Goal: Task Accomplishment & Management: Use online tool/utility

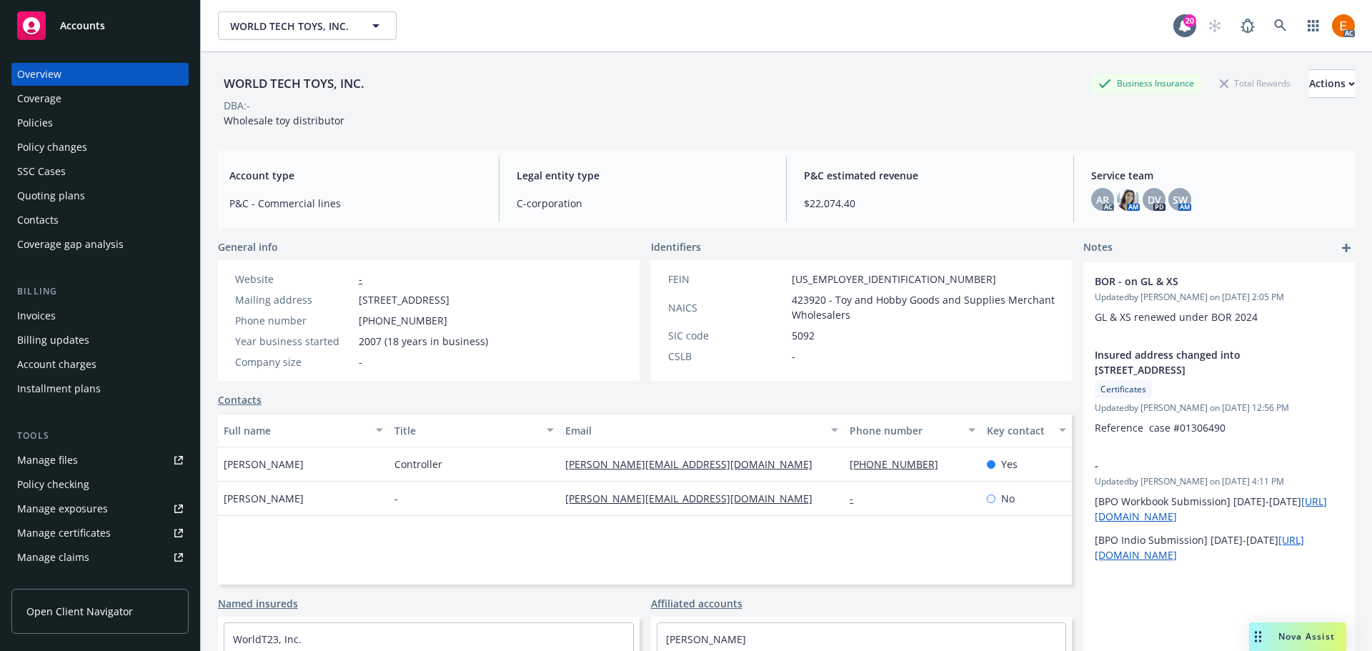
click at [134, 131] on div "Policies" at bounding box center [100, 122] width 166 height 23
click at [99, 136] on div "Policy changes" at bounding box center [100, 147] width 166 height 23
click at [105, 124] on div "Policies" at bounding box center [100, 122] width 166 height 23
click at [72, 116] on div "Policies" at bounding box center [100, 122] width 166 height 23
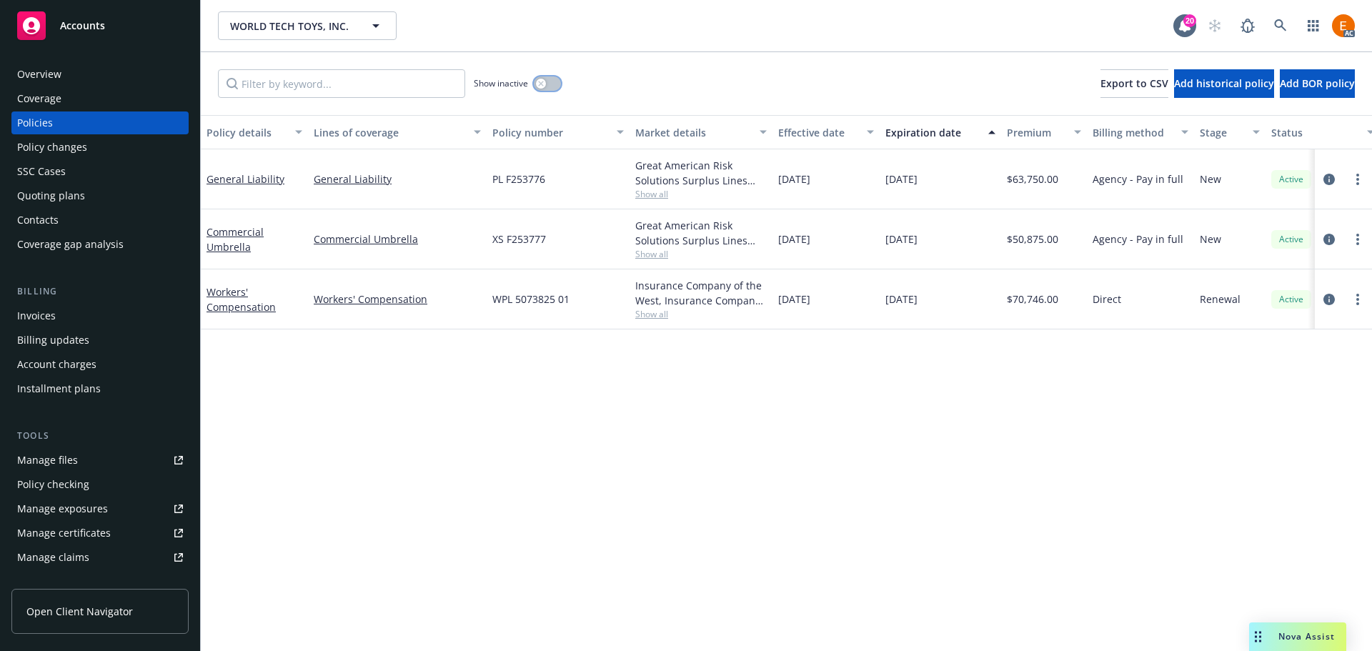
click at [551, 86] on button "button" at bounding box center [547, 83] width 27 height 14
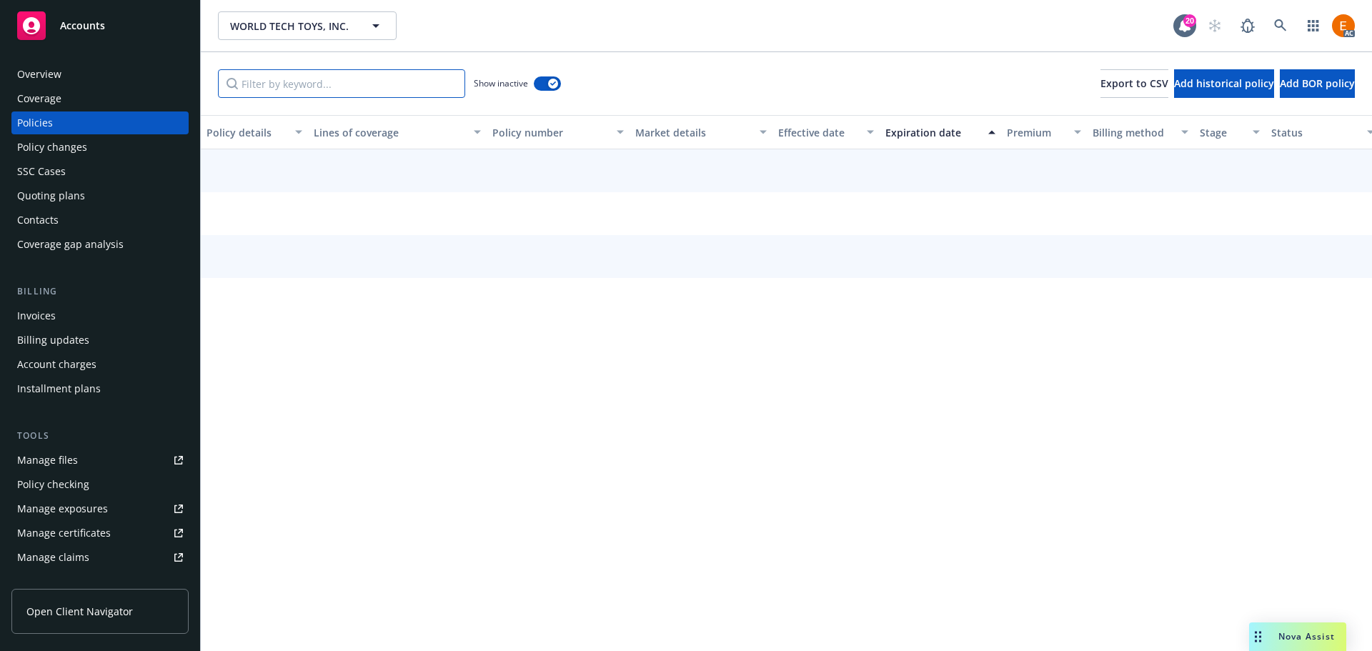
click at [369, 75] on input "Filter by keyword..." at bounding box center [341, 83] width 247 height 29
paste input "XS3289377-03"
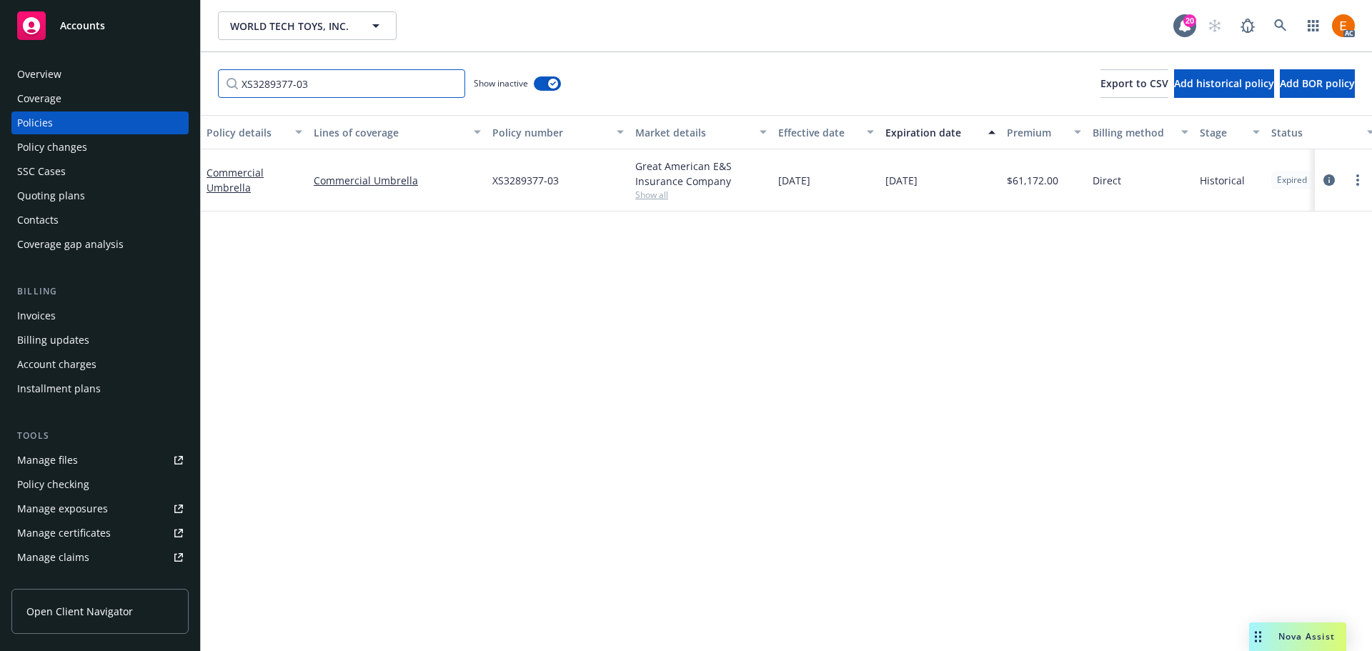
drag, startPoint x: 292, startPoint y: 90, endPoint x: 362, endPoint y: 89, distance: 70.0
click at [362, 89] on input "XS3289377-03" at bounding box center [341, 83] width 247 height 29
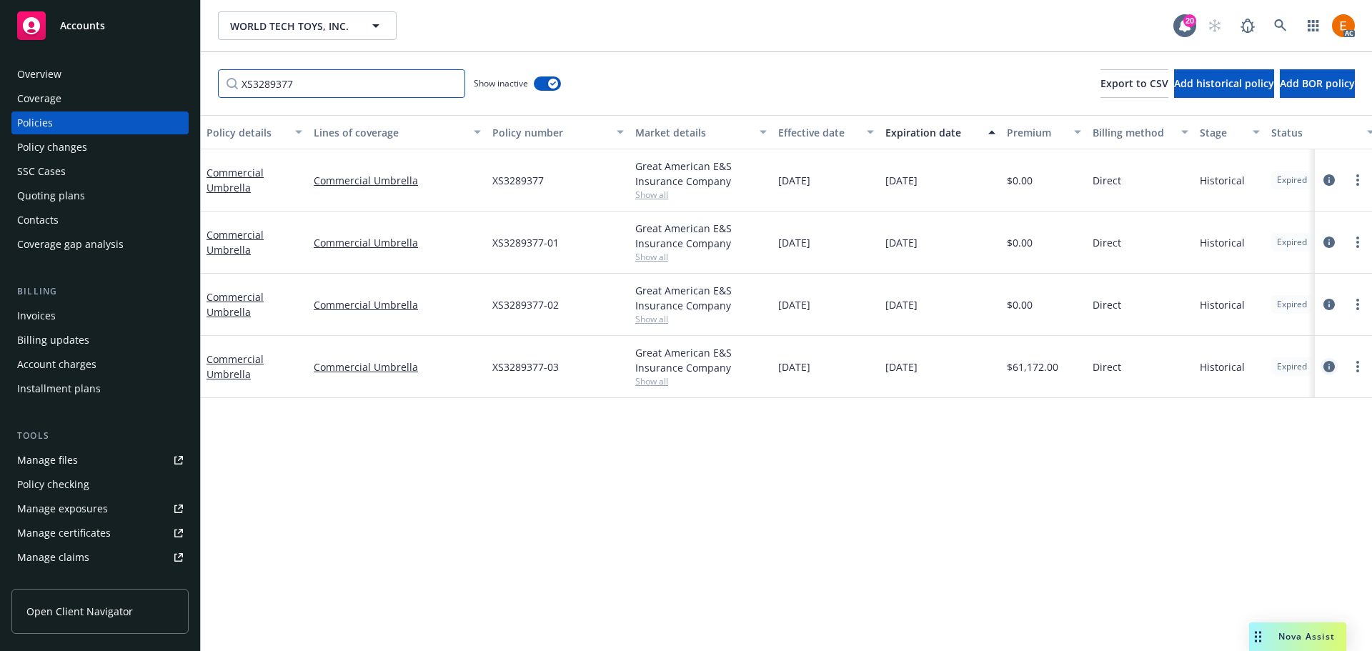
type input "XS3289377"
click at [1332, 368] on icon "circleInformation" at bounding box center [1328, 366] width 11 height 11
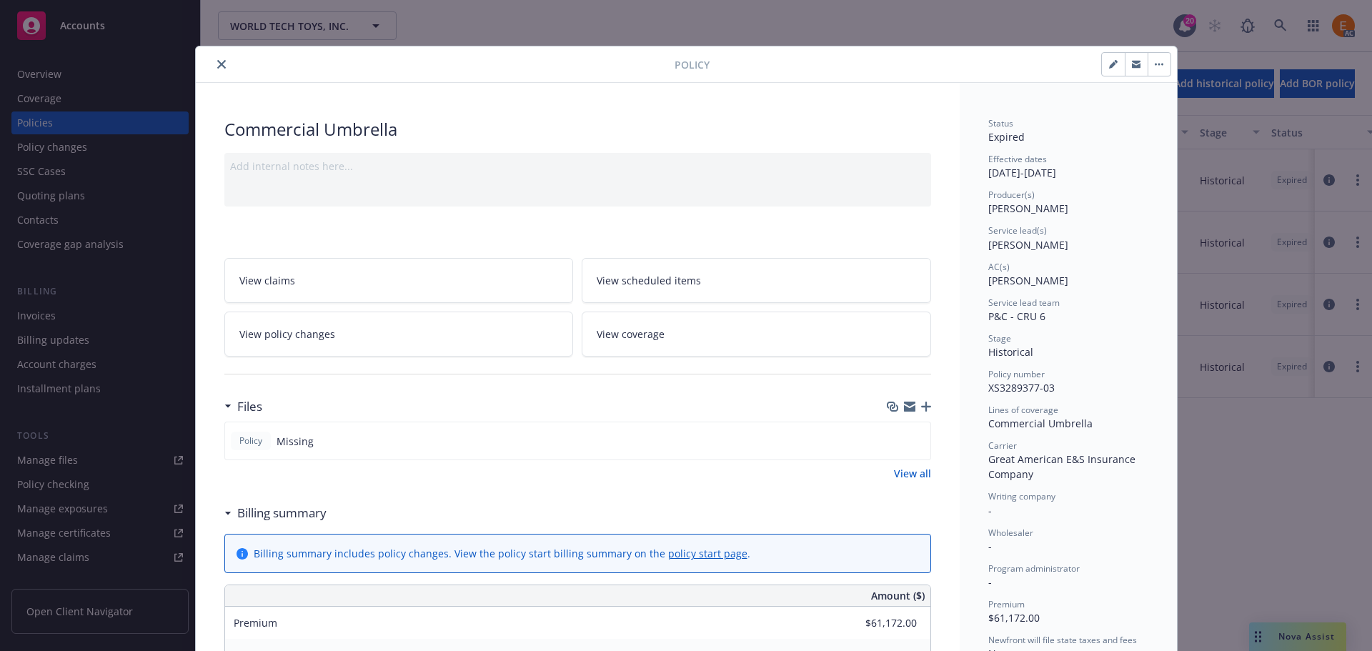
click at [217, 63] on icon "close" at bounding box center [221, 64] width 9 height 9
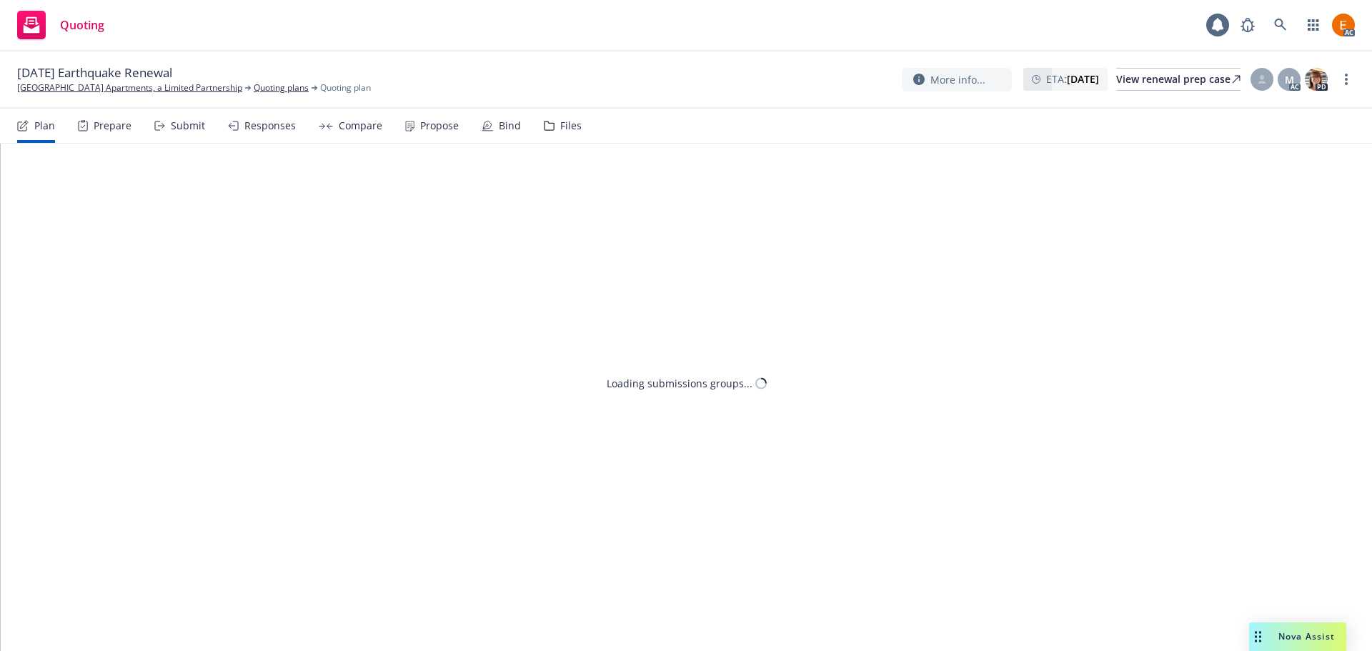
click at [565, 124] on div "Files" at bounding box center [570, 125] width 21 height 11
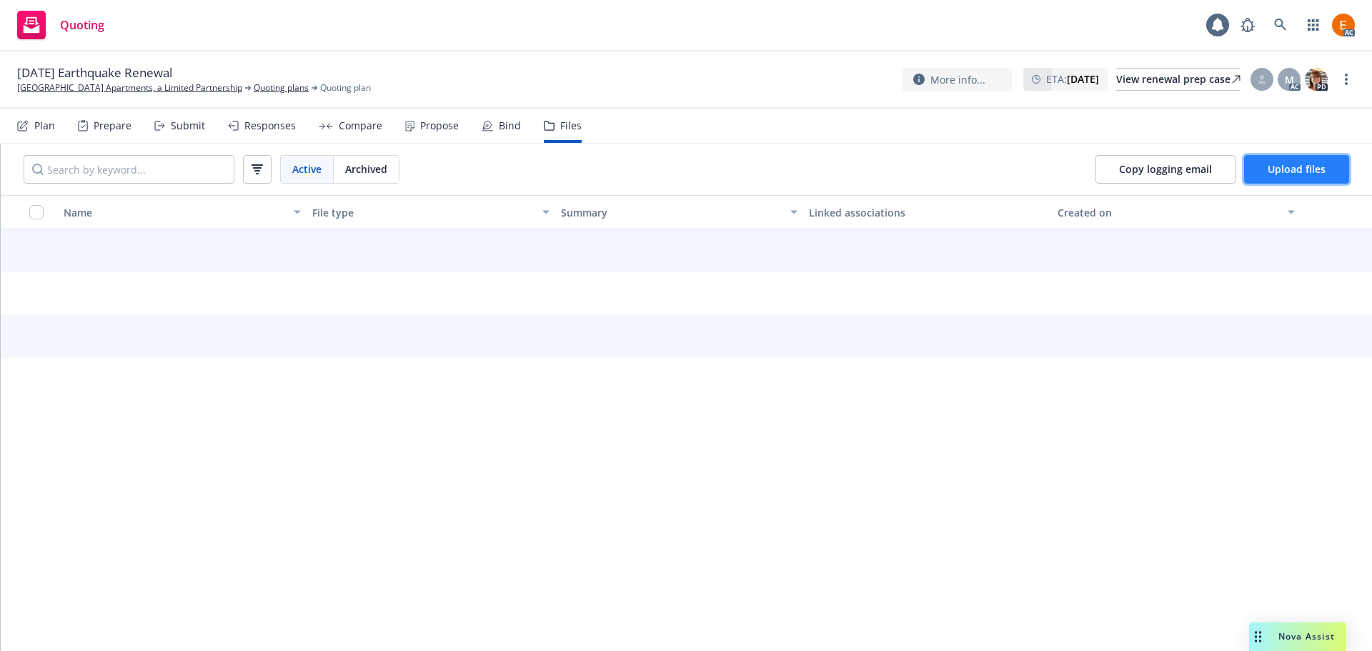
click at [1313, 176] on button "Upload files" at bounding box center [1296, 169] width 105 height 29
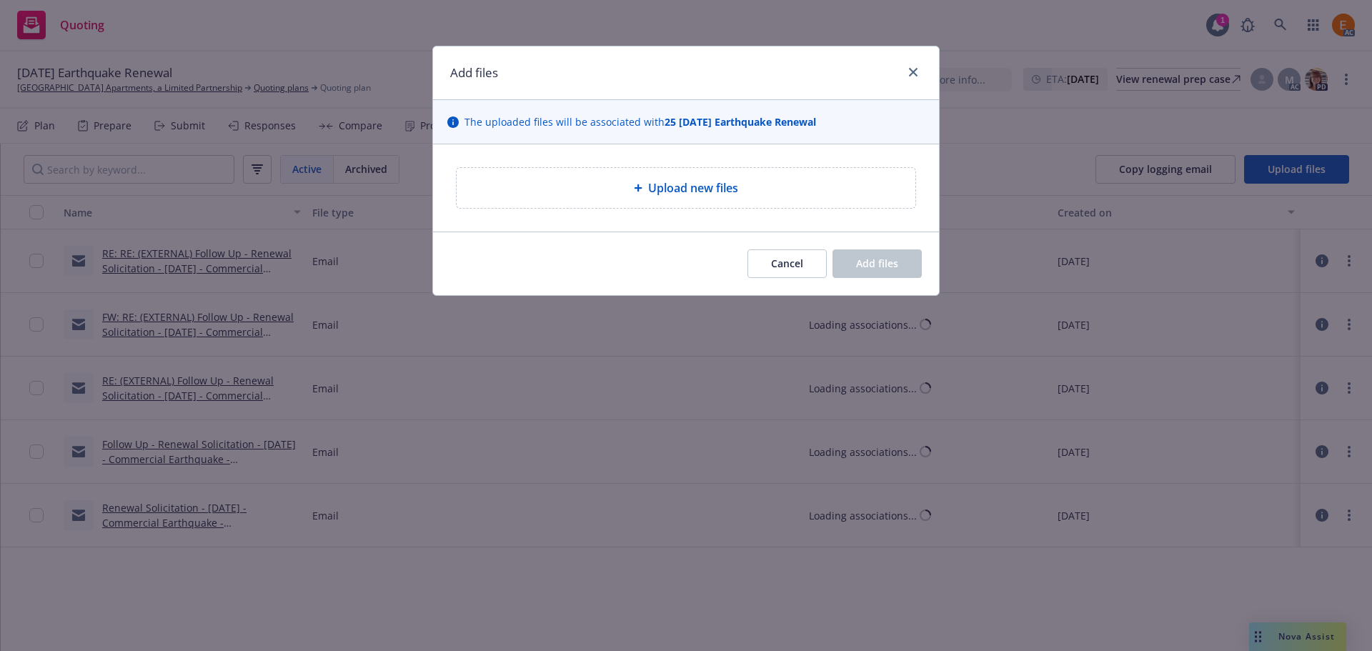
click at [811, 188] on div "Upload new files" at bounding box center [686, 187] width 436 height 17
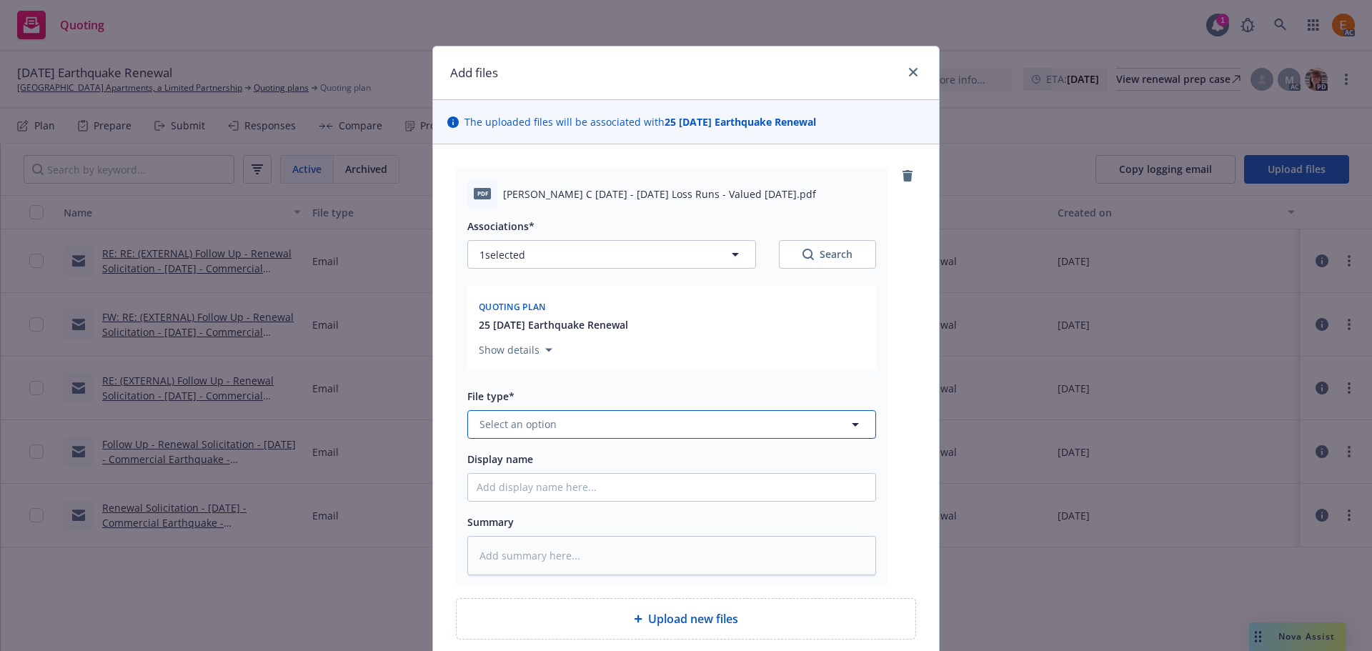
click at [601, 429] on button "Select an option" at bounding box center [671, 424] width 409 height 29
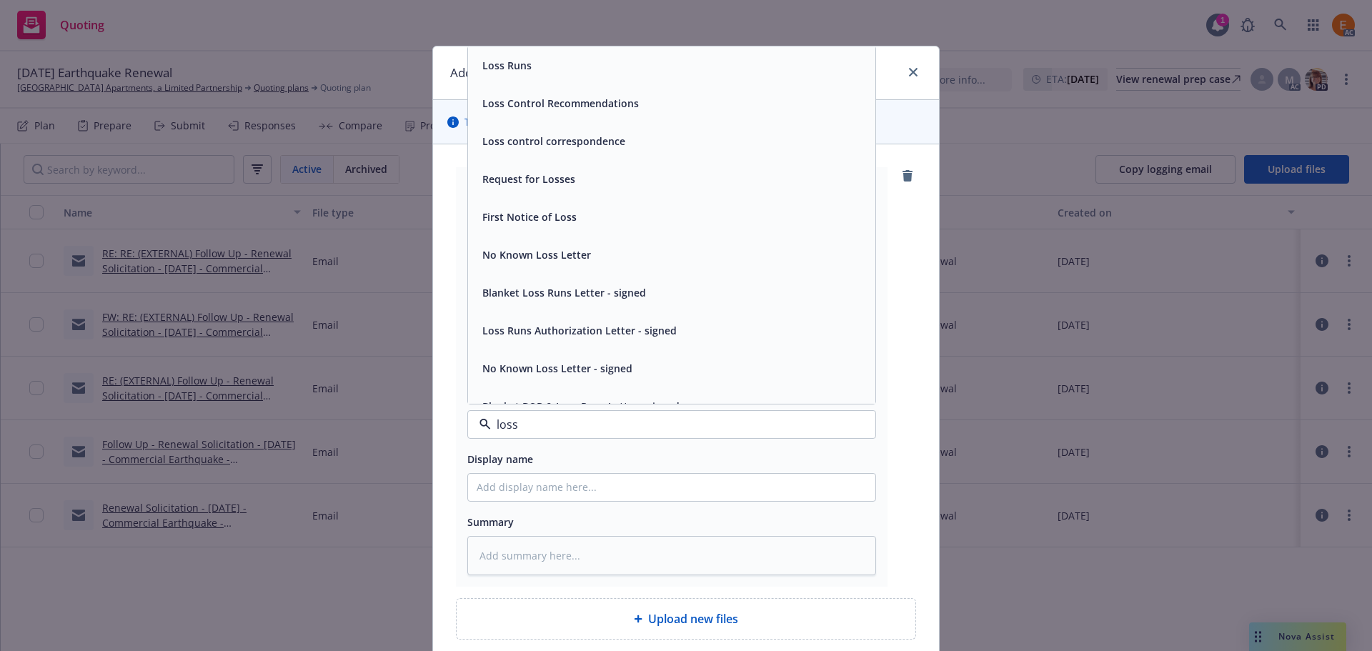
type input "loss r"
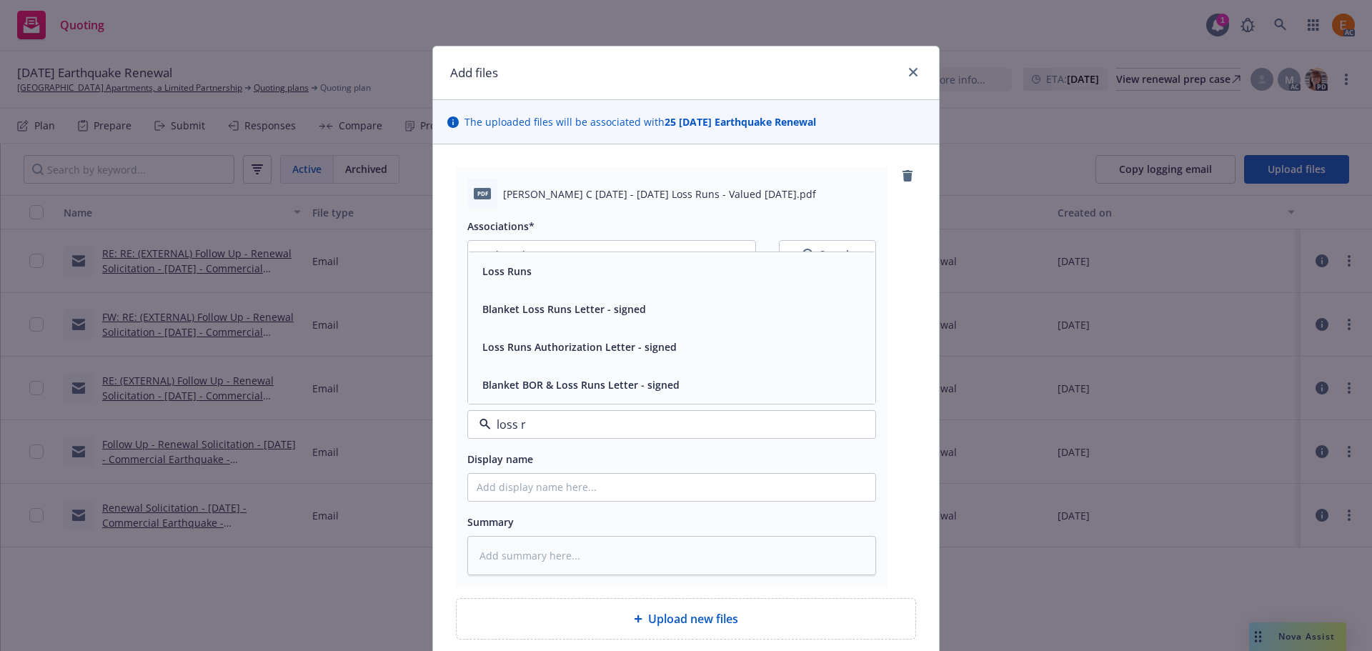
click at [539, 281] on div "Loss Runs" at bounding box center [672, 271] width 390 height 21
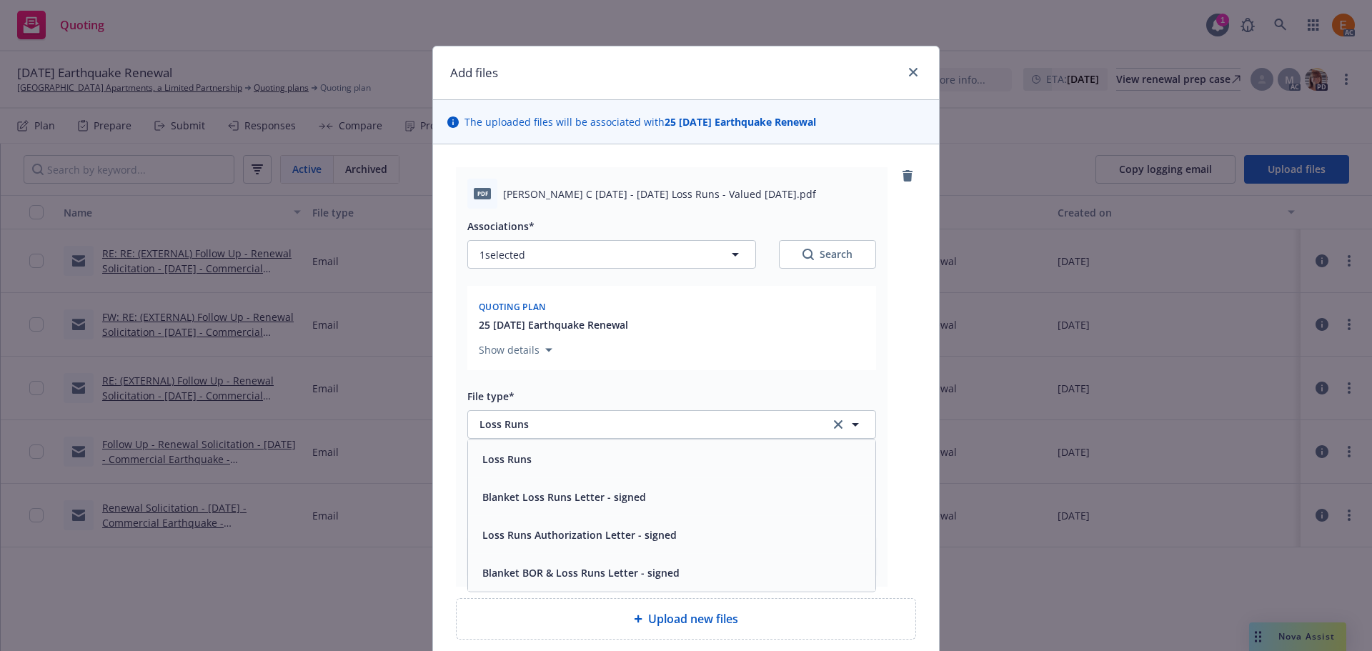
click at [815, 254] on div "Search" at bounding box center [827, 254] width 50 height 14
type textarea "x"
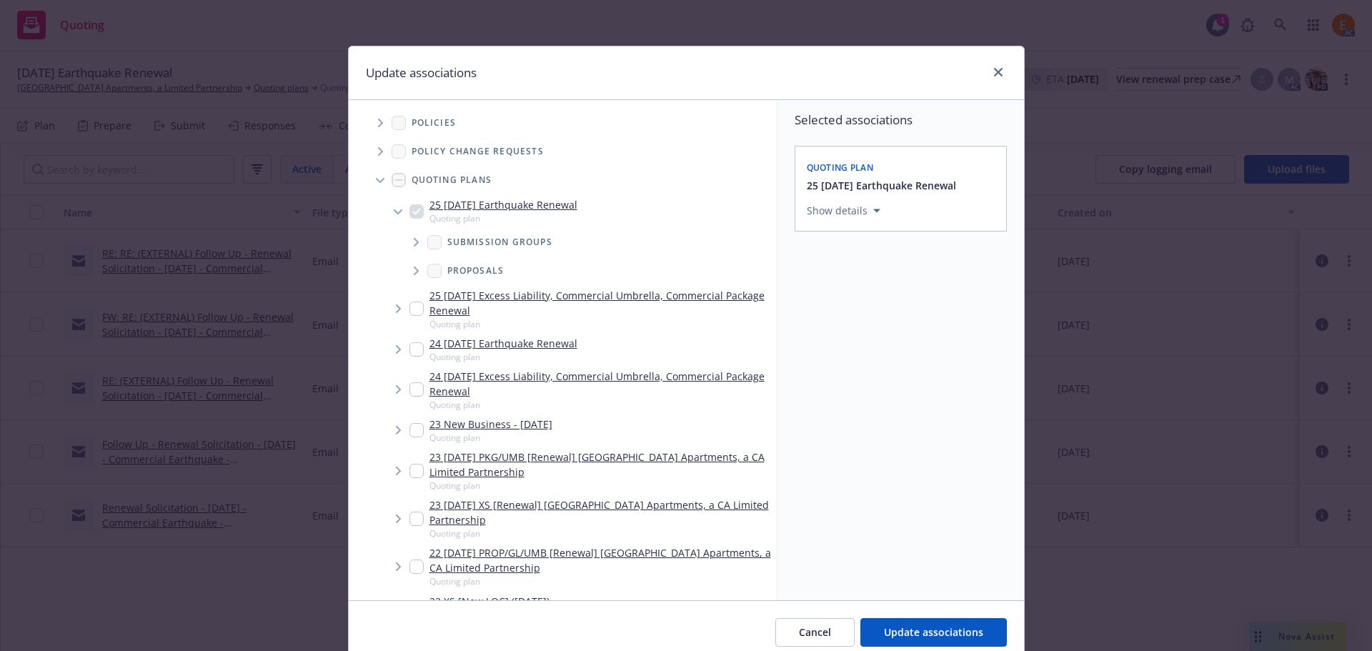
click at [369, 173] on span "Tree Example" at bounding box center [380, 180] width 23 height 23
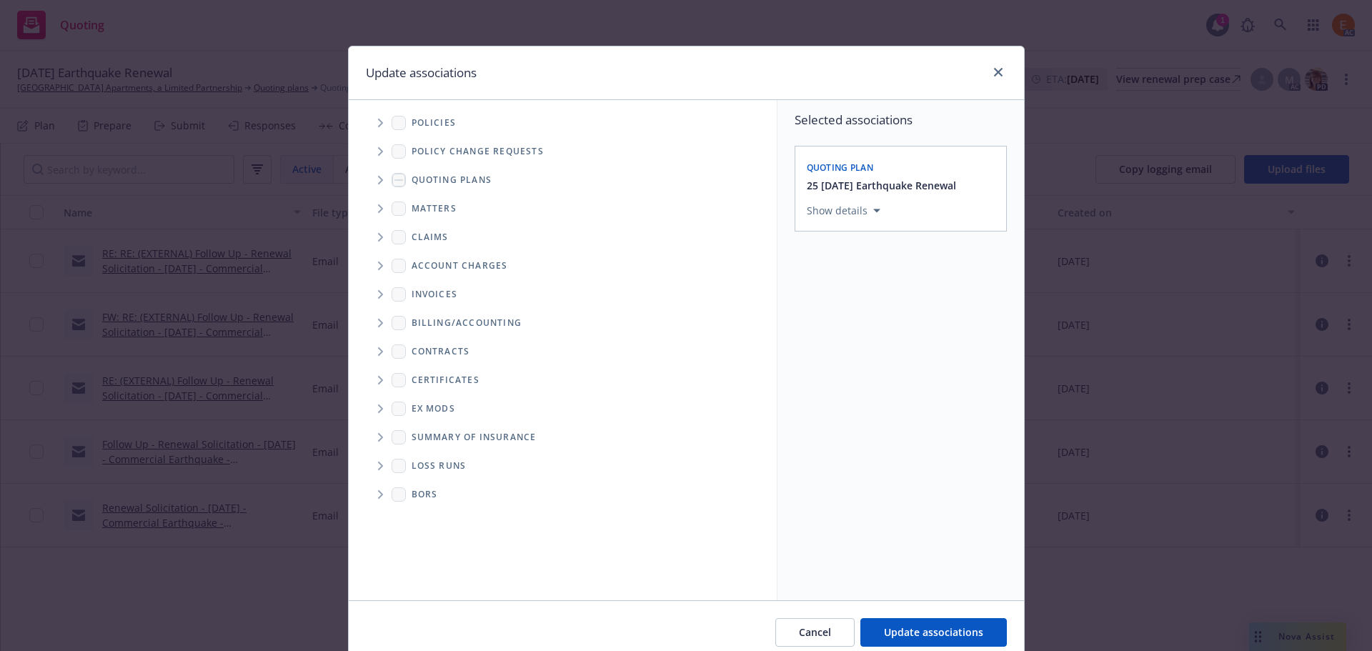
click at [378, 466] on icon "Folder Tree Example" at bounding box center [380, 466] width 5 height 9
click at [434, 512] on link "2025" at bounding box center [445, 516] width 23 height 15
checkbox input "true"
click at [919, 642] on button "Update associations" at bounding box center [933, 632] width 146 height 29
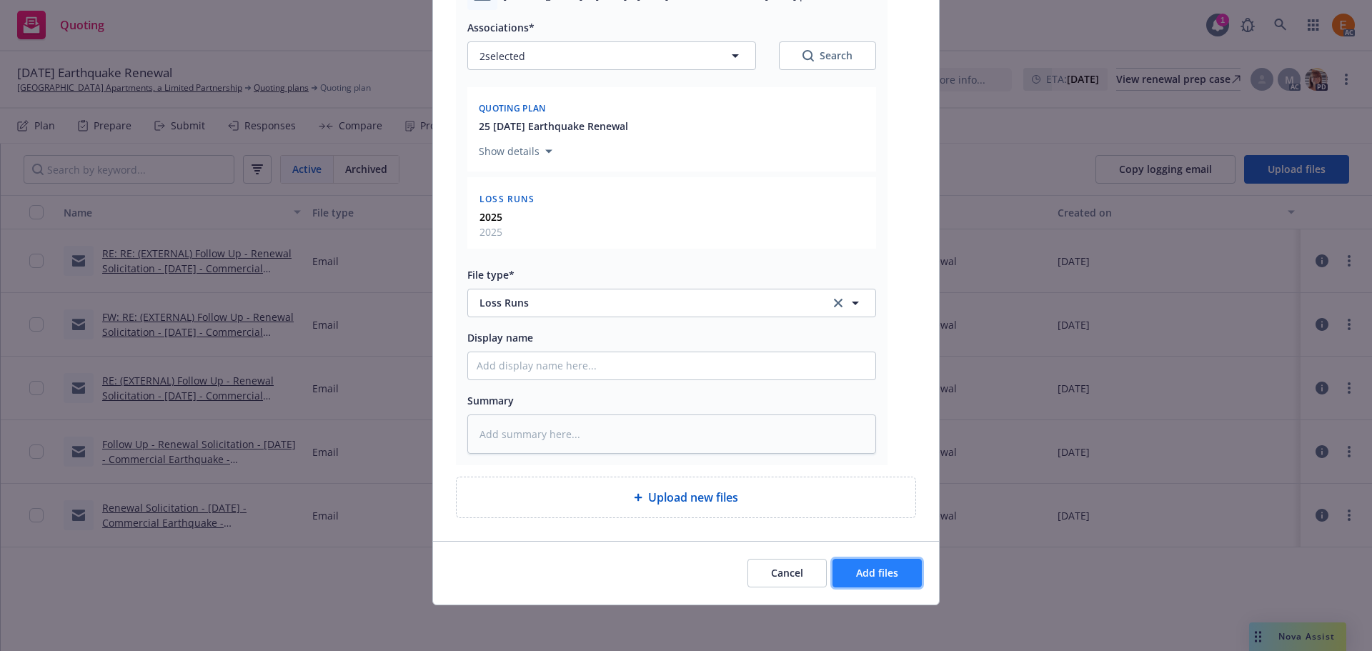
click at [859, 577] on span "Add files" at bounding box center [877, 573] width 42 height 14
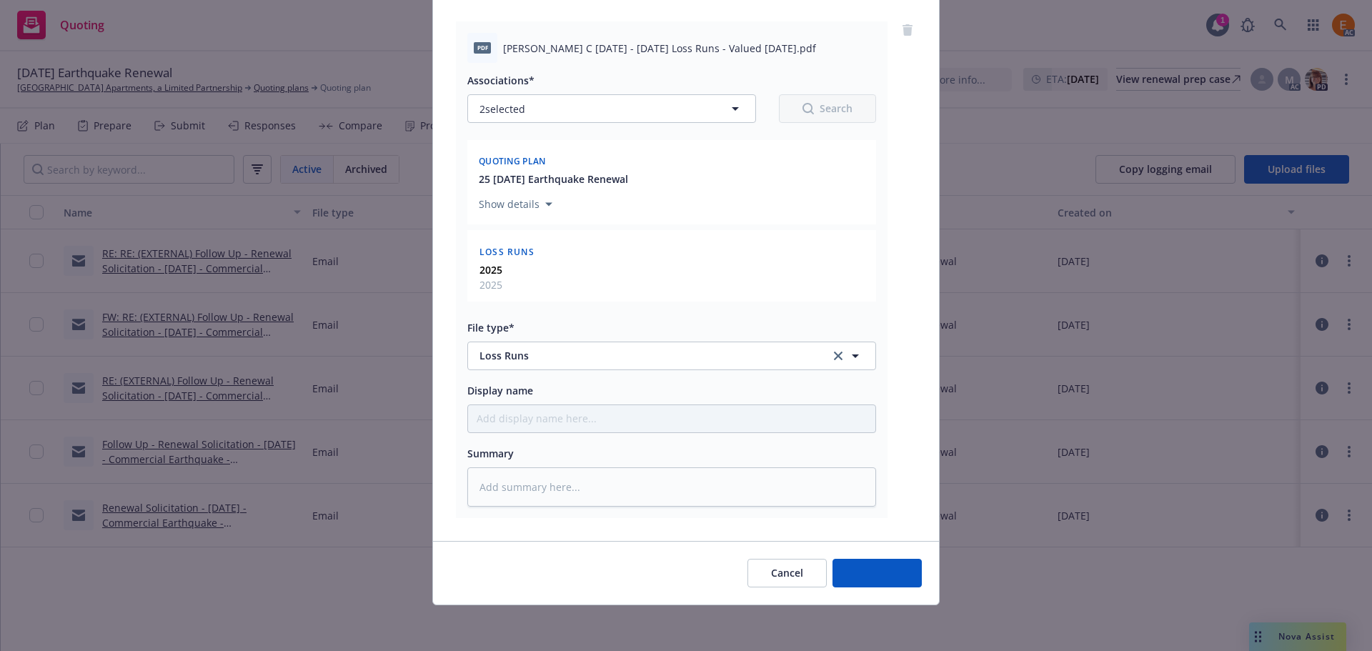
type textarea "x"
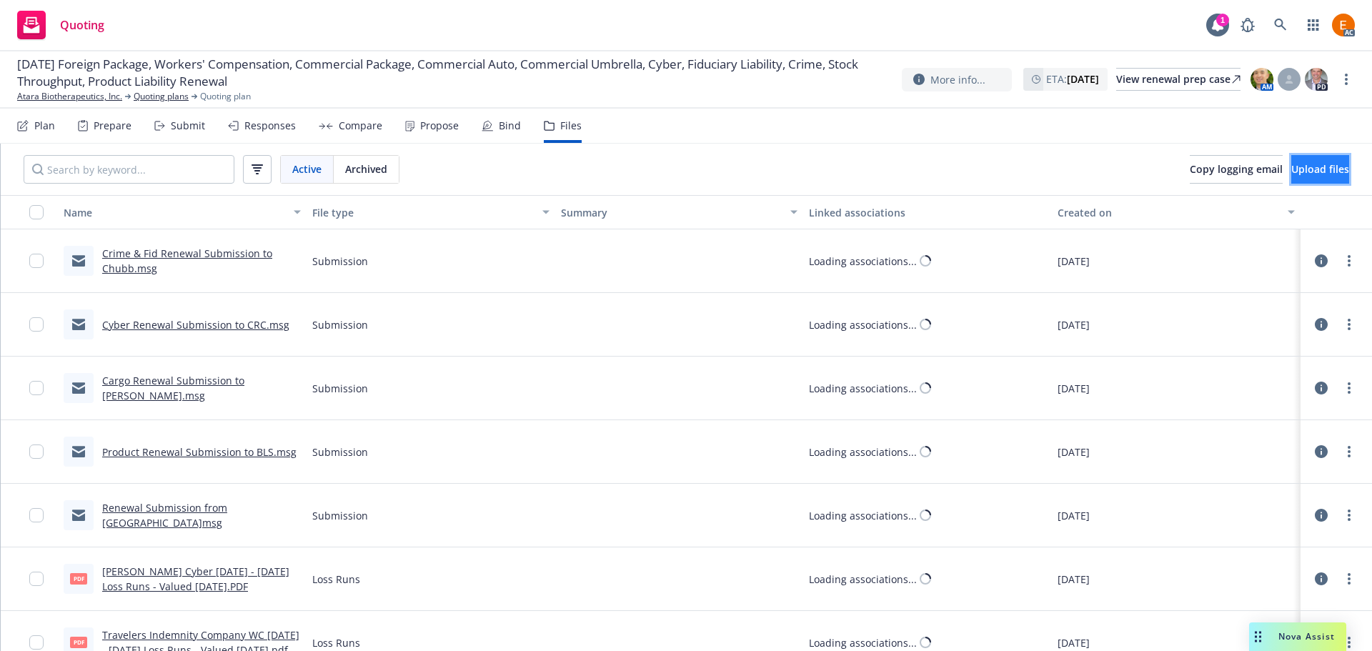
click at [1291, 169] on button "Upload files" at bounding box center [1320, 169] width 58 height 29
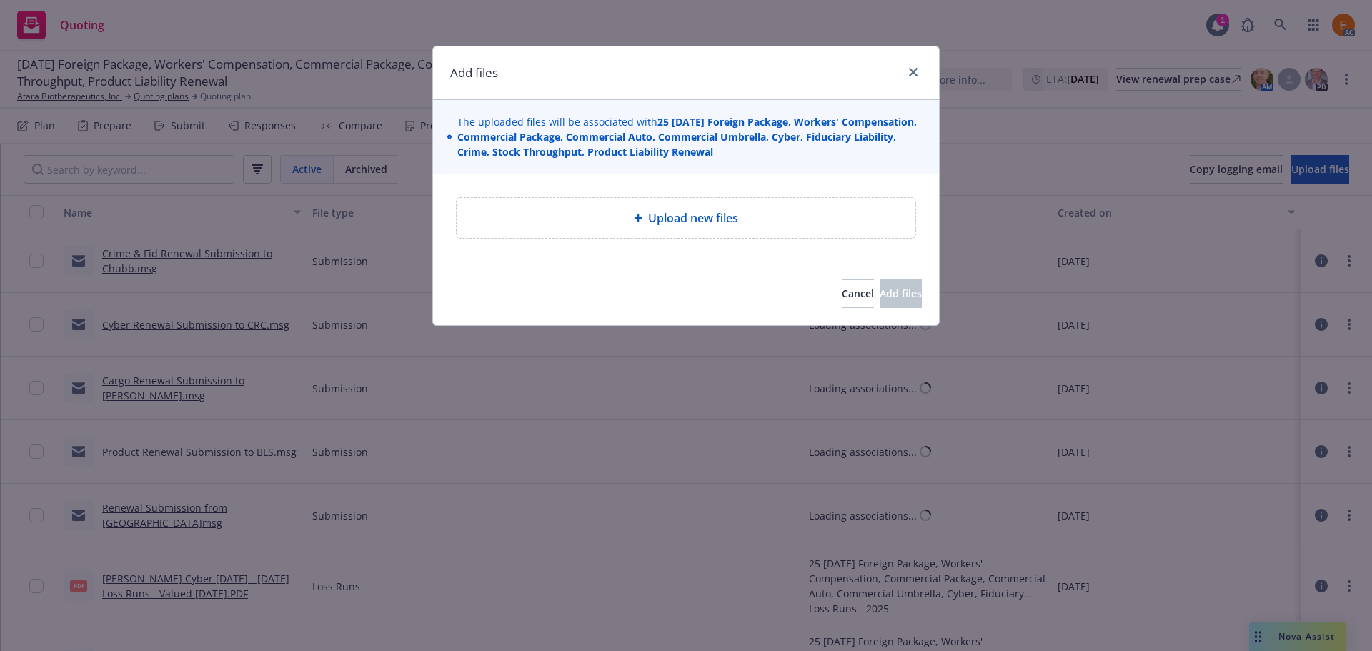
click at [722, 204] on div "Upload new files" at bounding box center [686, 218] width 459 height 40
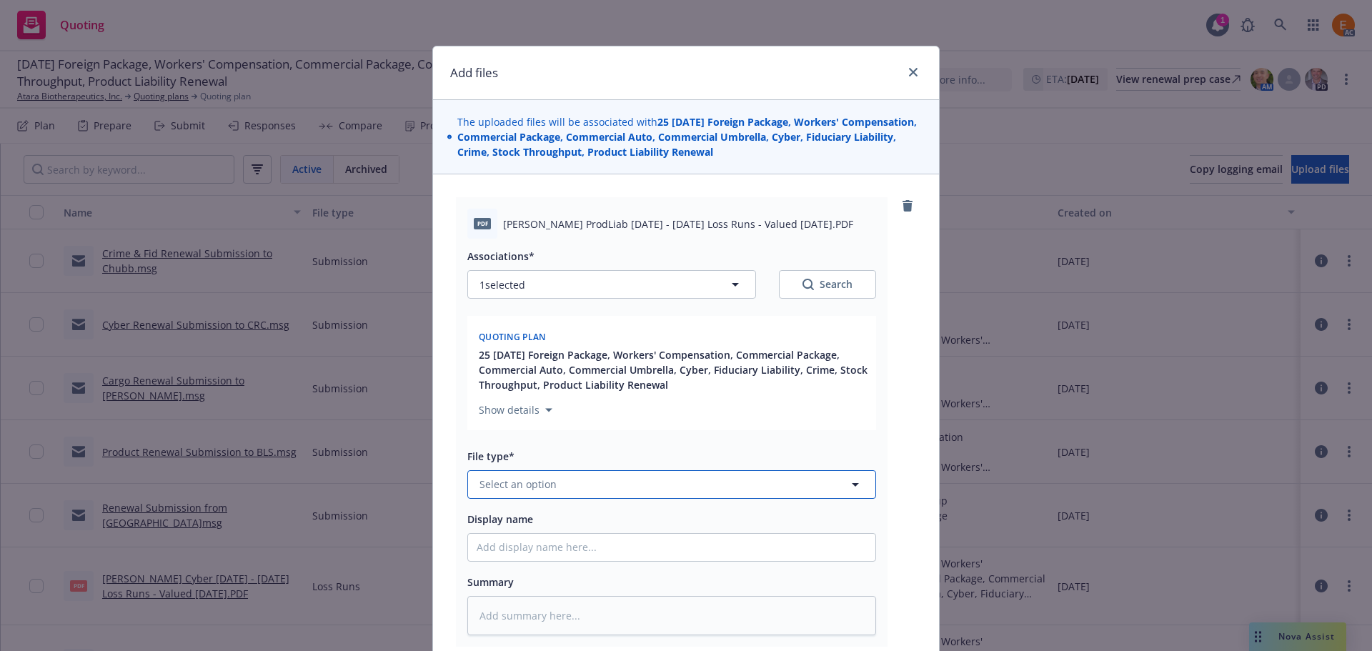
click at [618, 483] on button "Select an option" at bounding box center [671, 484] width 409 height 29
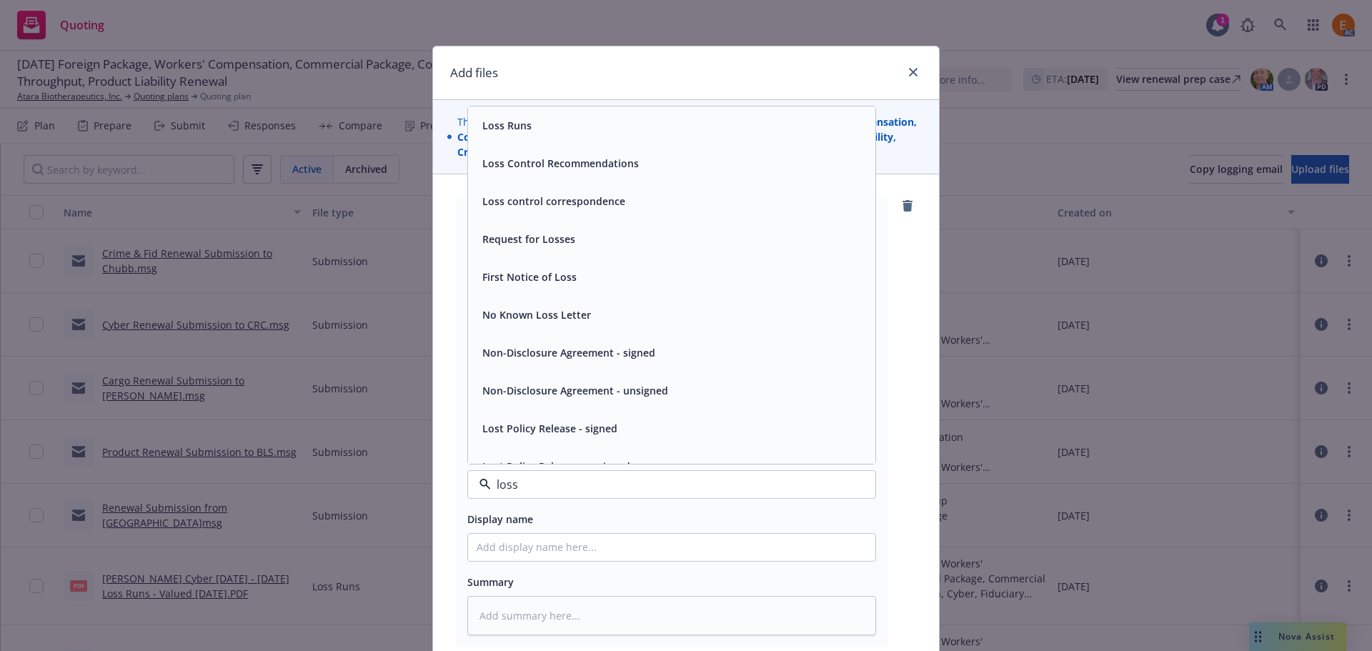
type input "loss r"
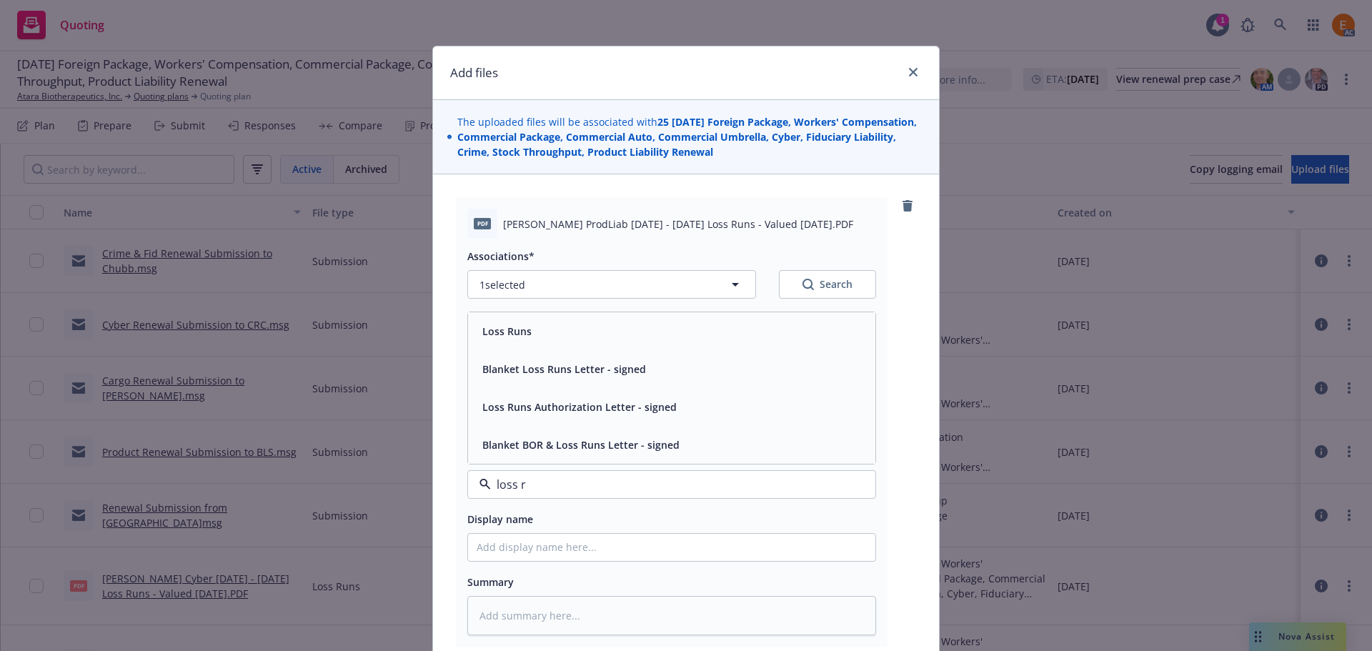
click at [563, 345] on div "Loss Runs" at bounding box center [671, 331] width 407 height 38
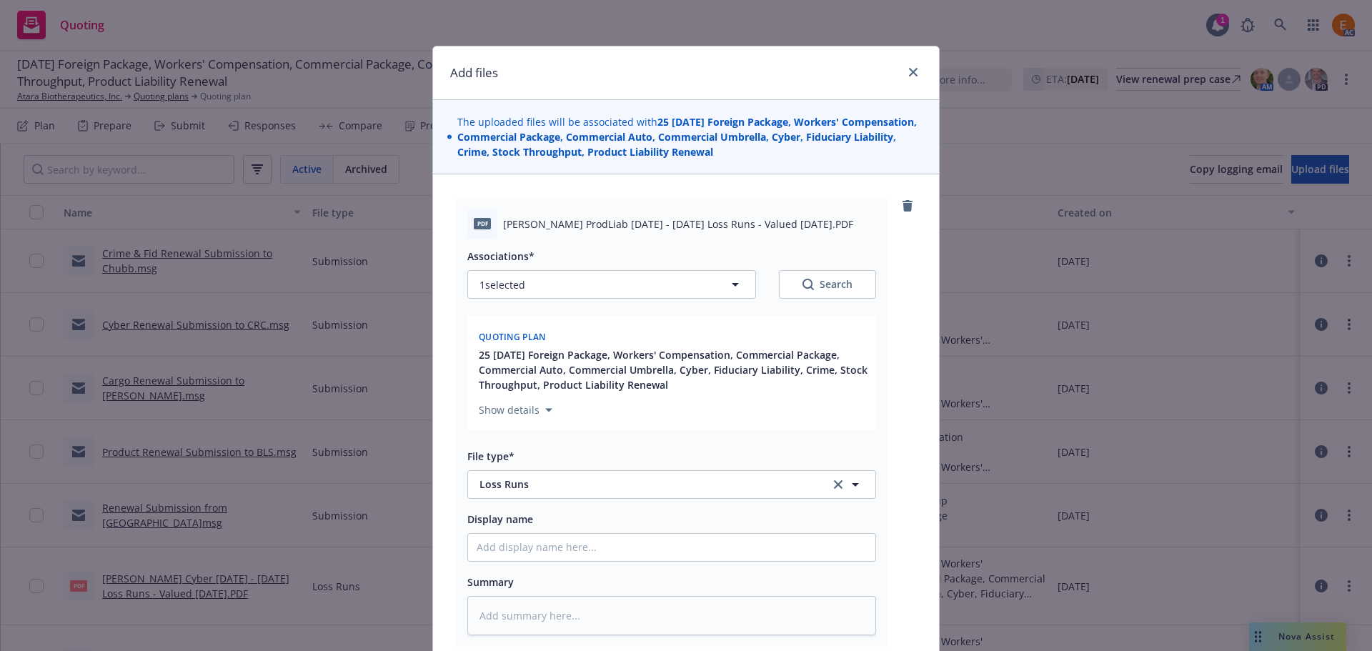
click at [826, 270] on button "Search" at bounding box center [827, 284] width 97 height 29
type textarea "x"
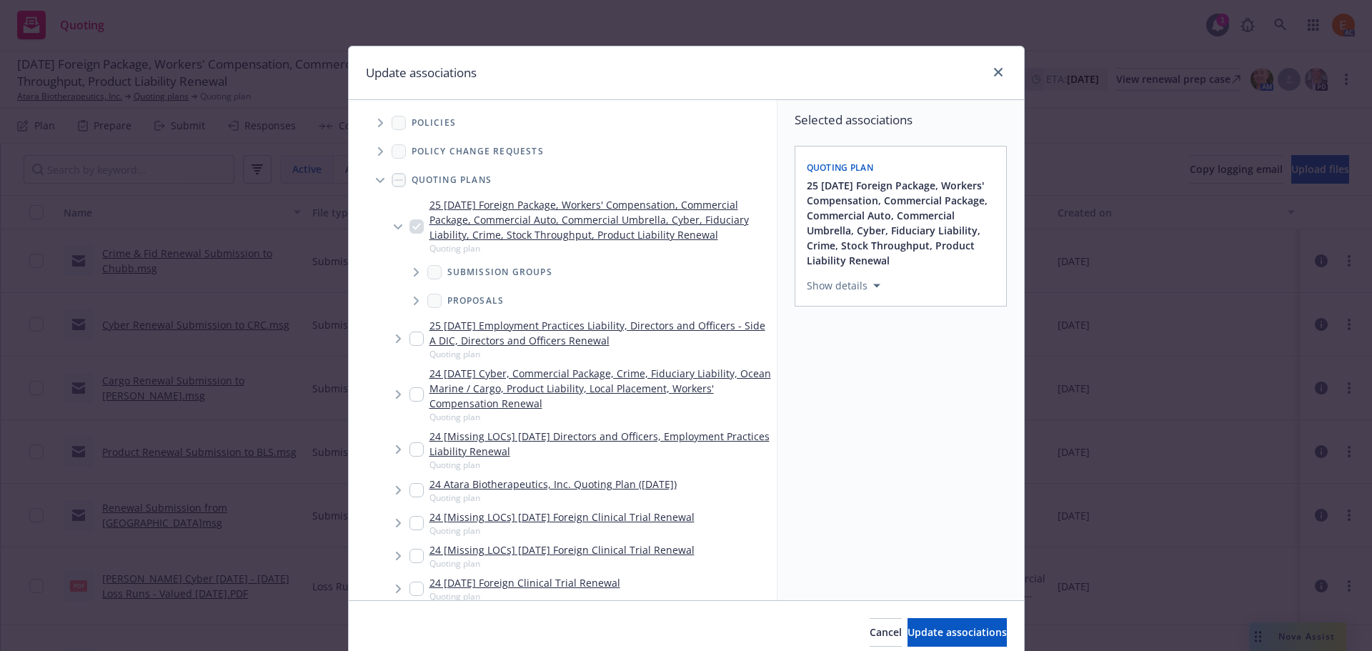
drag, startPoint x: 367, startPoint y: 175, endPoint x: 382, endPoint y: 206, distance: 33.9
click at [369, 174] on span "Tree Example" at bounding box center [380, 180] width 23 height 23
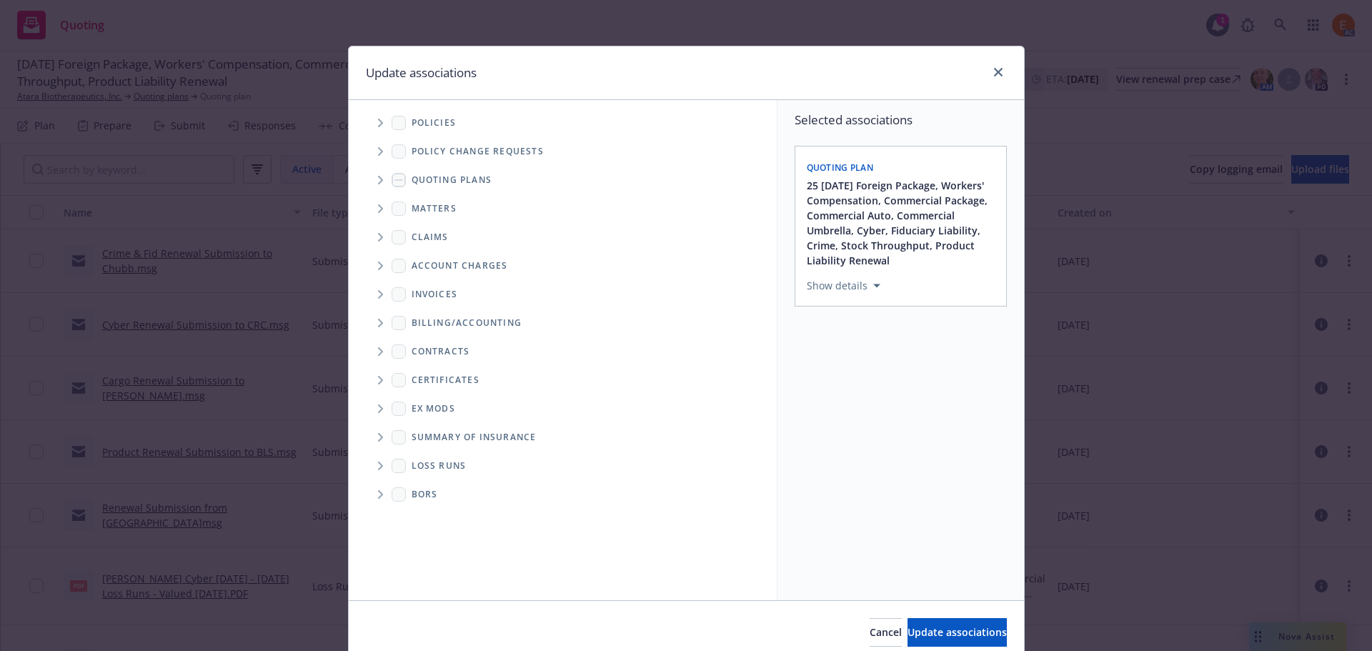
click at [377, 470] on span "Folder Tree Example" at bounding box center [380, 465] width 23 height 23
click at [425, 519] on div "2025" at bounding box center [435, 517] width 46 height 21
checkbox input "true"
click at [920, 627] on span "Update associations" at bounding box center [956, 632] width 99 height 14
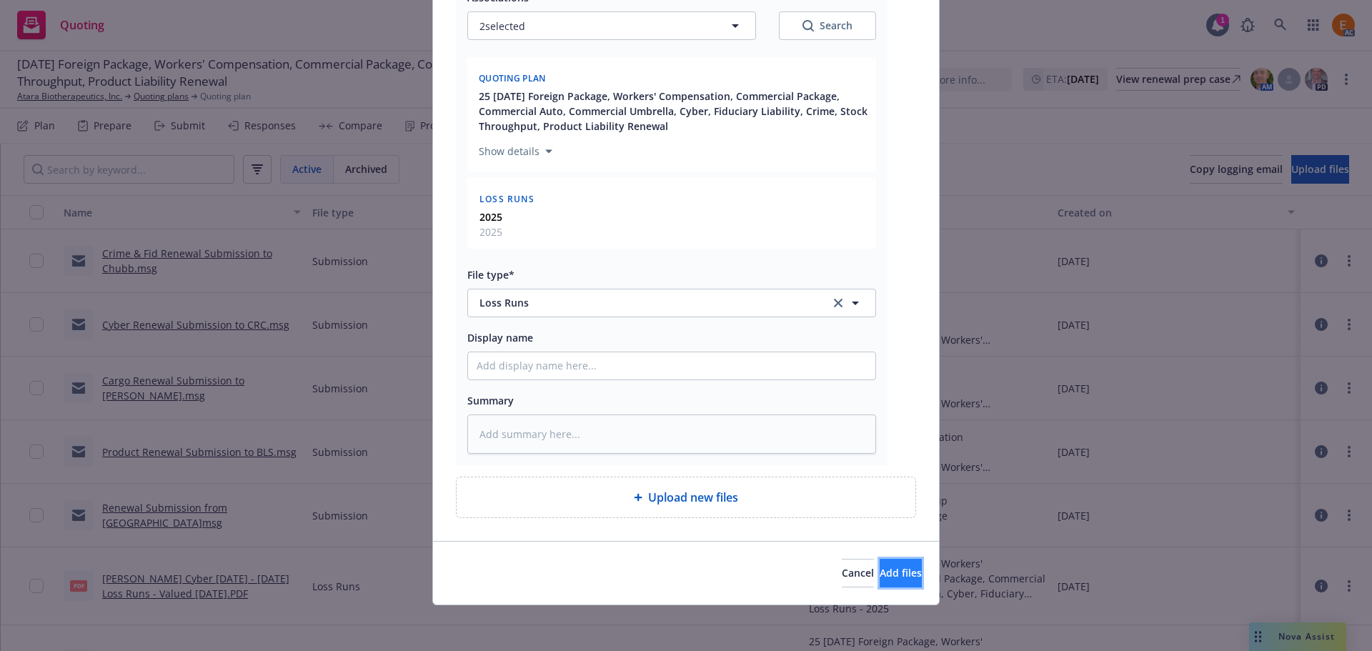
click at [882, 582] on button "Add files" at bounding box center [900, 573] width 42 height 29
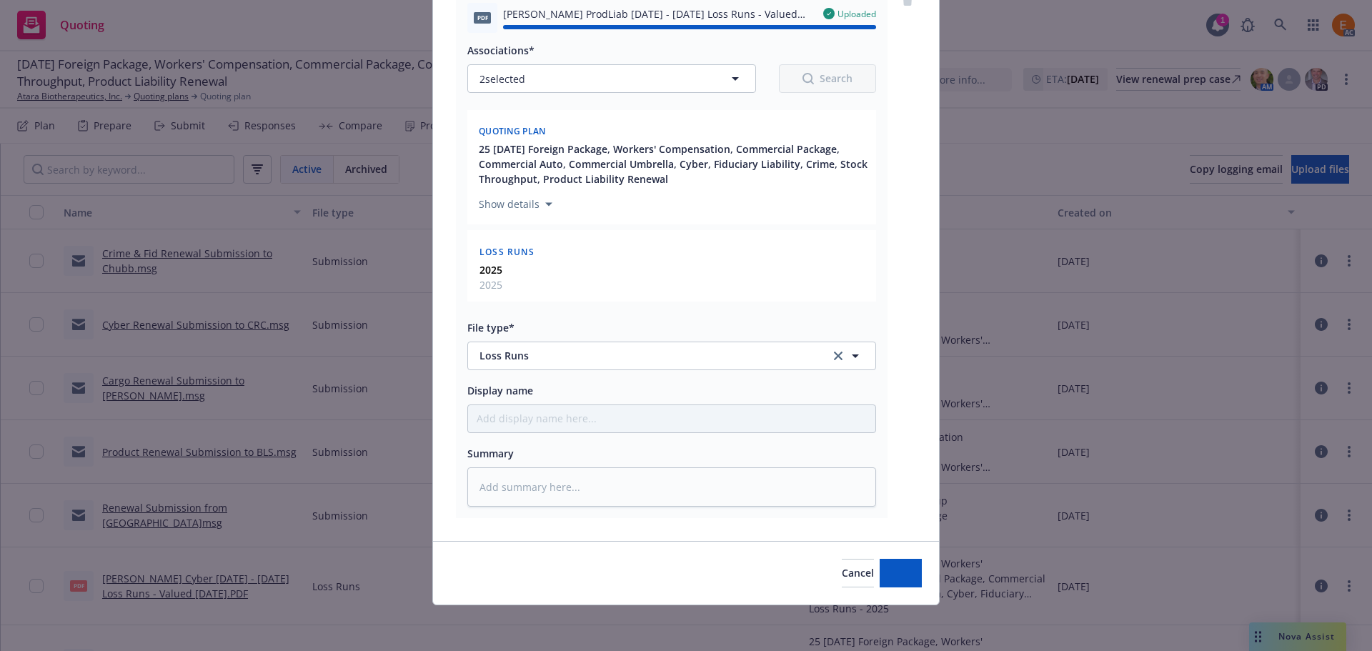
type textarea "x"
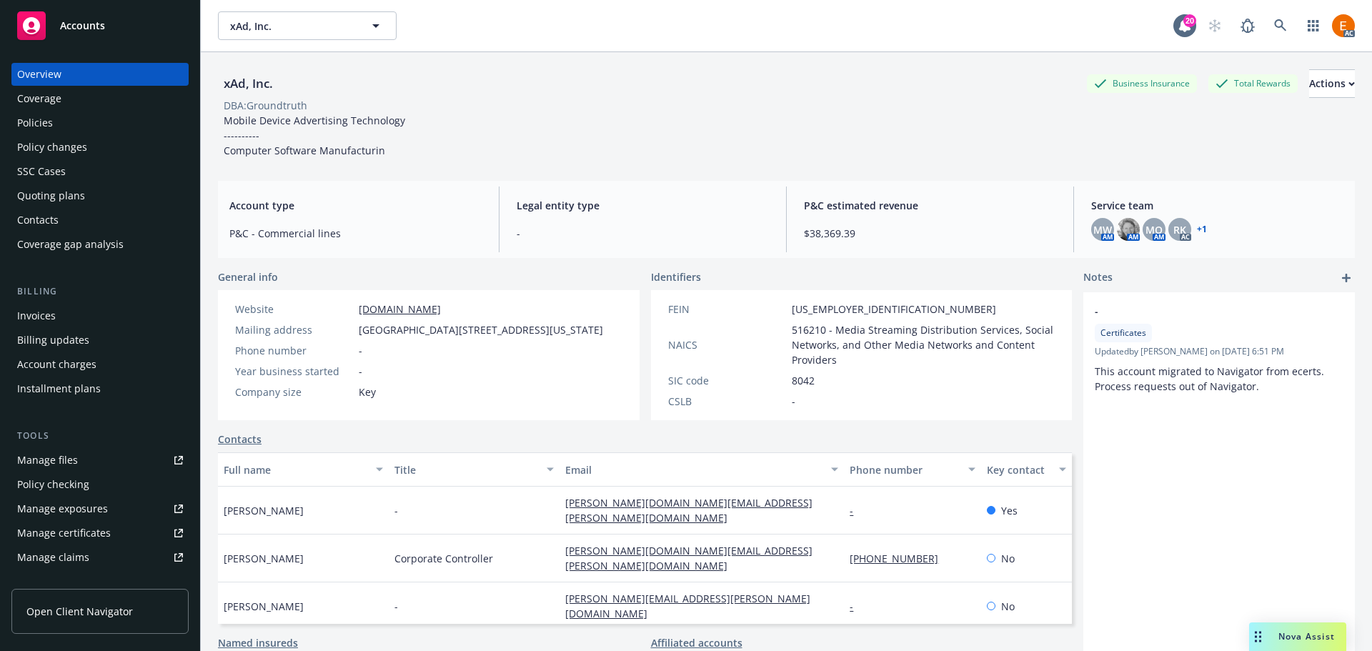
click at [65, 131] on div "Policies" at bounding box center [100, 122] width 166 height 23
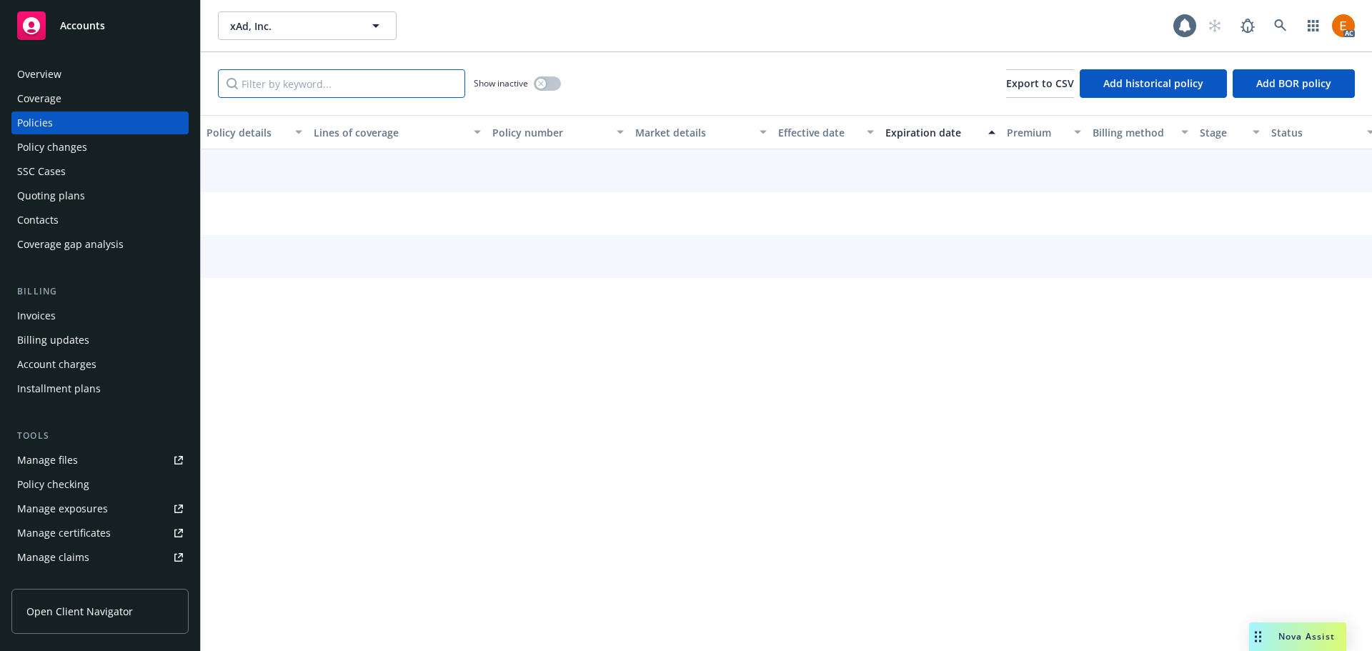
click at [315, 77] on input "Filter by keyword..." at bounding box center [341, 83] width 247 height 29
paste input "XEO 00 001 01 16"
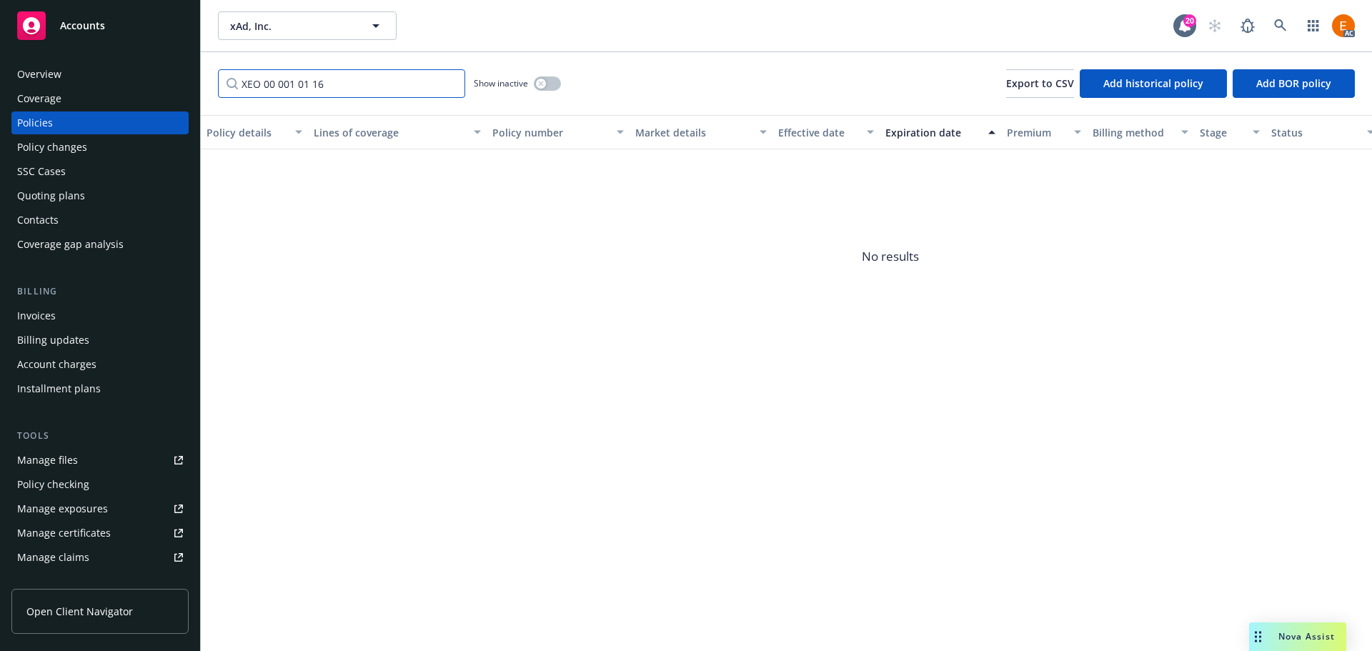
type input "XEO 00 001 01 16"
click at [546, 86] on button "button" at bounding box center [547, 83] width 27 height 14
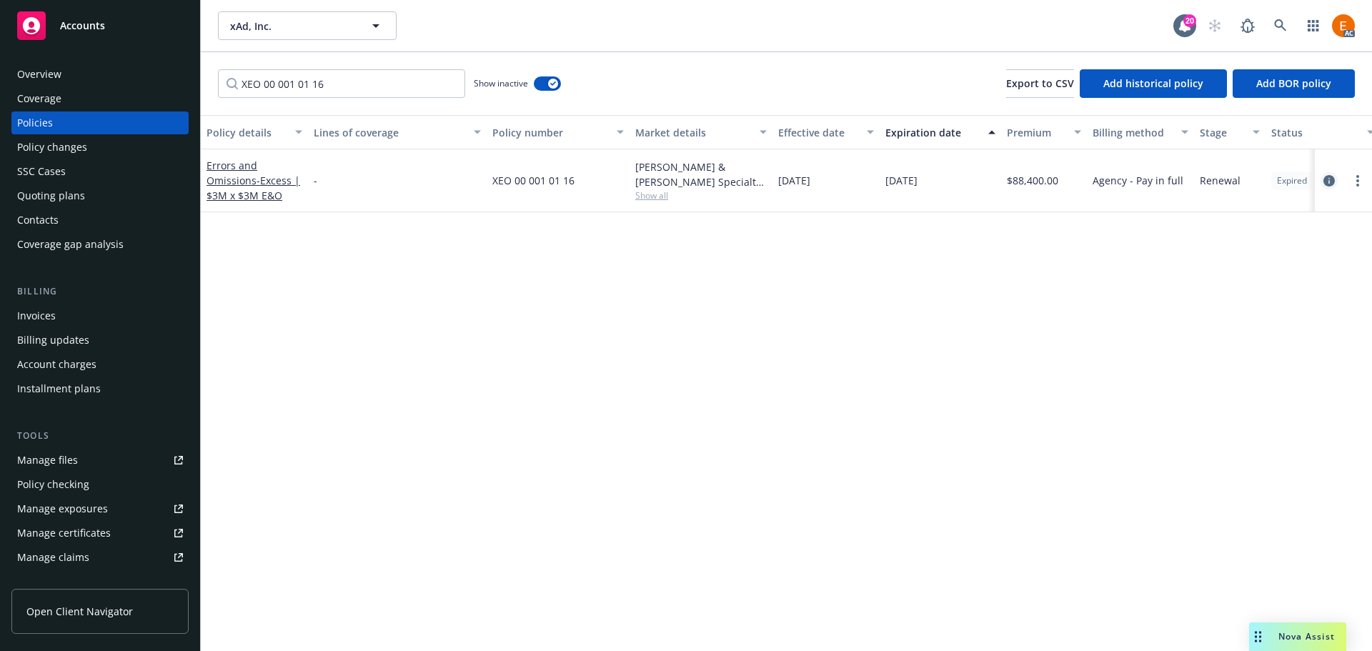
click at [1329, 181] on icon "circleInformation" at bounding box center [1328, 180] width 11 height 11
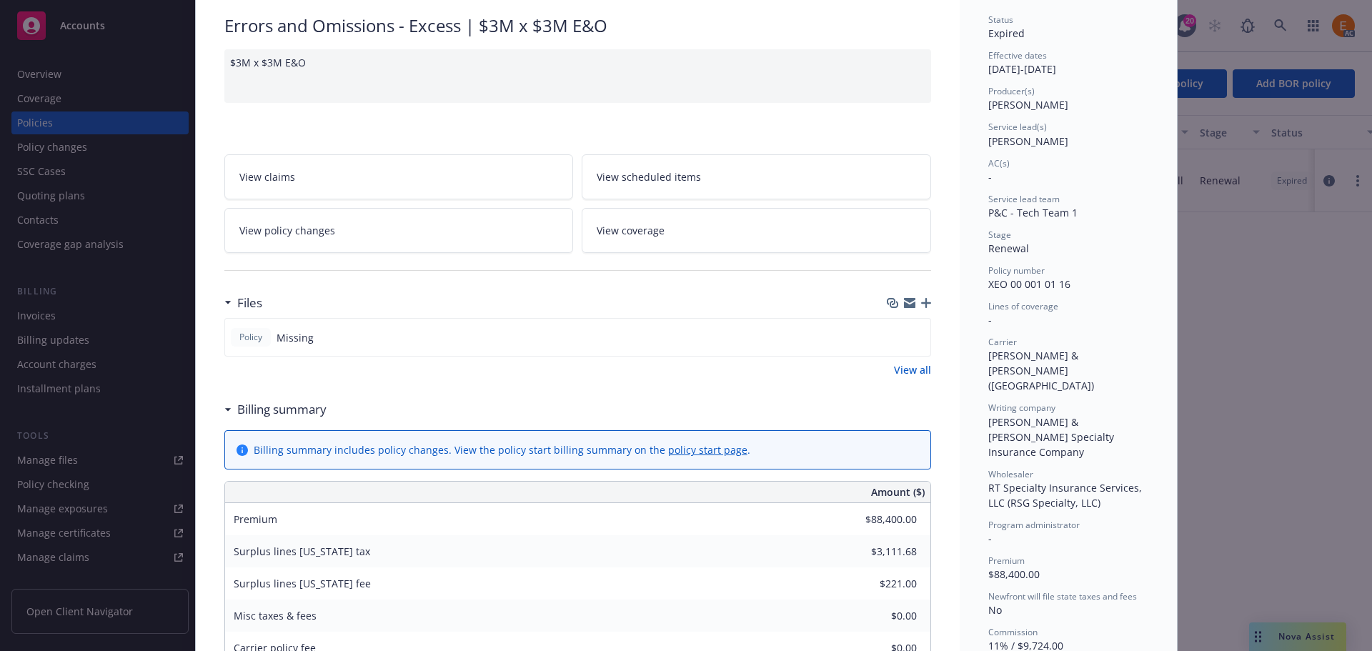
scroll to position [143, 0]
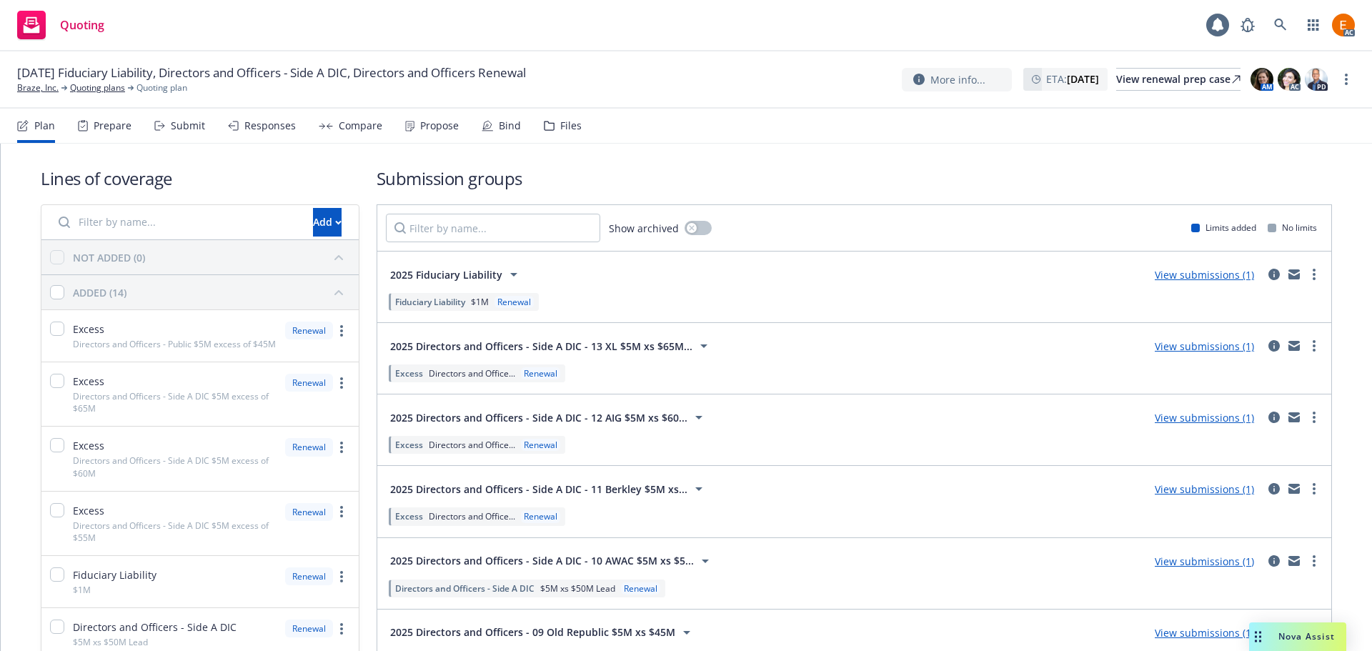
click at [574, 111] on div "Files" at bounding box center [563, 126] width 38 height 34
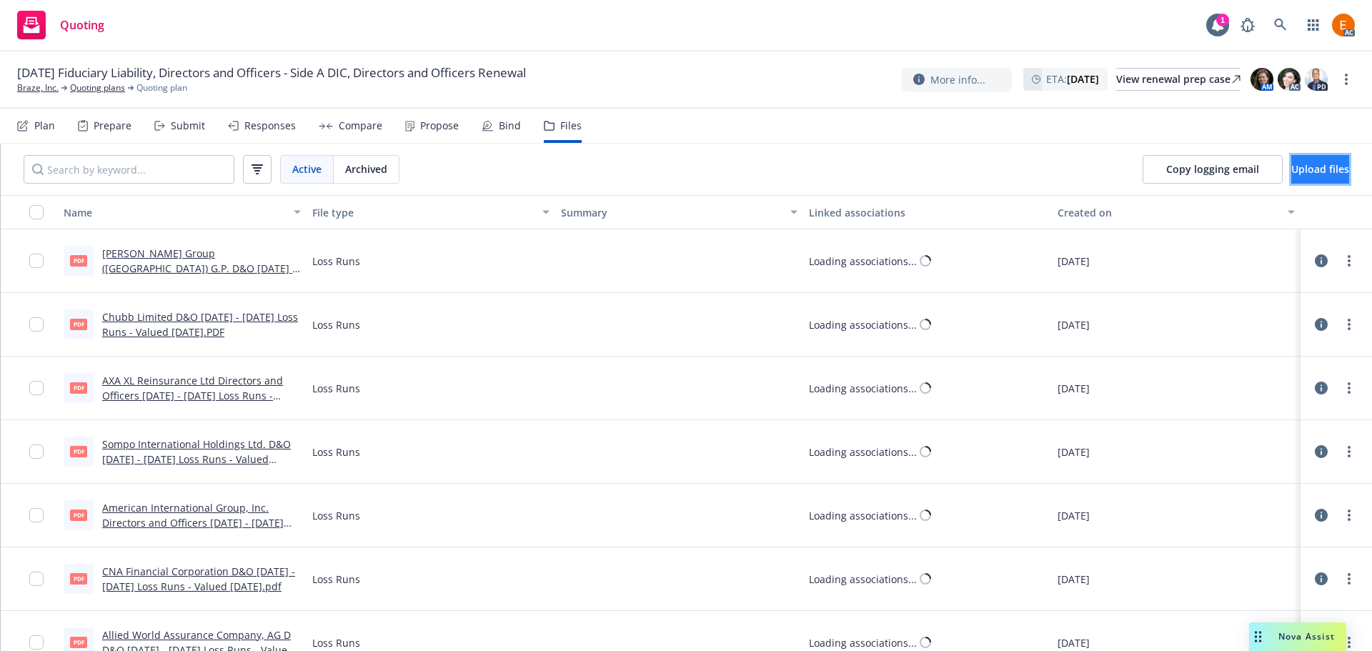
click at [1333, 177] on button "Upload files" at bounding box center [1320, 169] width 58 height 29
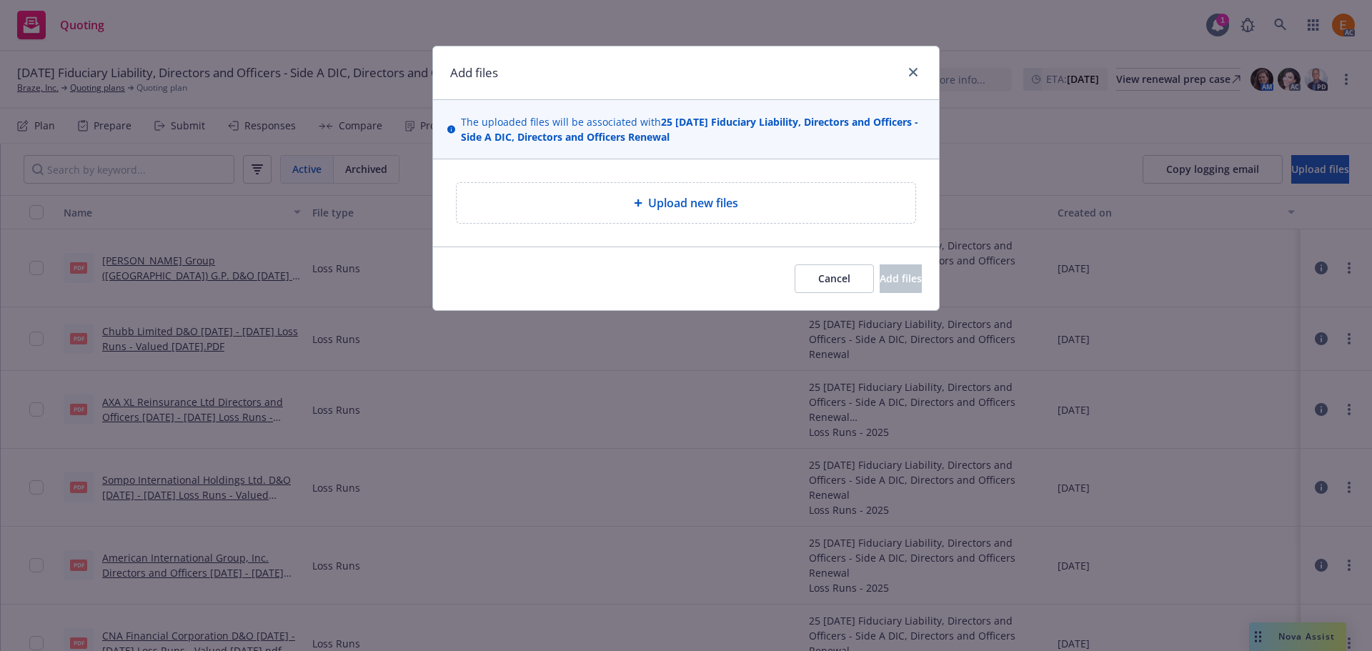
click at [702, 196] on span "Upload new files" at bounding box center [693, 202] width 90 height 17
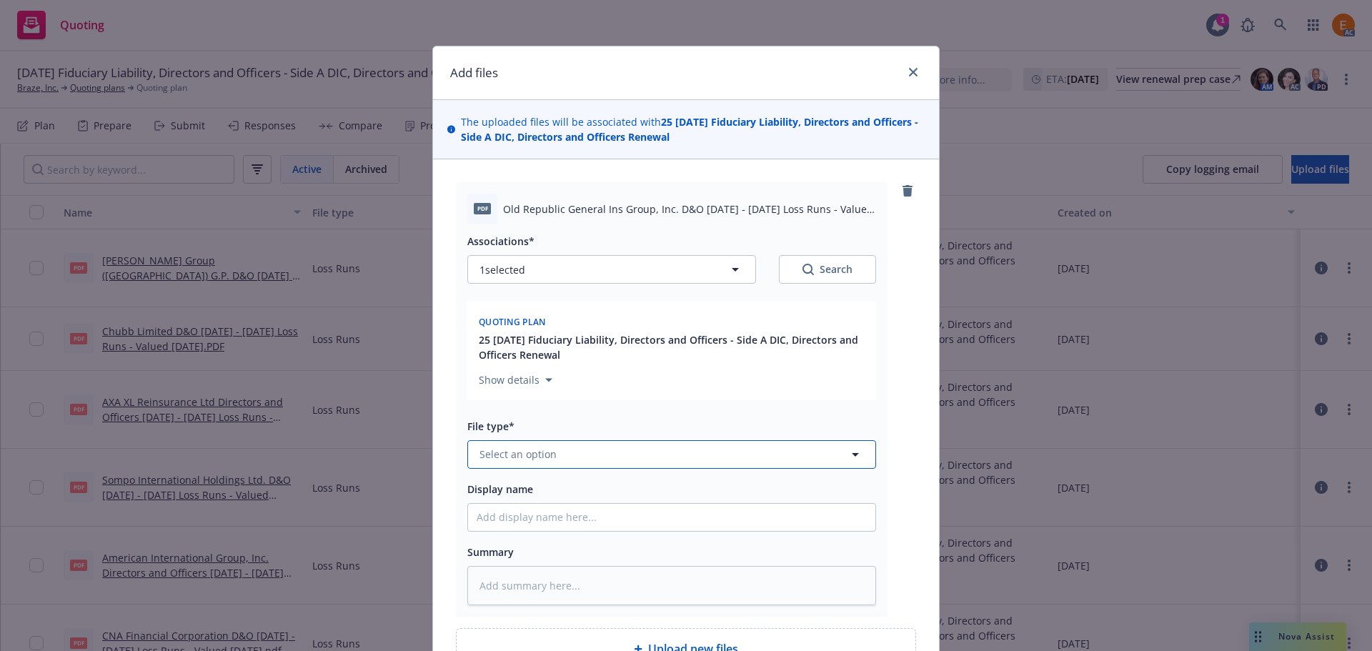
click at [577, 452] on button "Select an option" at bounding box center [671, 454] width 409 height 29
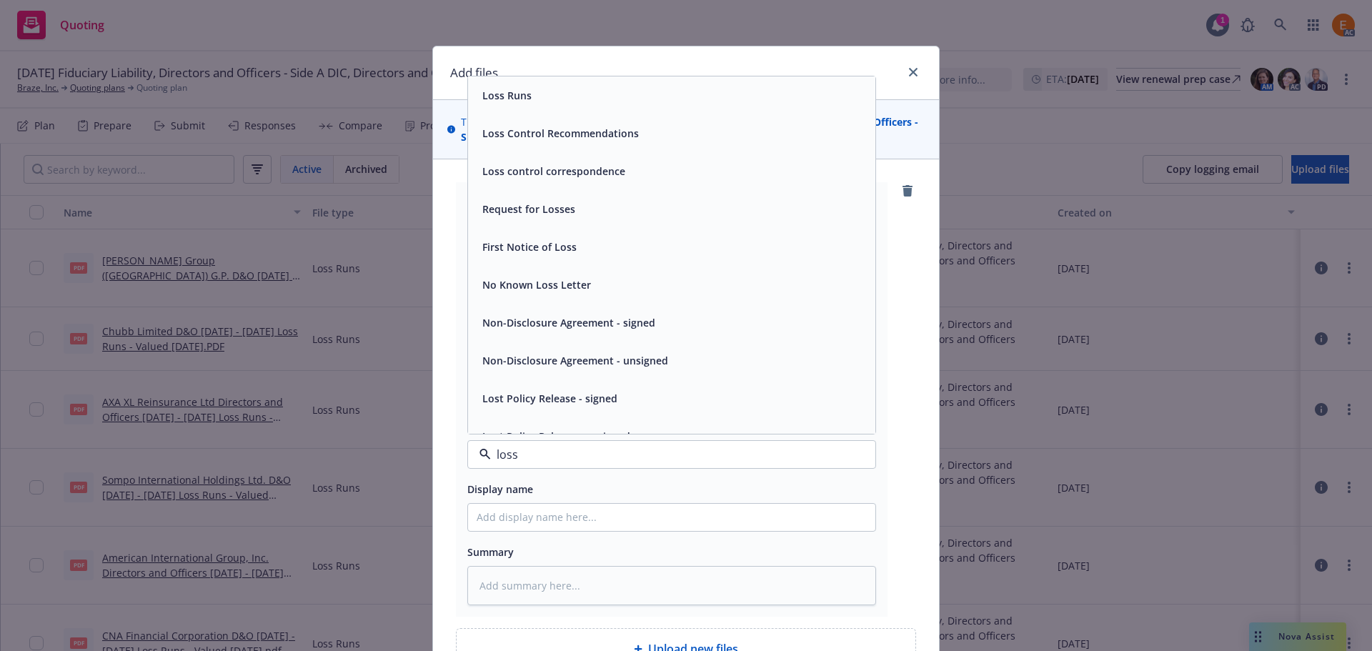
type input "loss r"
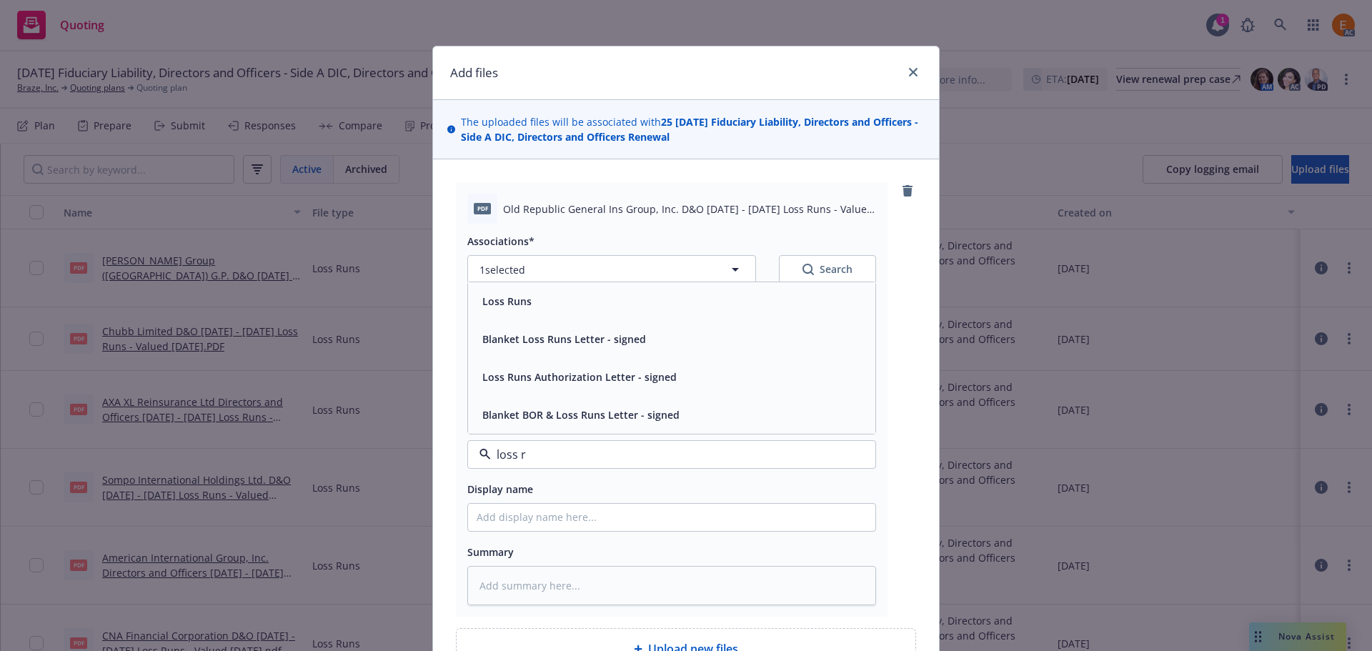
click at [529, 306] on div "Loss Runs" at bounding box center [672, 301] width 390 height 21
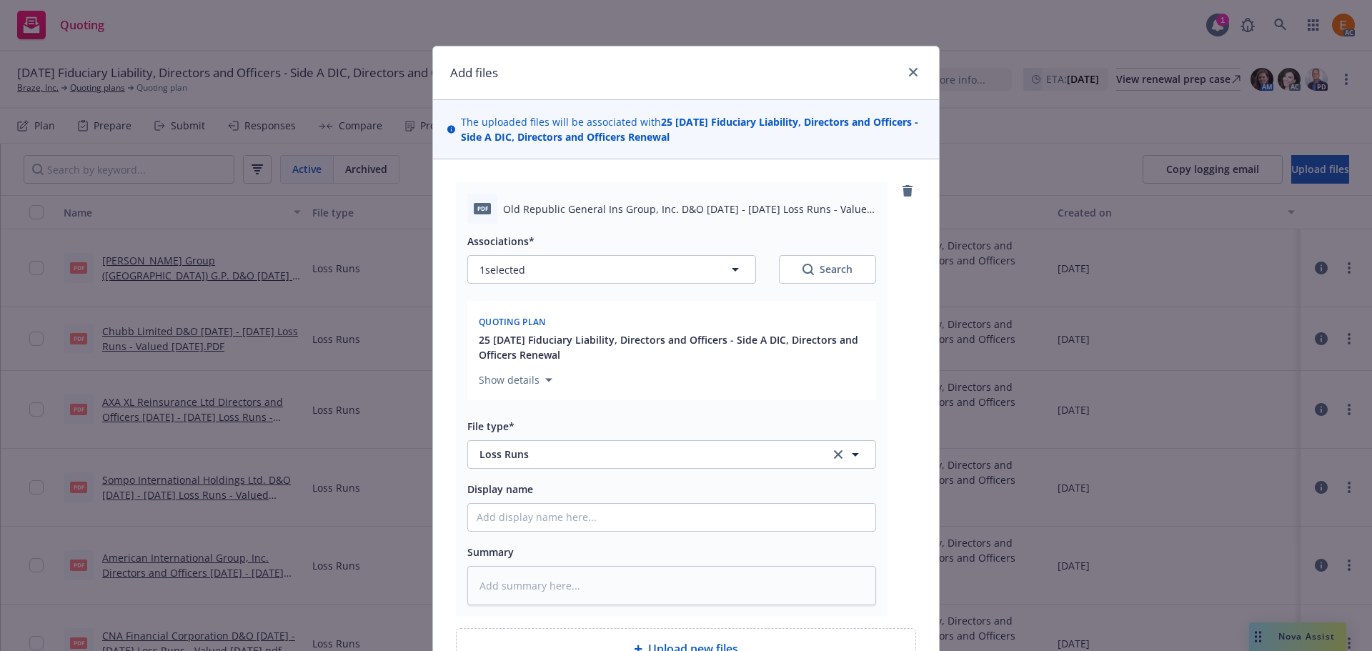
click at [813, 271] on div "Search" at bounding box center [827, 269] width 50 height 14
type textarea "x"
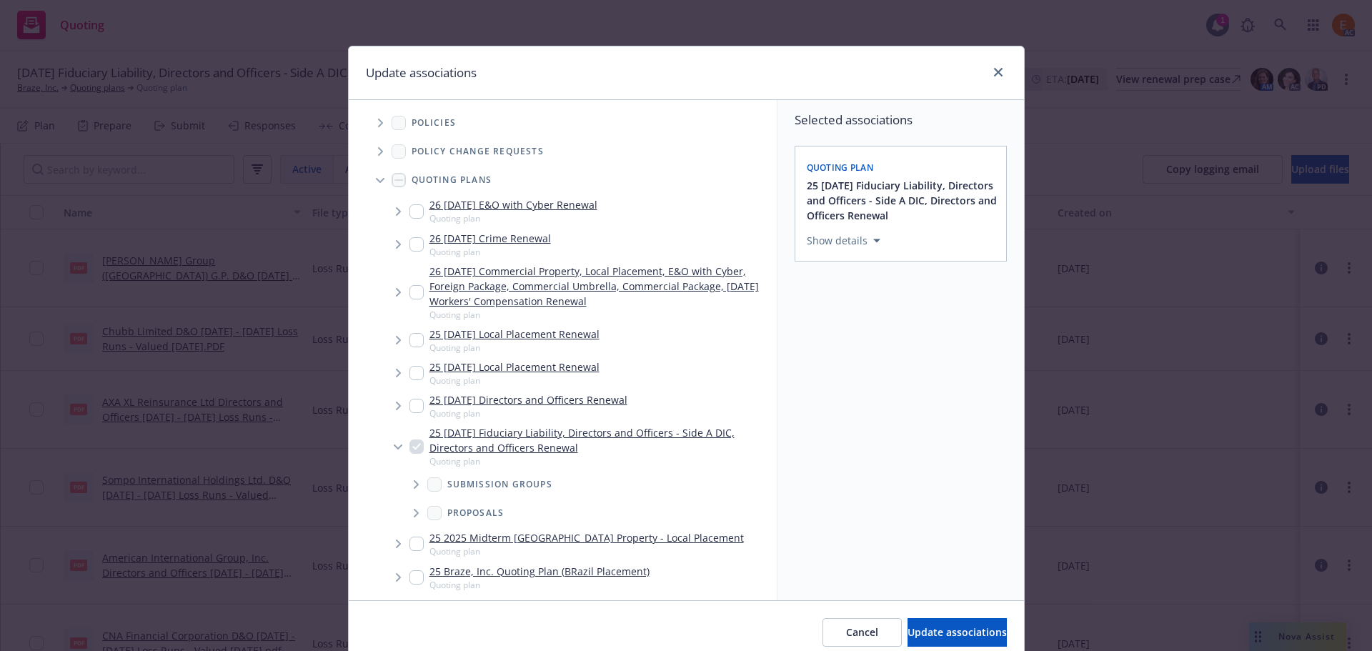
click at [376, 180] on icon "Tree Example" at bounding box center [380, 181] width 9 height 6
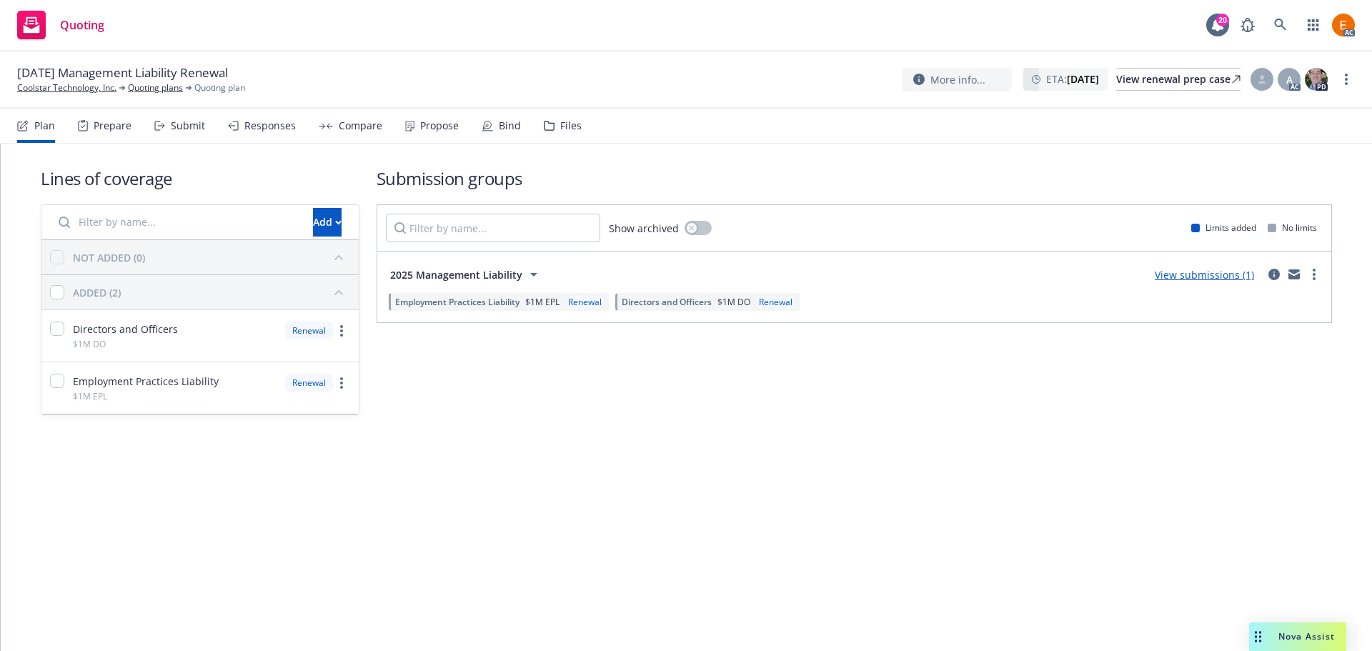
click at [560, 120] on div "Files" at bounding box center [570, 125] width 21 height 11
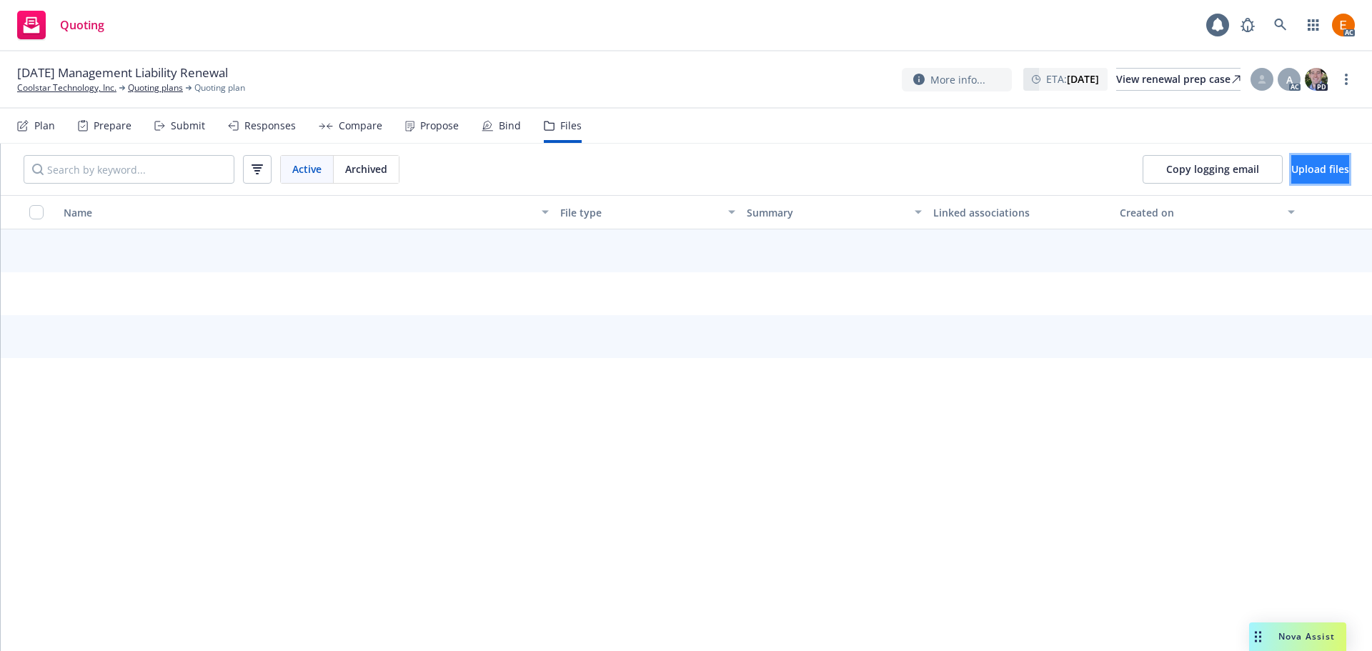
click at [1291, 166] on button "Upload files" at bounding box center [1320, 169] width 58 height 29
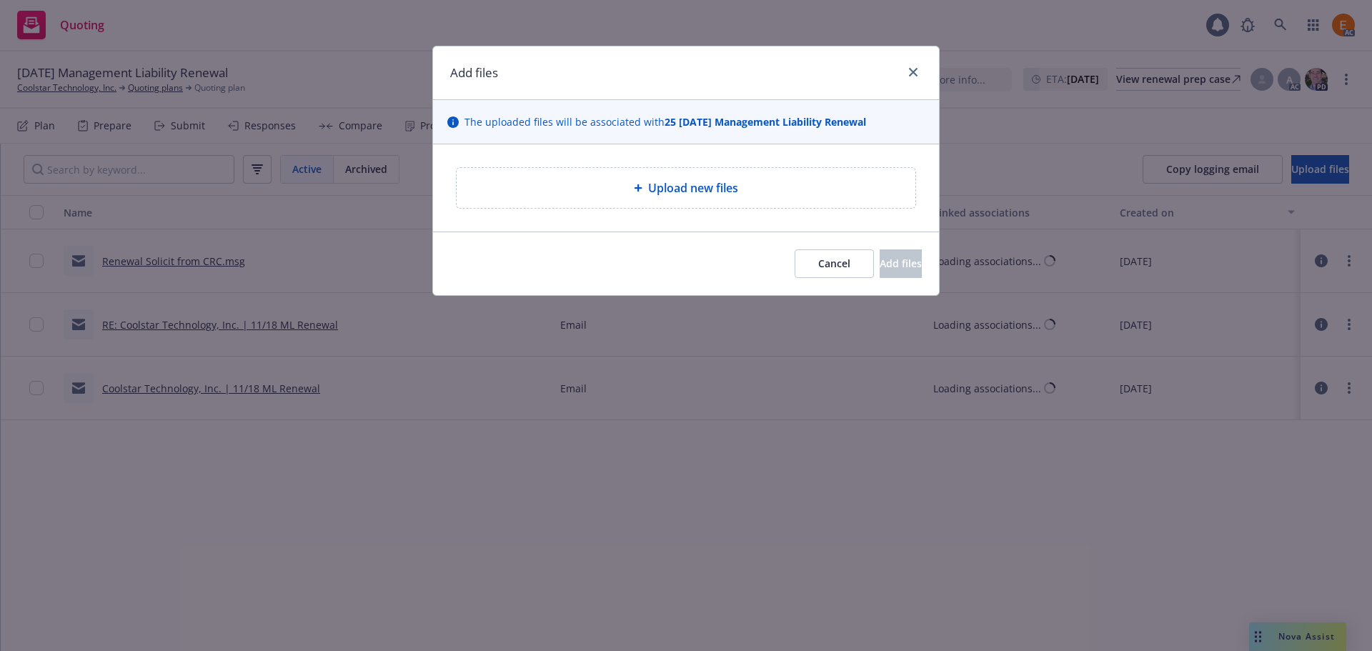
click at [791, 179] on div "Upload new files" at bounding box center [686, 188] width 459 height 40
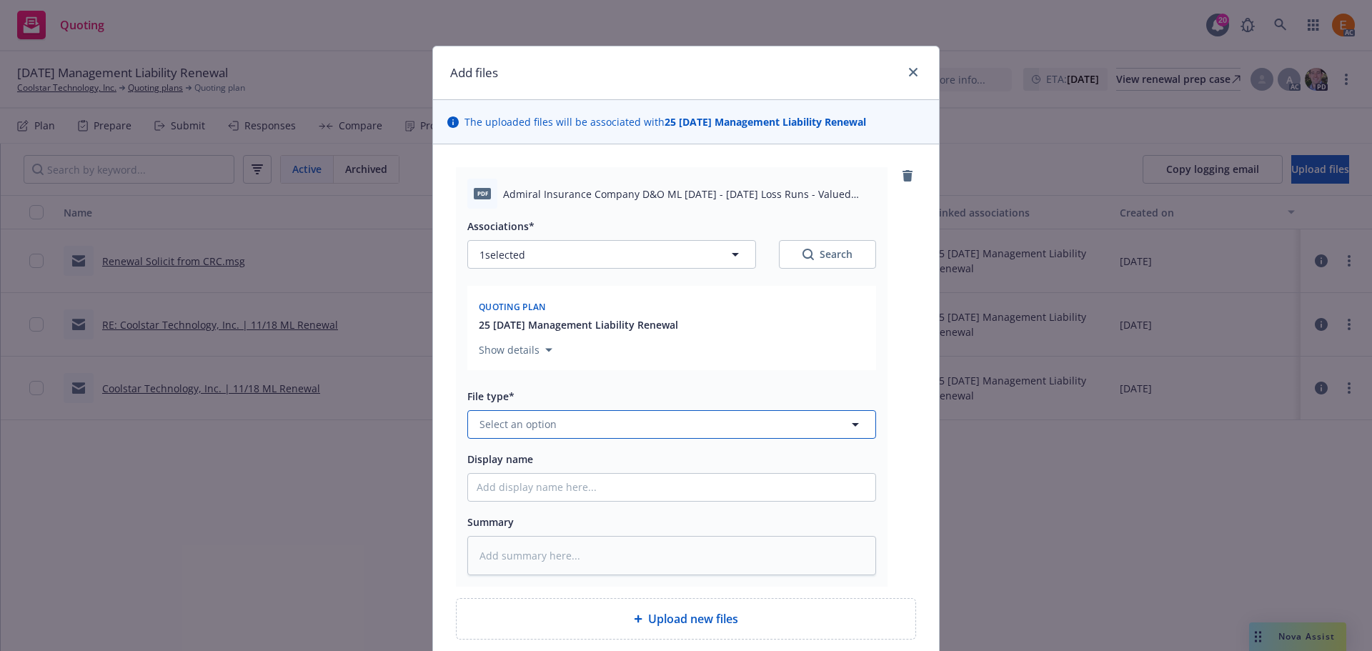
click at [572, 413] on button "Select an option" at bounding box center [671, 424] width 409 height 29
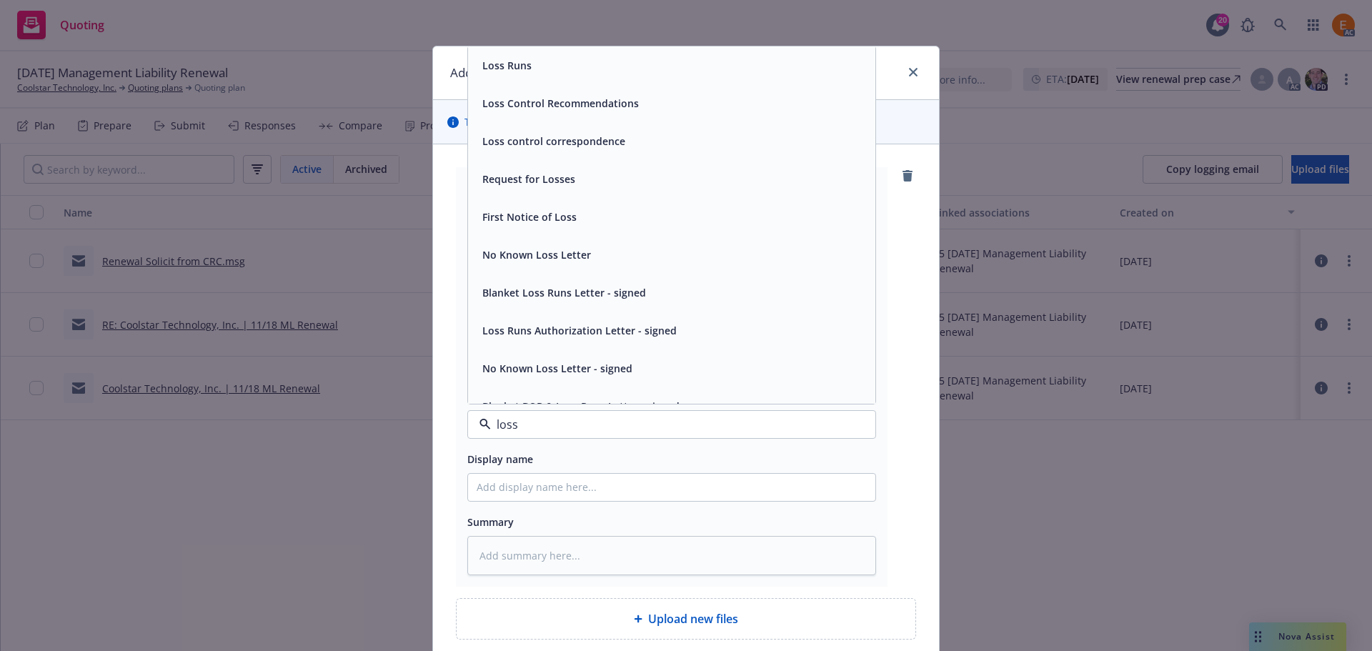
type input "loss r"
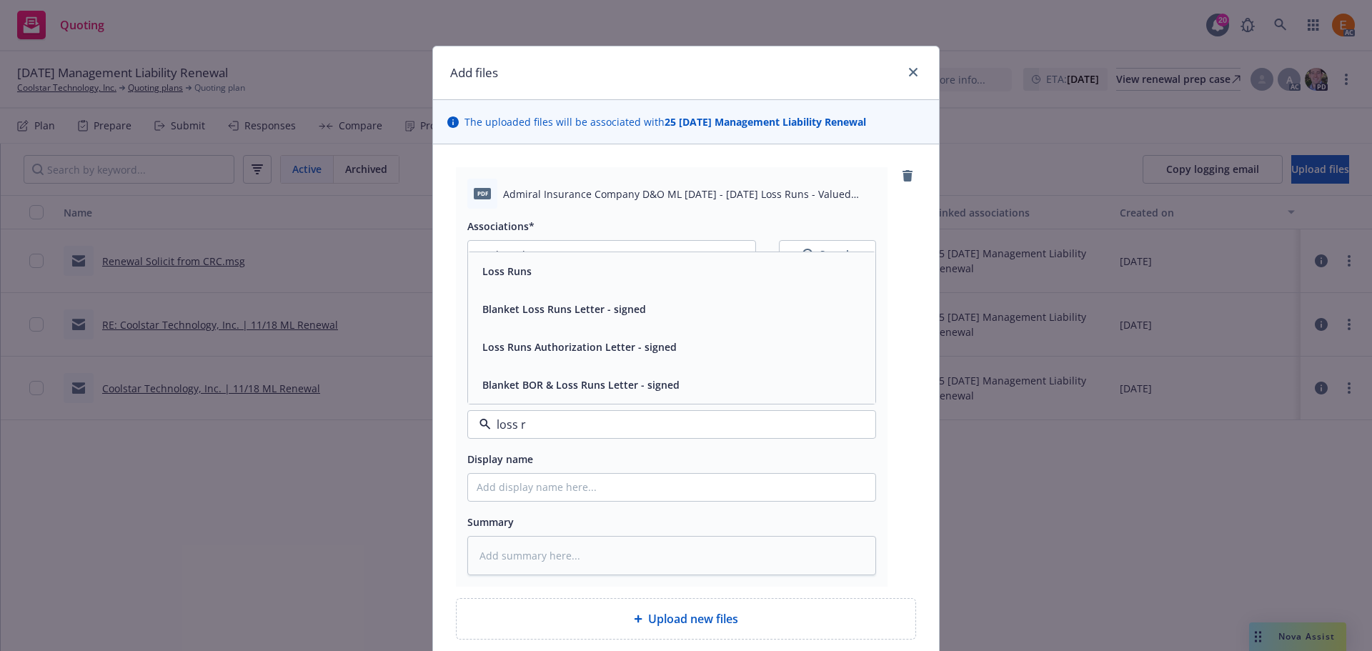
click at [532, 281] on div "Loss Runs" at bounding box center [671, 271] width 407 height 38
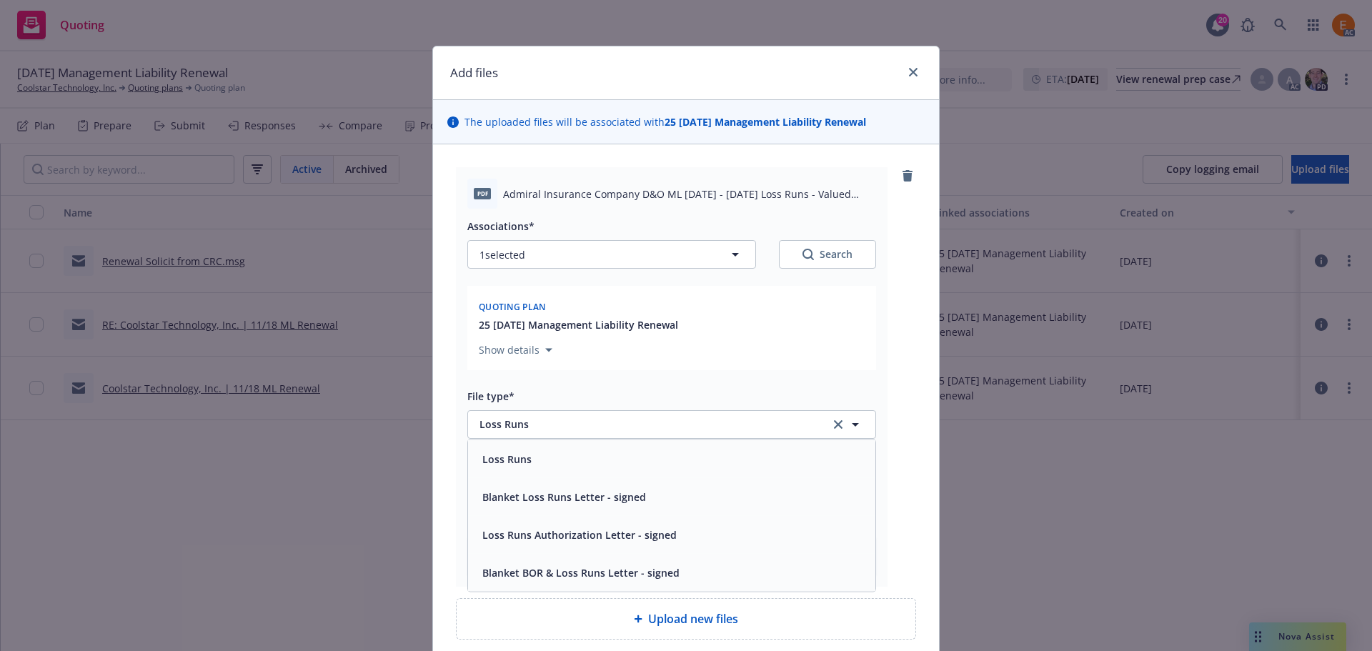
click at [840, 261] on div "Search" at bounding box center [827, 254] width 50 height 14
type textarea "x"
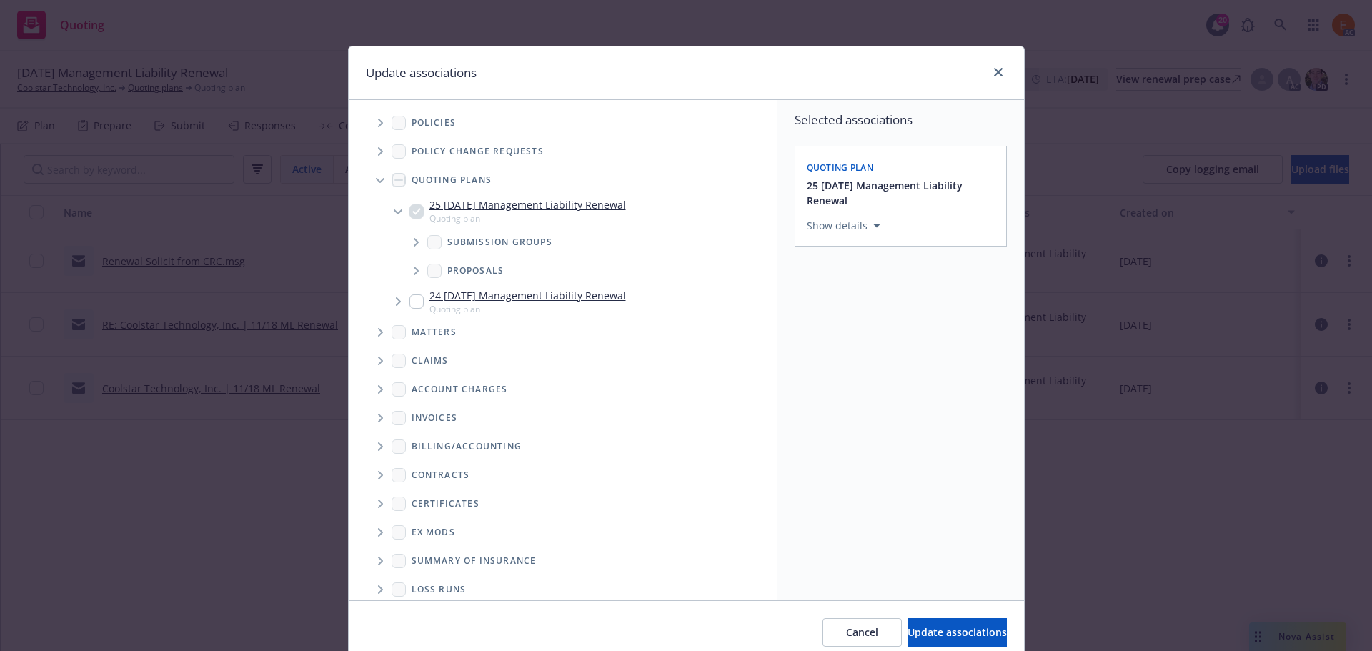
click at [374, 176] on span "Tree Example" at bounding box center [380, 180] width 23 height 23
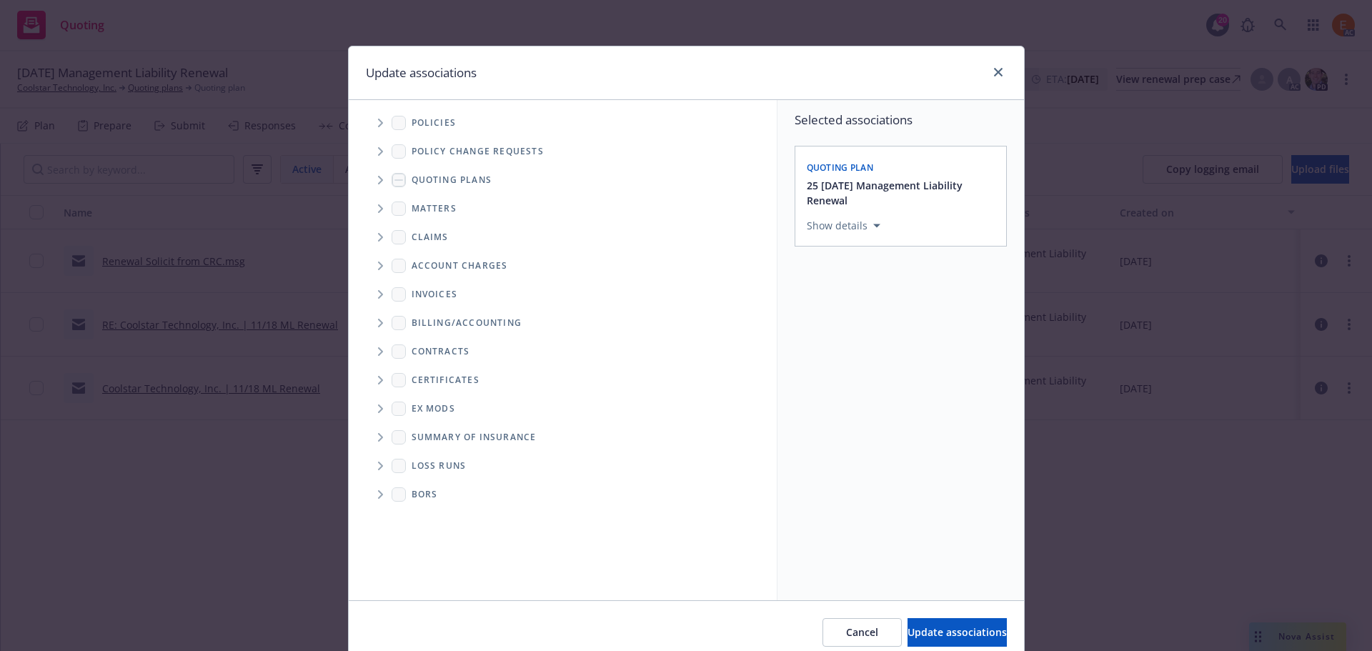
click at [374, 456] on span "Folder Tree Example" at bounding box center [380, 465] width 23 height 23
click at [447, 494] on link "New Loss Runs folder" at bounding box center [486, 490] width 104 height 15
checkbox input "true"
click at [887, 322] on div "Select an option" at bounding box center [895, 324] width 152 height 14
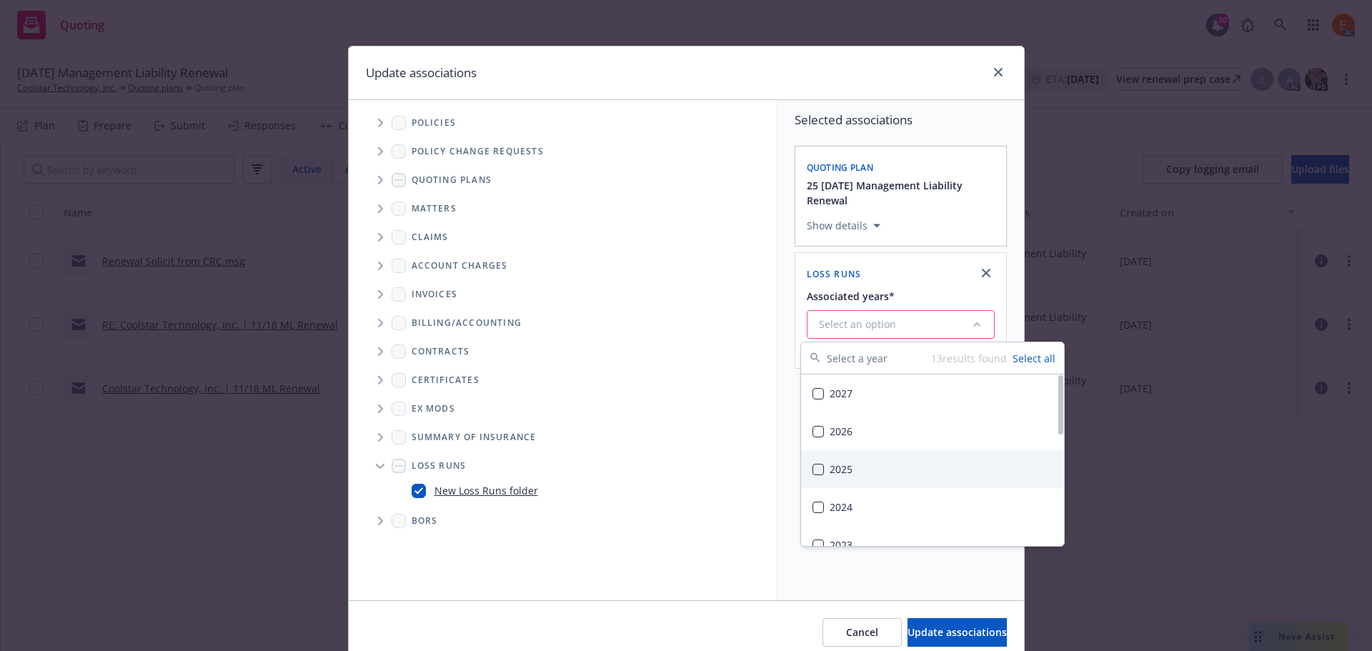
click at [891, 461] on div "2025" at bounding box center [932, 469] width 263 height 38
click at [914, 627] on span "Update associations" at bounding box center [956, 632] width 99 height 14
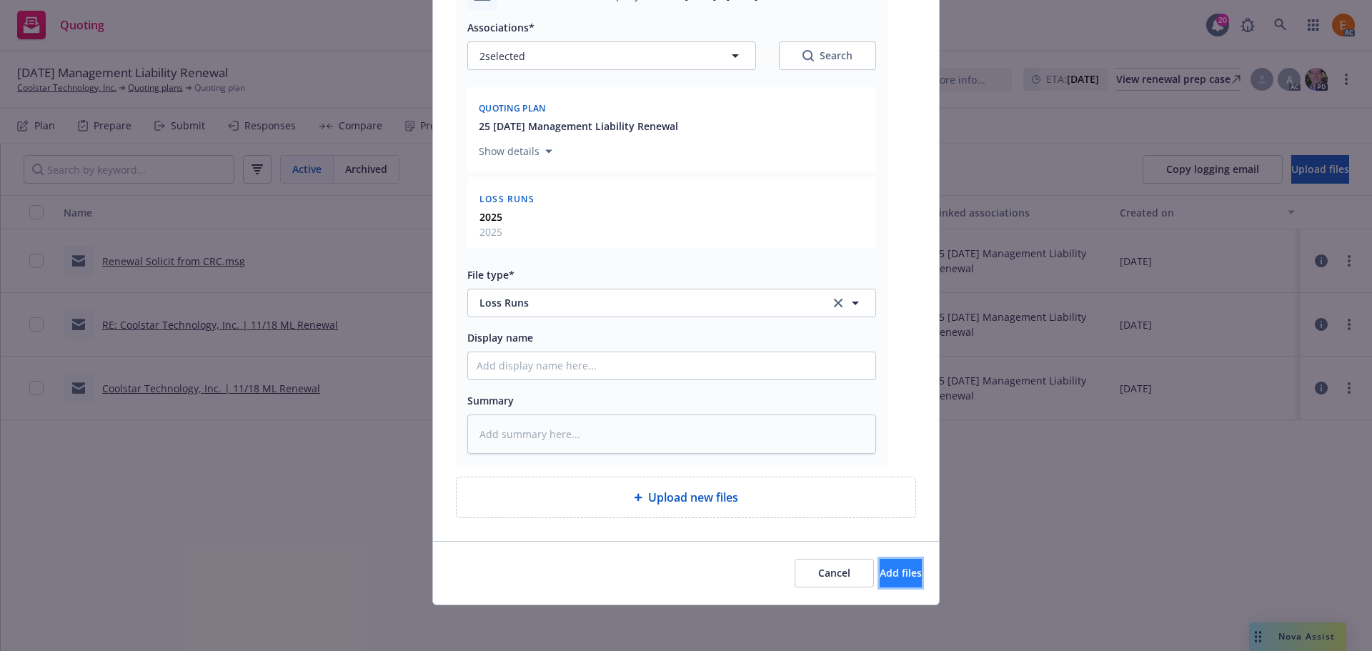
click at [879, 566] on span "Add files" at bounding box center [900, 573] width 42 height 14
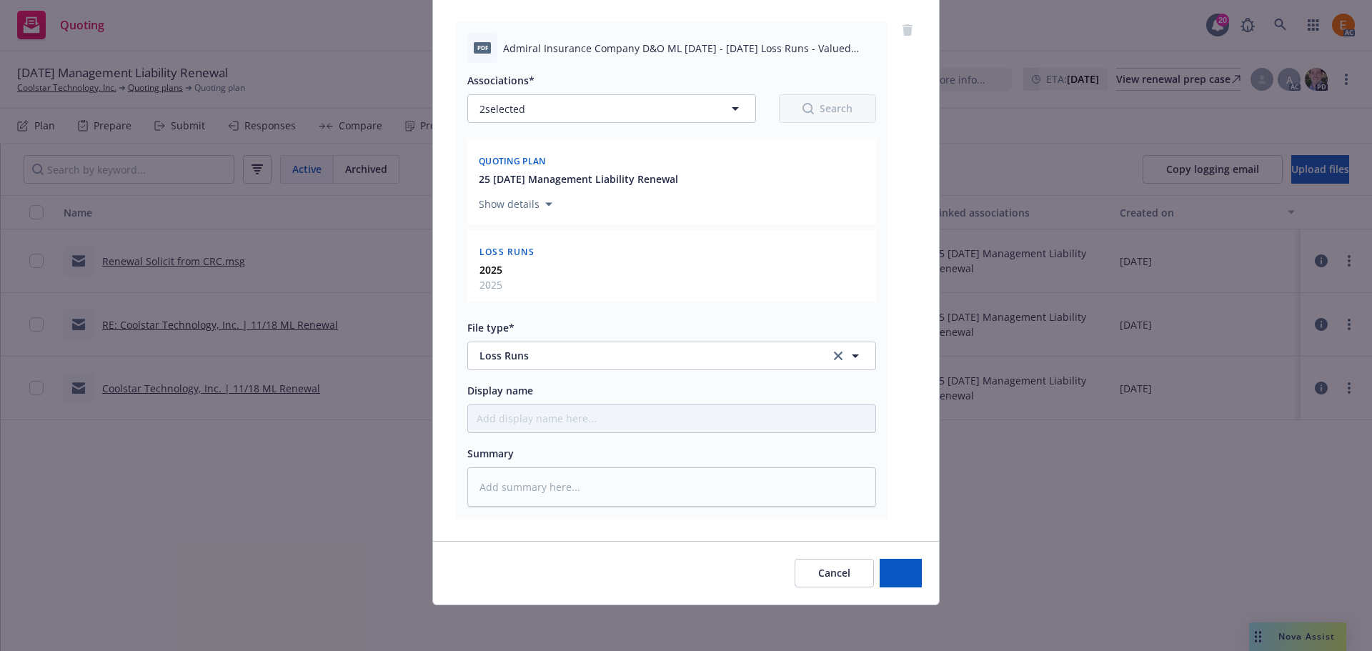
scroll to position [146, 0]
type textarea "x"
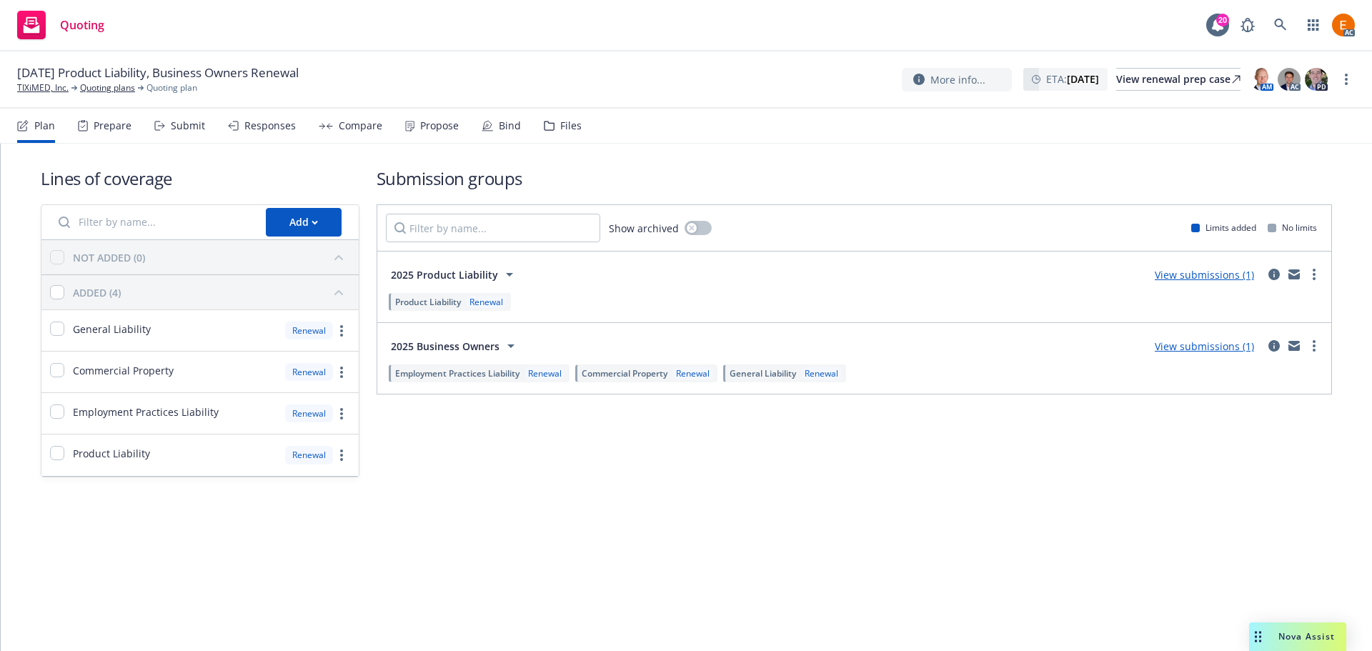
click at [566, 115] on div "Files" at bounding box center [563, 126] width 38 height 34
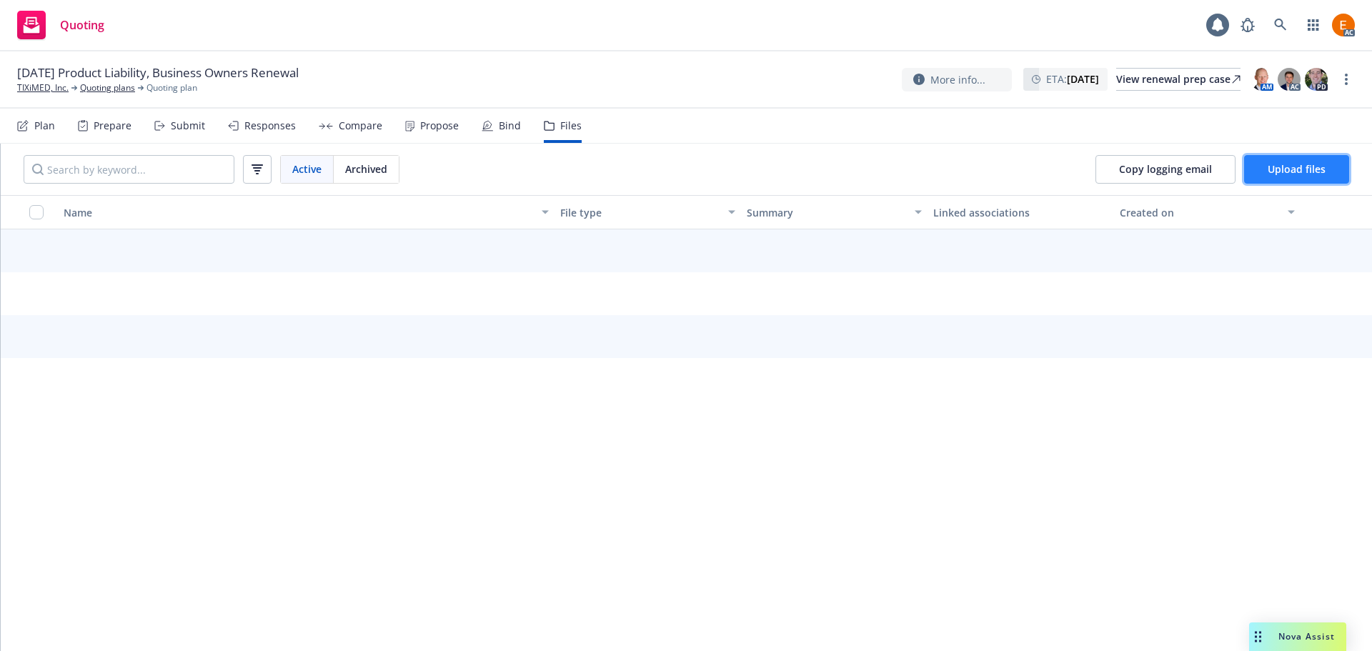
click at [1277, 157] on button "Upload files" at bounding box center [1296, 169] width 105 height 29
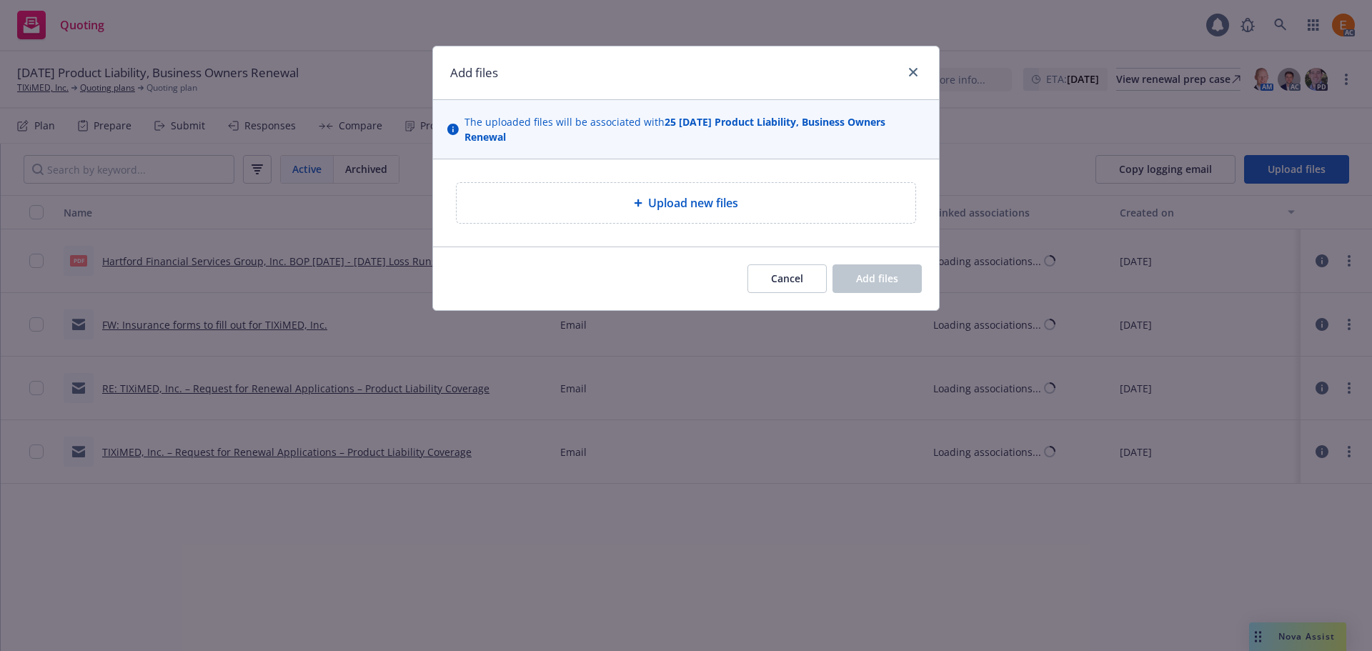
click at [711, 189] on div "Upload new files" at bounding box center [686, 203] width 459 height 40
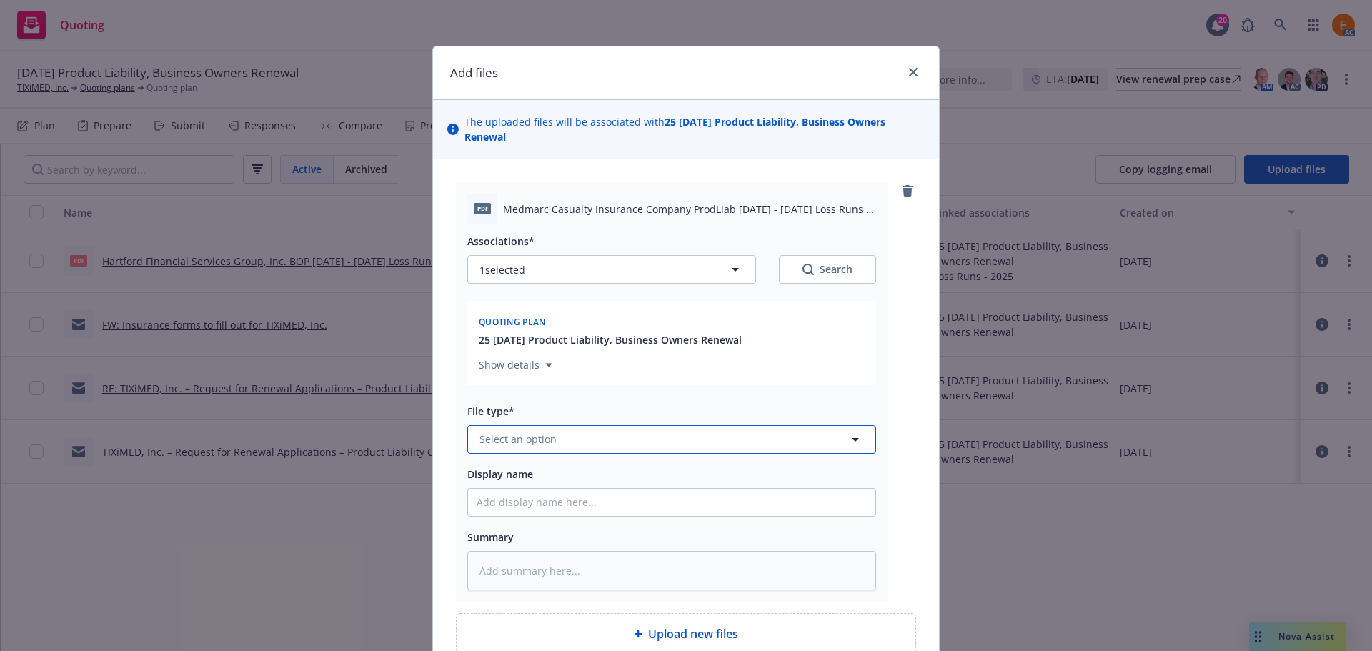
click at [599, 439] on button "Select an option" at bounding box center [671, 439] width 409 height 29
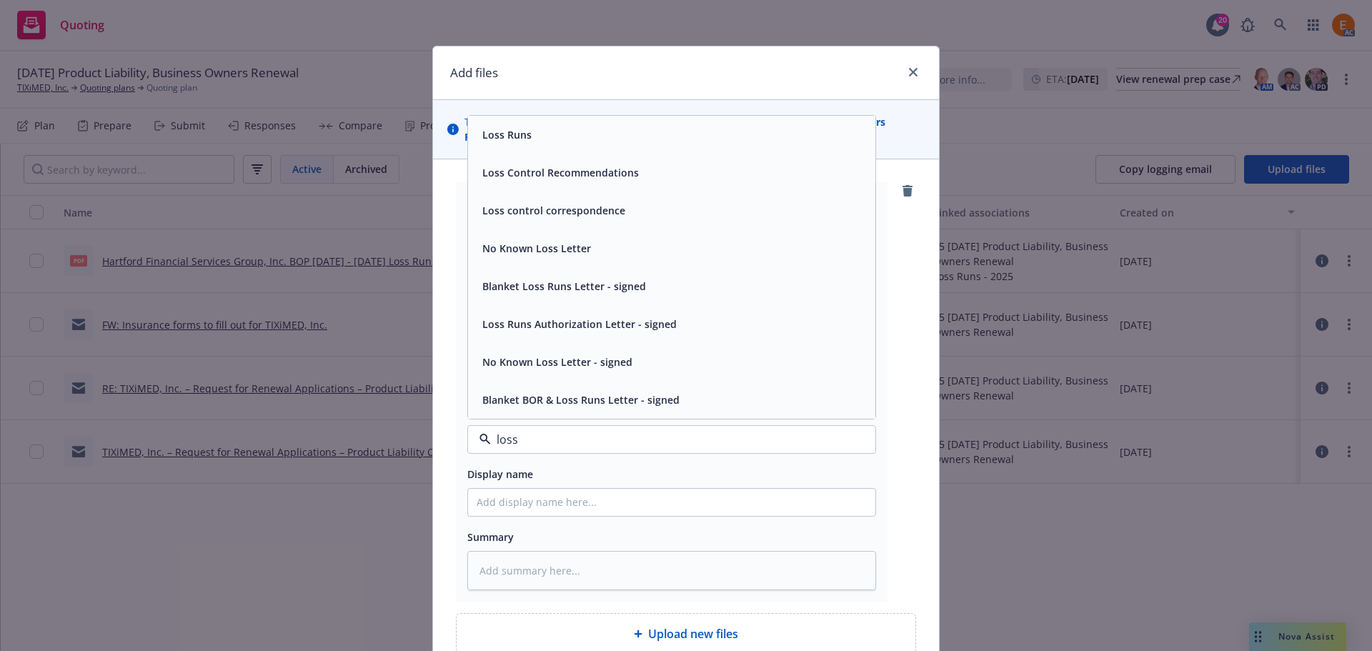
type input "loss r"
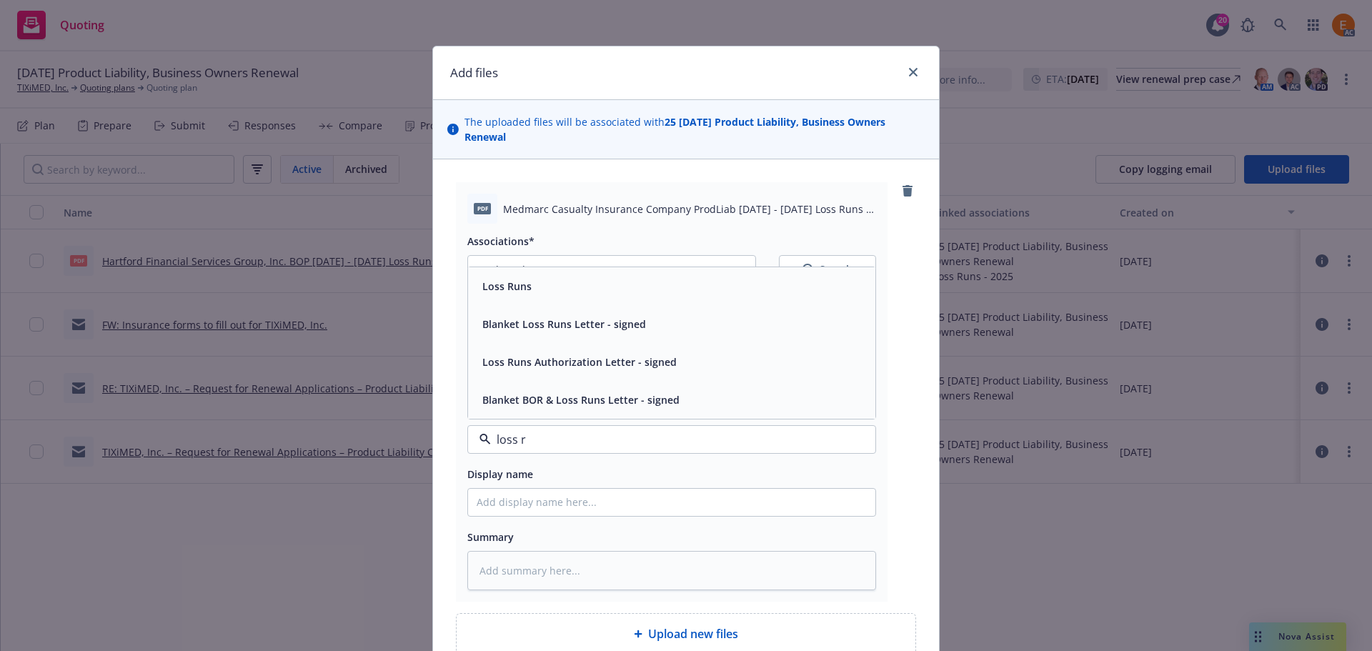
click at [527, 291] on div "Loss Runs" at bounding box center [672, 286] width 390 height 21
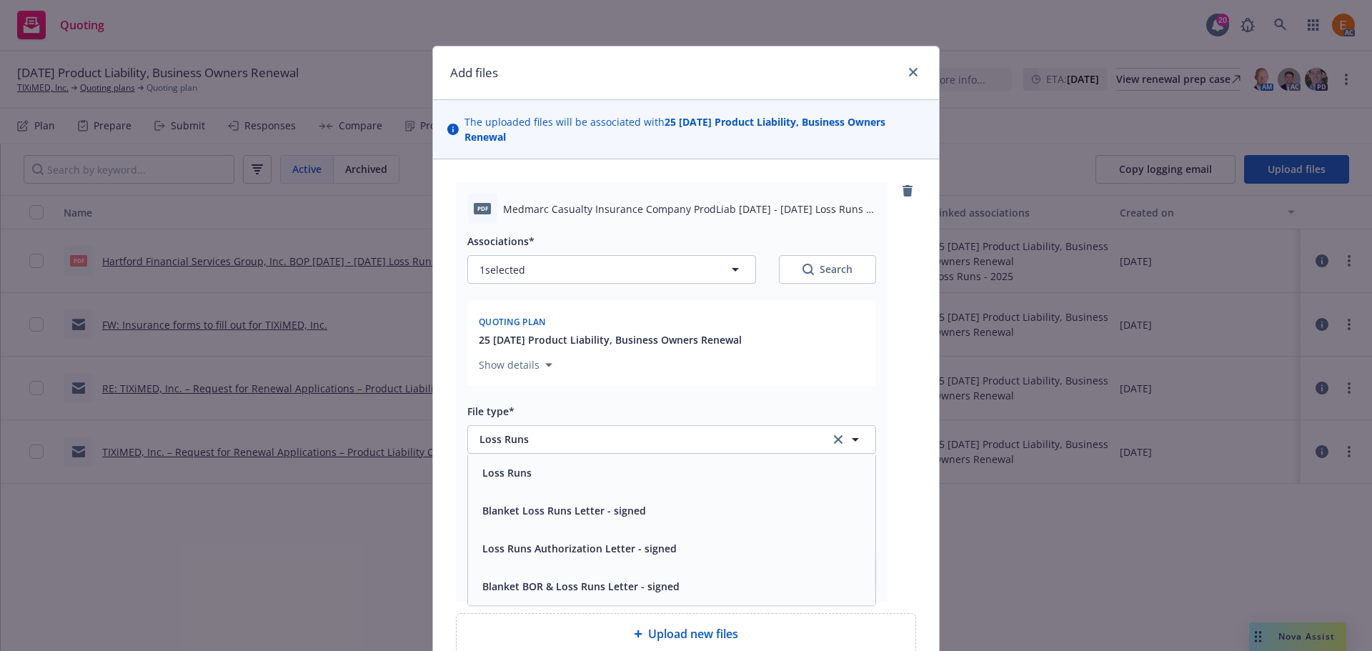
click at [840, 264] on div "Search" at bounding box center [827, 269] width 50 height 14
type textarea "x"
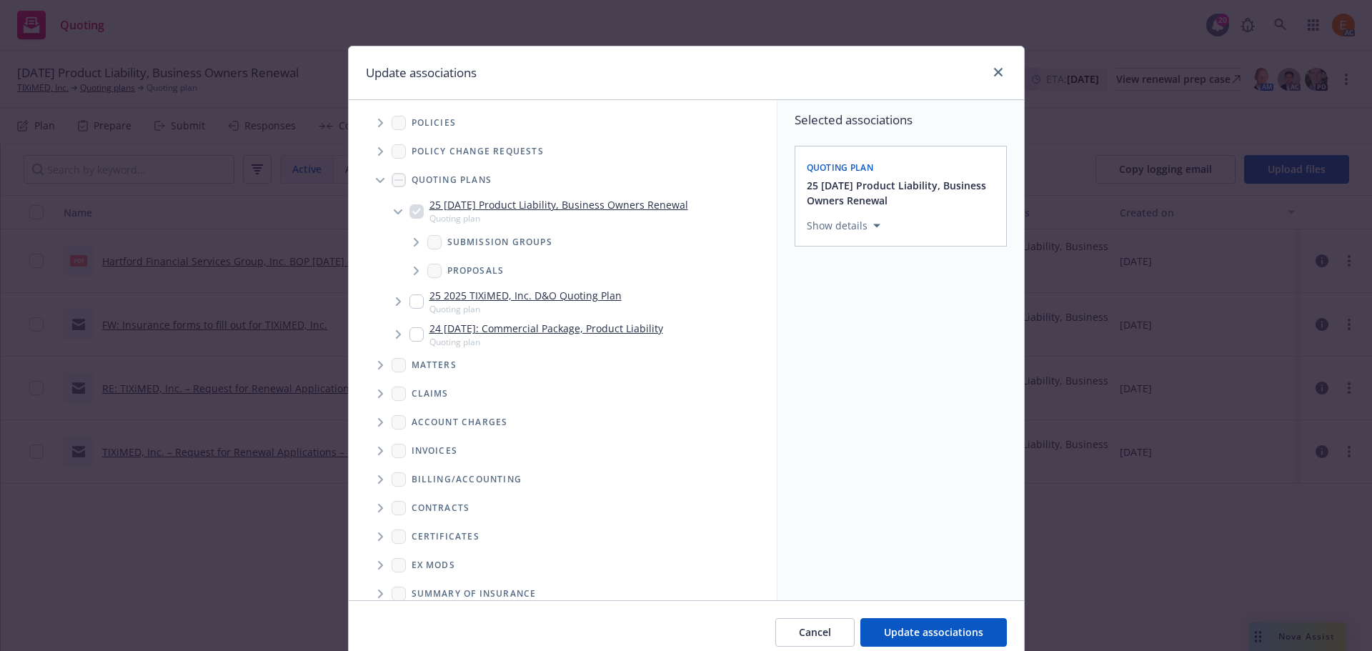
click at [376, 171] on span "Tree Example" at bounding box center [380, 180] width 23 height 23
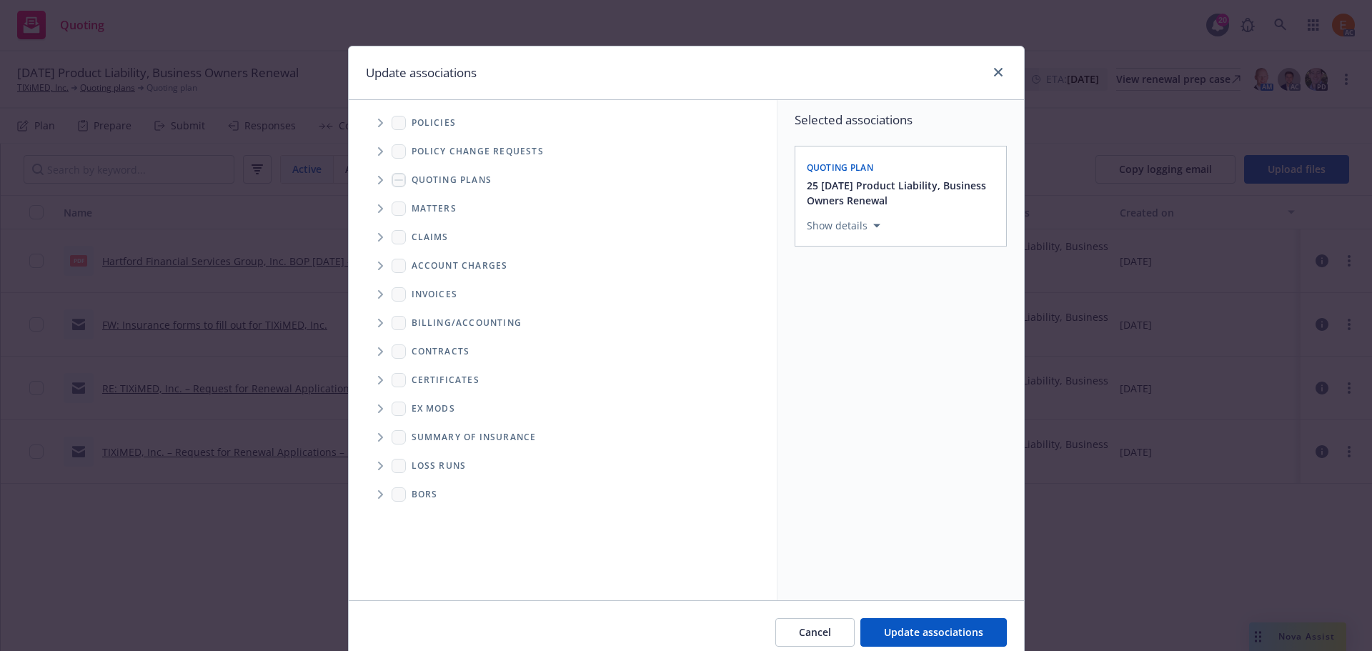
click at [377, 460] on span "Folder Tree Example" at bounding box center [380, 465] width 23 height 23
click at [424, 508] on div "2025" at bounding box center [435, 517] width 46 height 21
checkbox input "true"
click at [919, 629] on span "Update associations" at bounding box center [933, 632] width 99 height 14
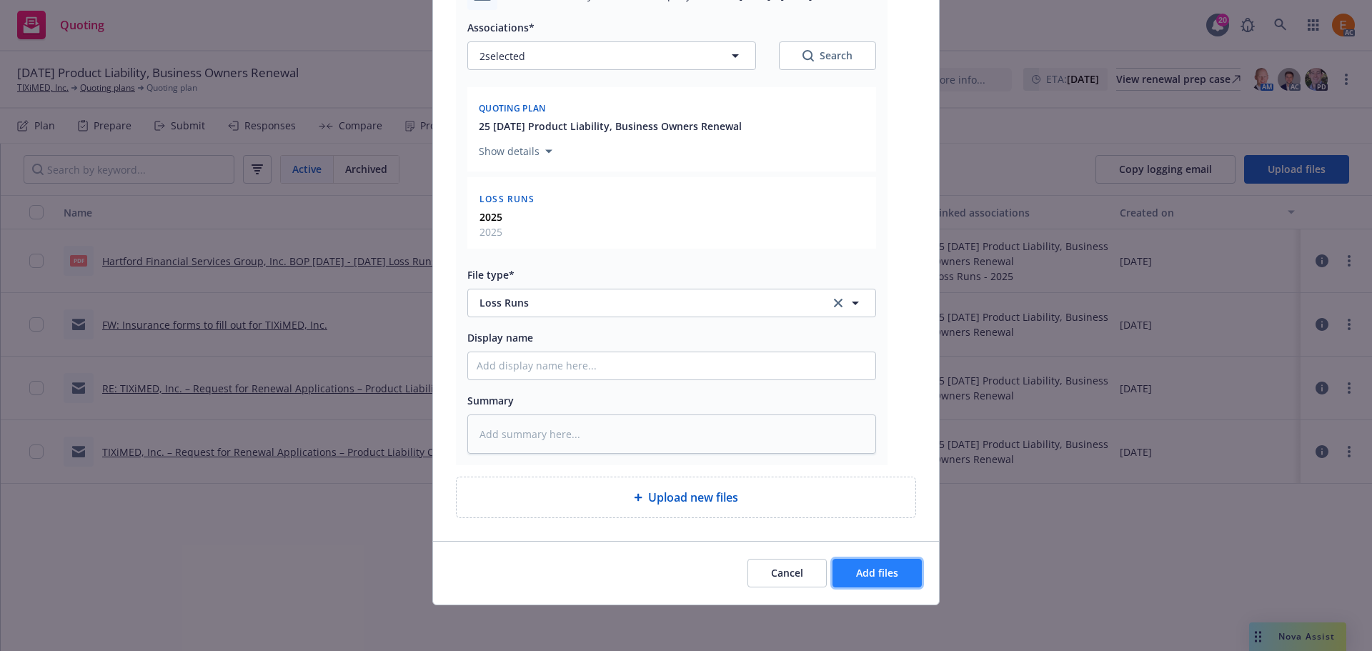
click at [895, 559] on button "Add files" at bounding box center [876, 573] width 89 height 29
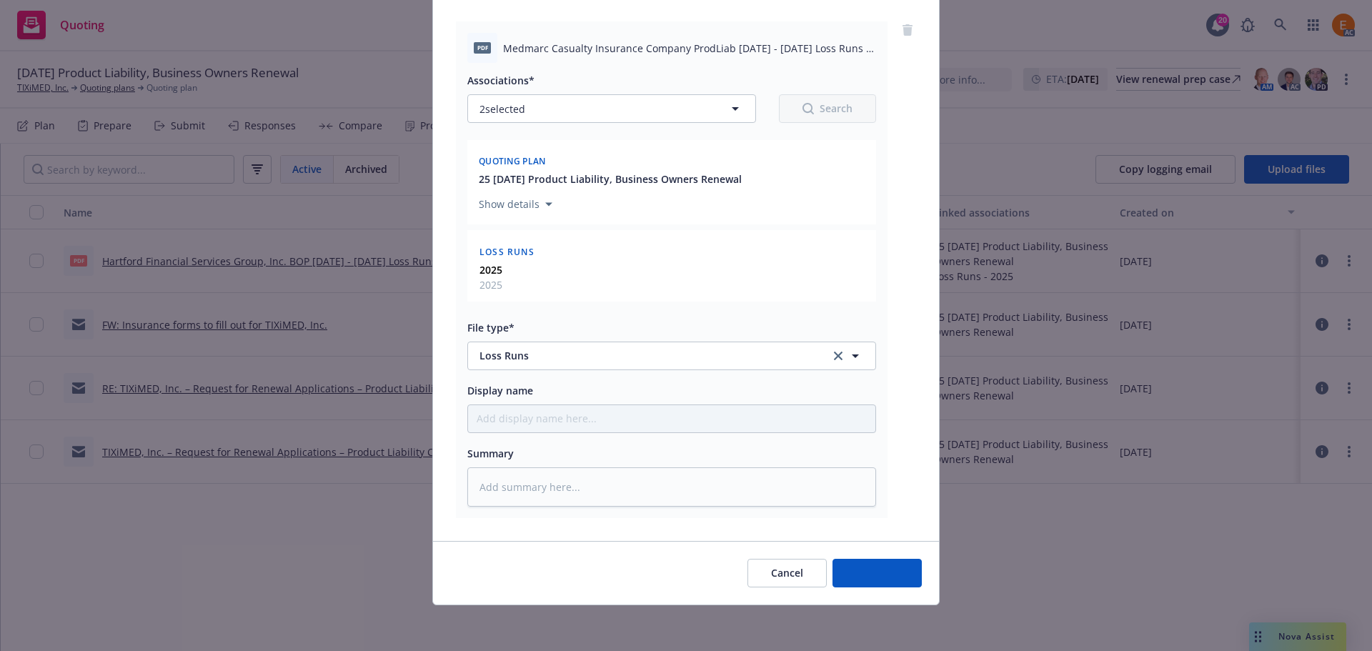
scroll to position [161, 0]
type textarea "x"
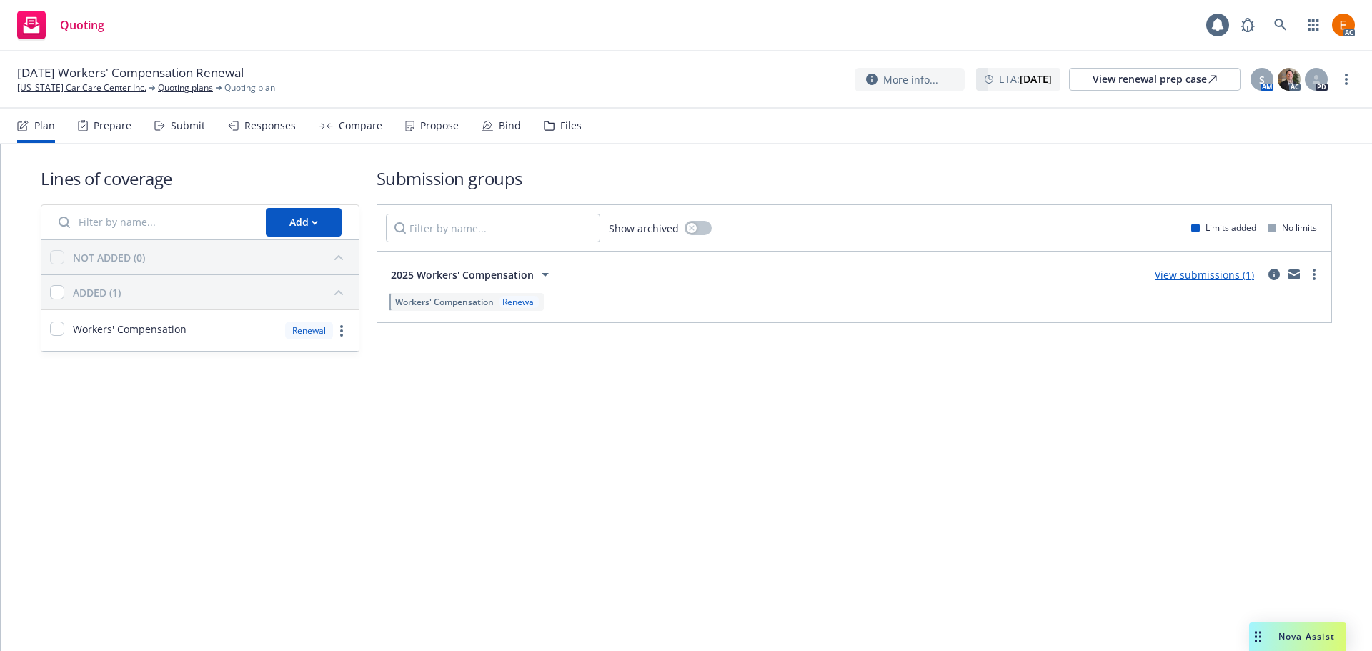
click at [560, 127] on div "Files" at bounding box center [570, 125] width 21 height 11
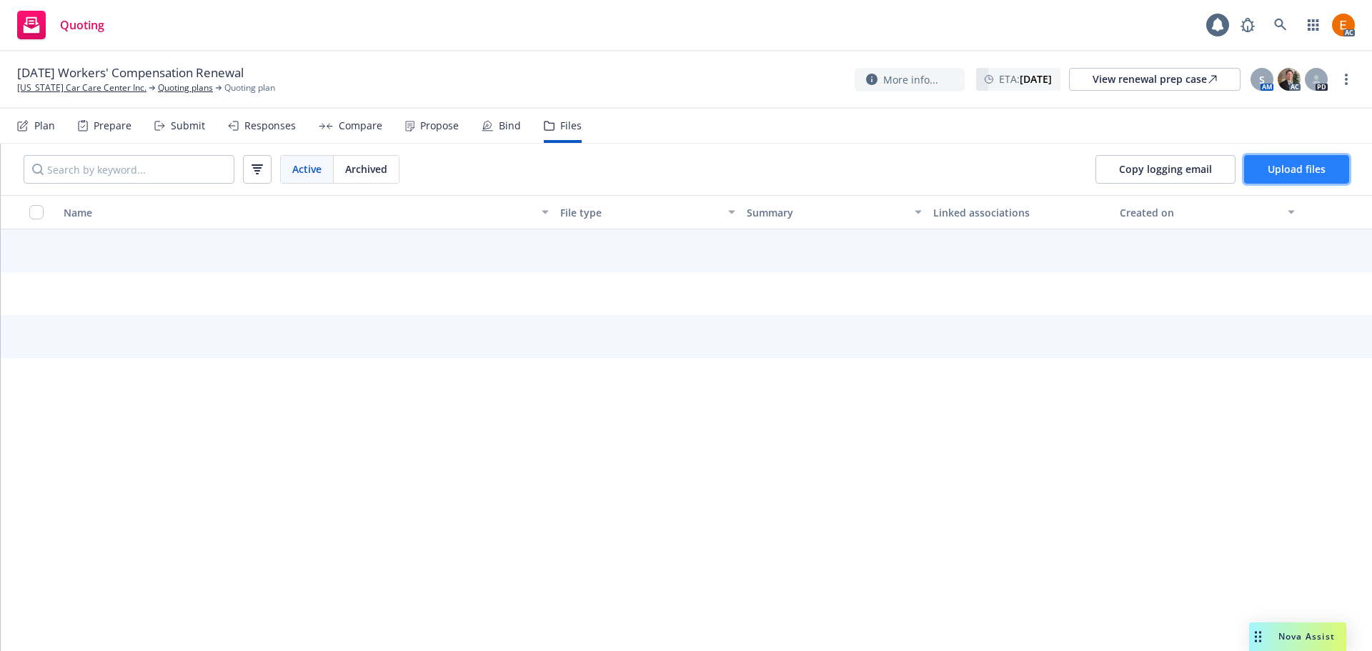
click at [1265, 169] on button "Upload files" at bounding box center [1296, 169] width 105 height 29
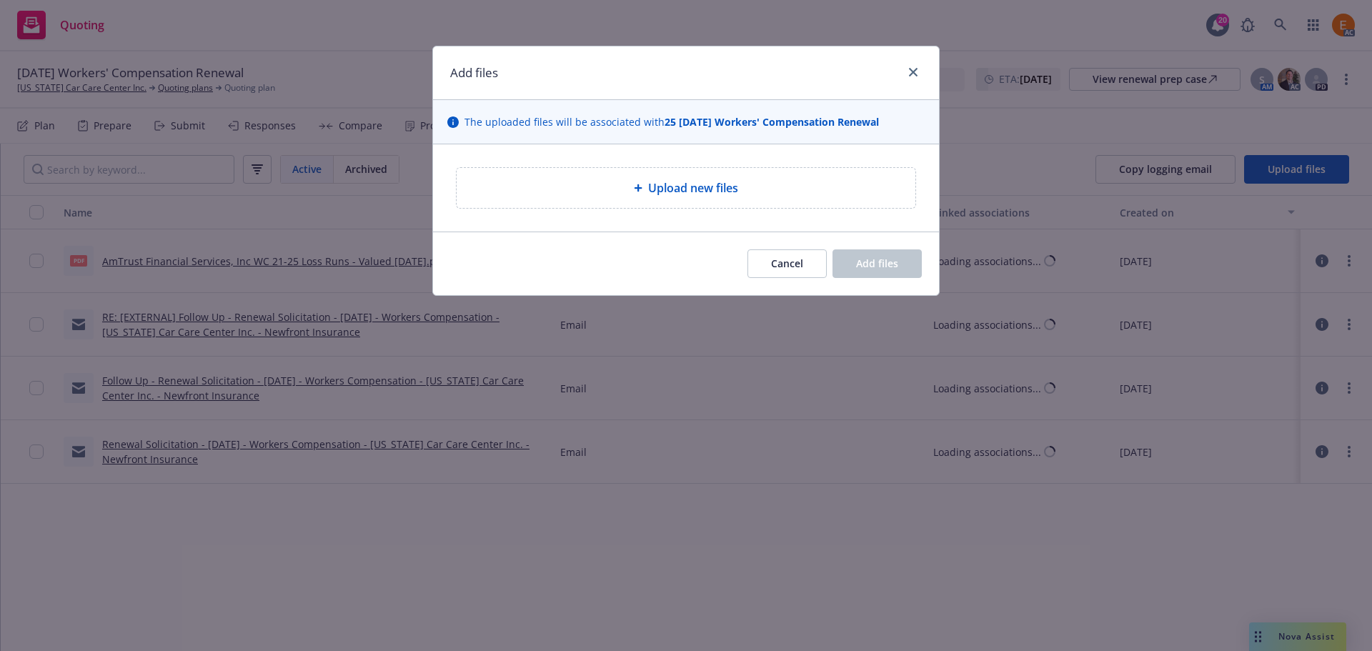
click at [742, 217] on div "Upload new files" at bounding box center [686, 187] width 506 height 87
click at [724, 180] on span "Upload new files" at bounding box center [693, 187] width 90 height 17
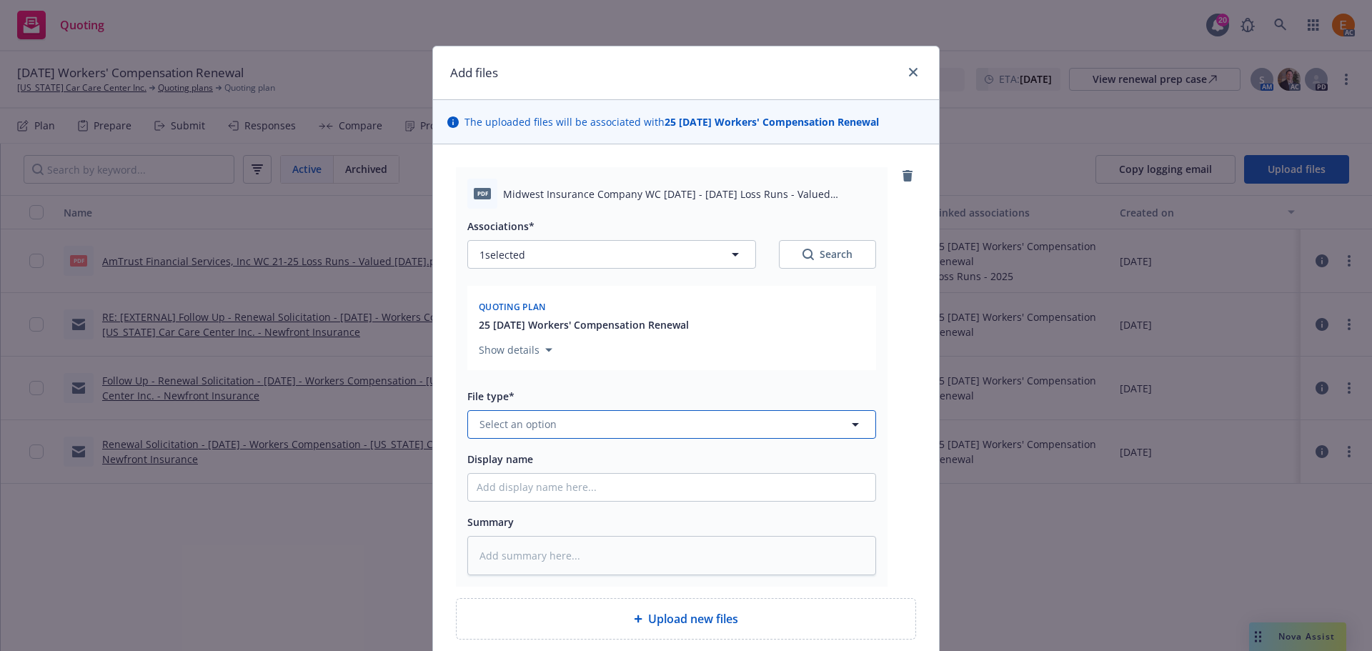
click at [640, 432] on button "Select an option" at bounding box center [671, 424] width 409 height 29
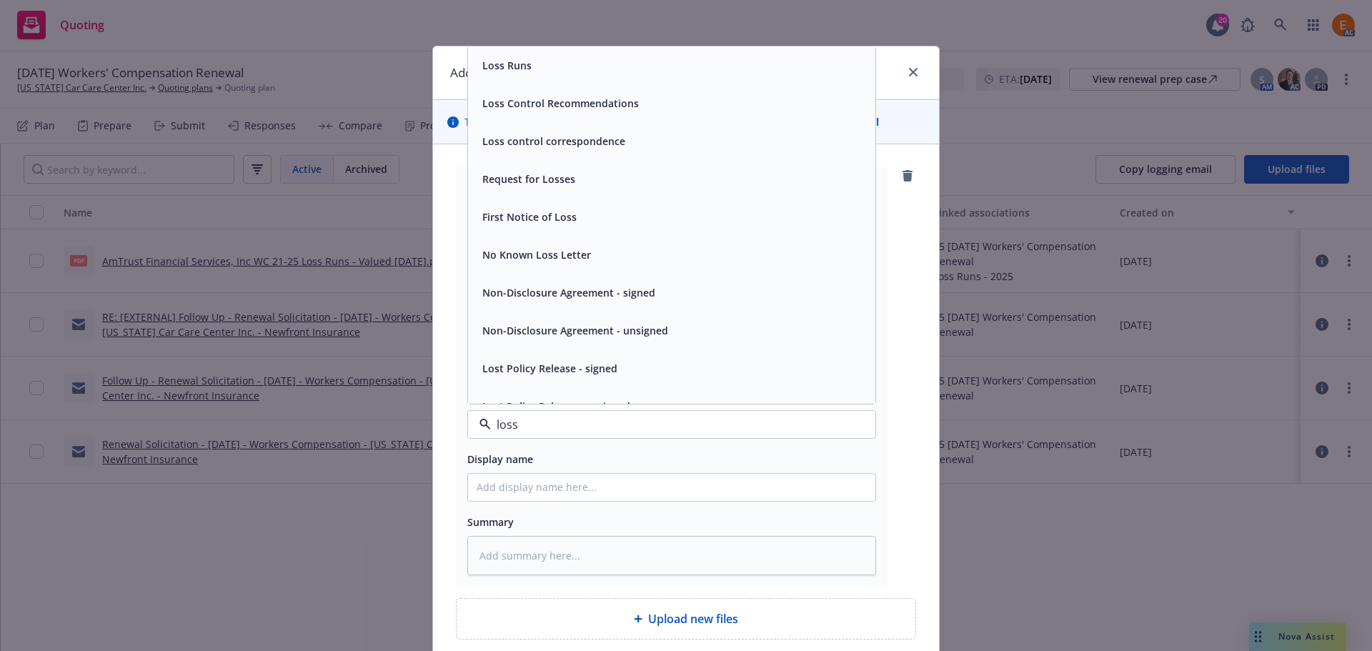
type input "loss r"
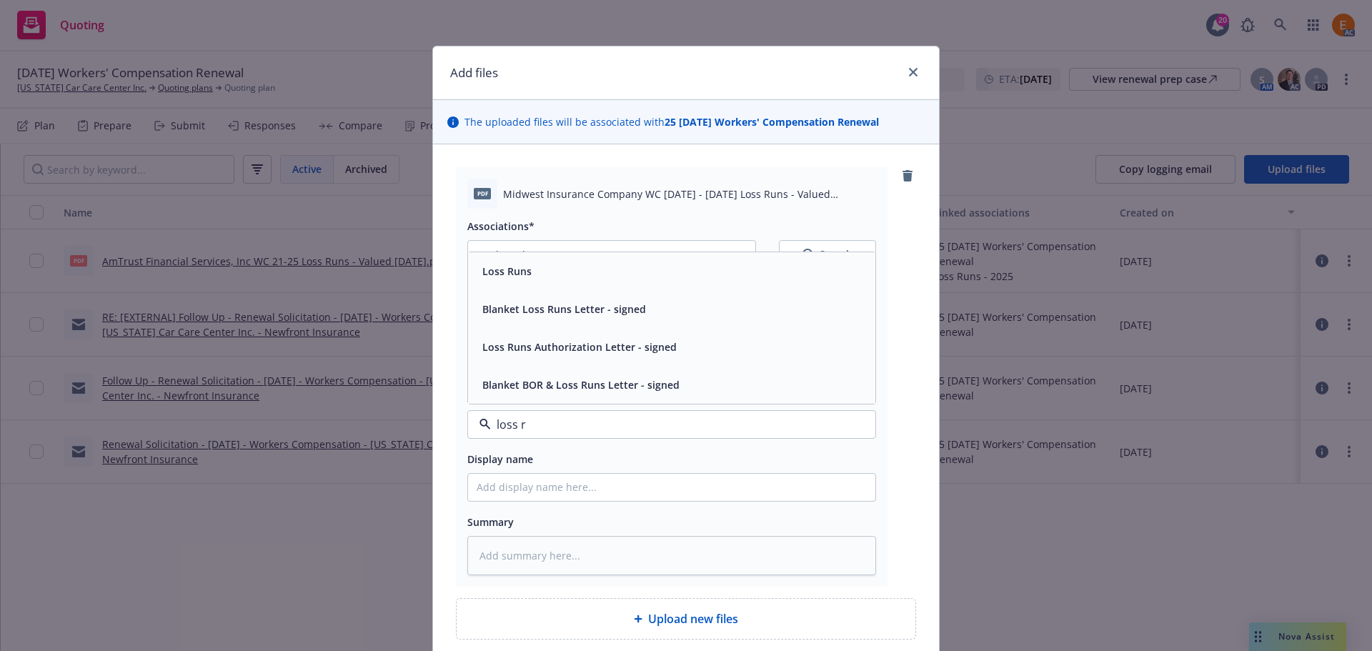
click at [570, 275] on div "Loss Runs" at bounding box center [672, 271] width 390 height 21
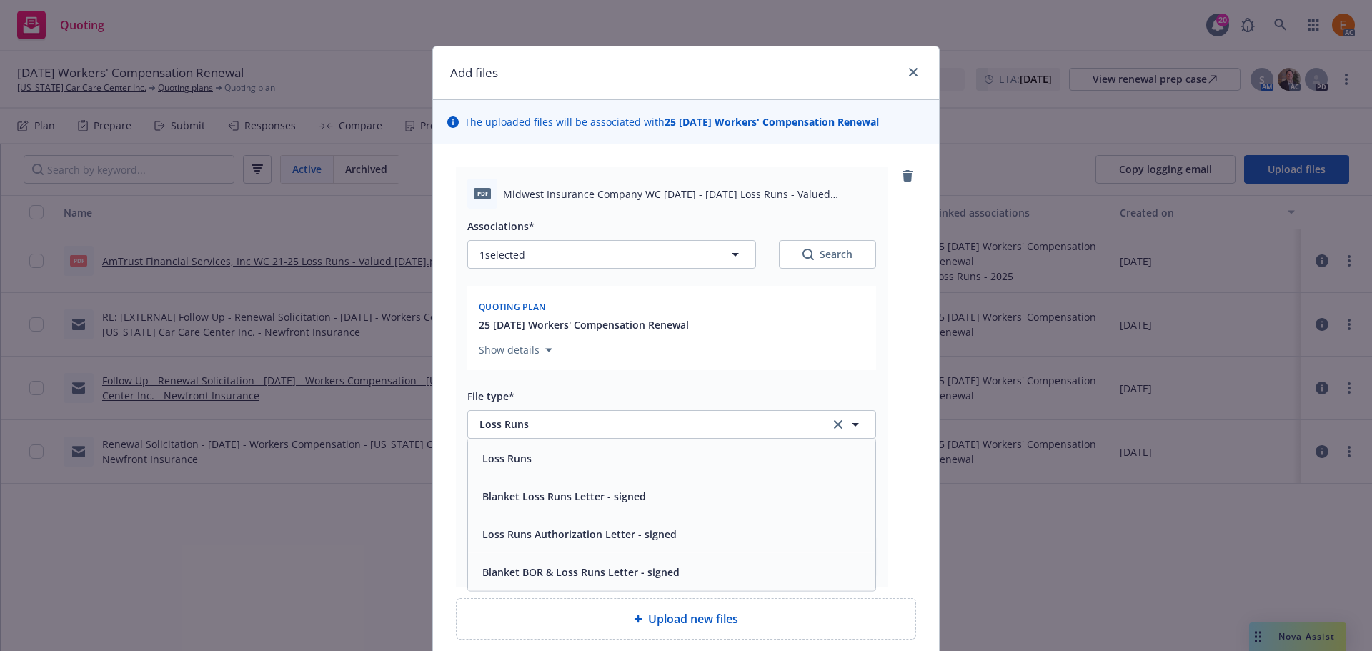
click at [847, 255] on button "Search" at bounding box center [827, 254] width 97 height 29
type textarea "x"
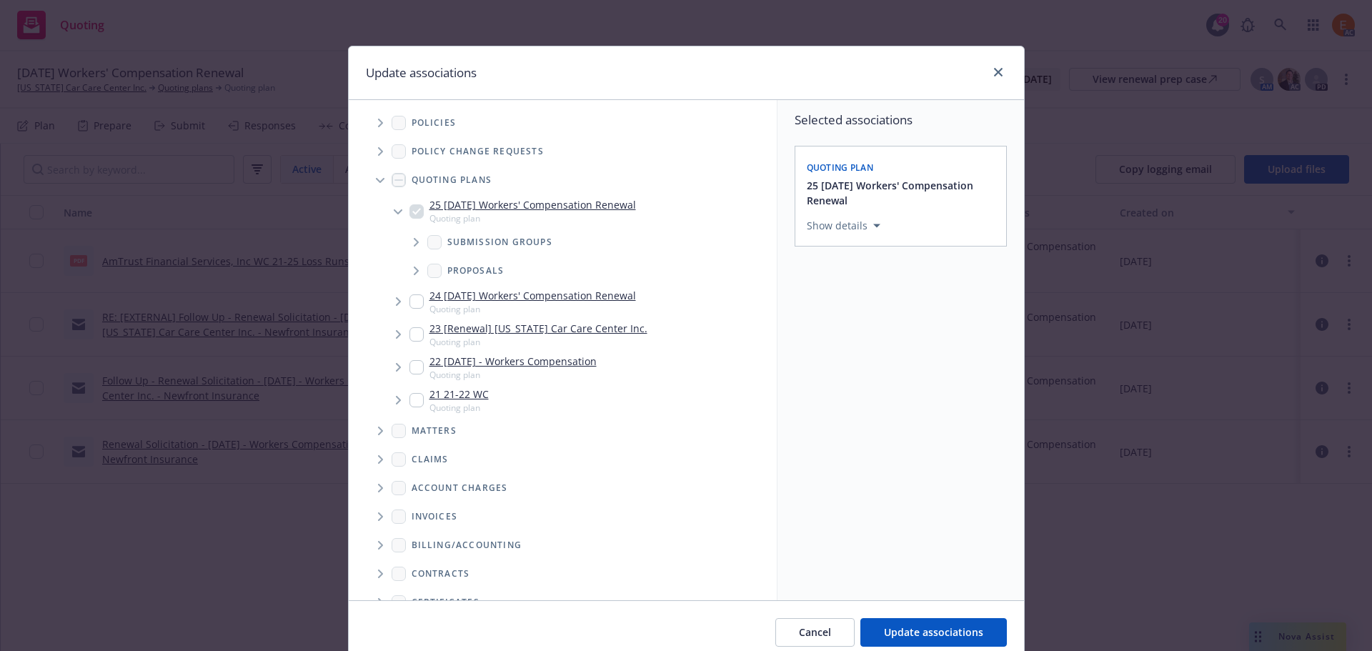
click at [376, 178] on icon "Tree Example" at bounding box center [380, 181] width 9 height 6
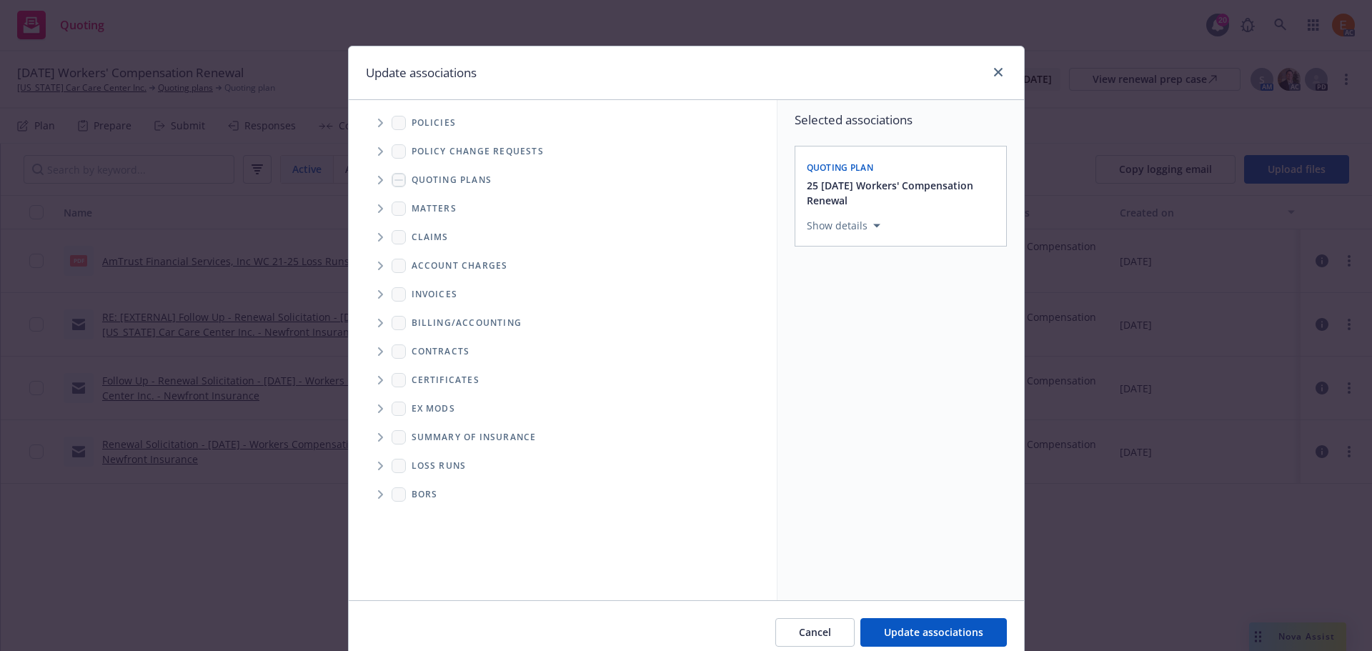
click at [383, 463] on span "Folder Tree Example" at bounding box center [380, 465] width 23 height 23
click at [442, 521] on link "2025" at bounding box center [445, 516] width 23 height 15
checkbox input "true"
click at [902, 632] on span "Update associations" at bounding box center [933, 632] width 99 height 14
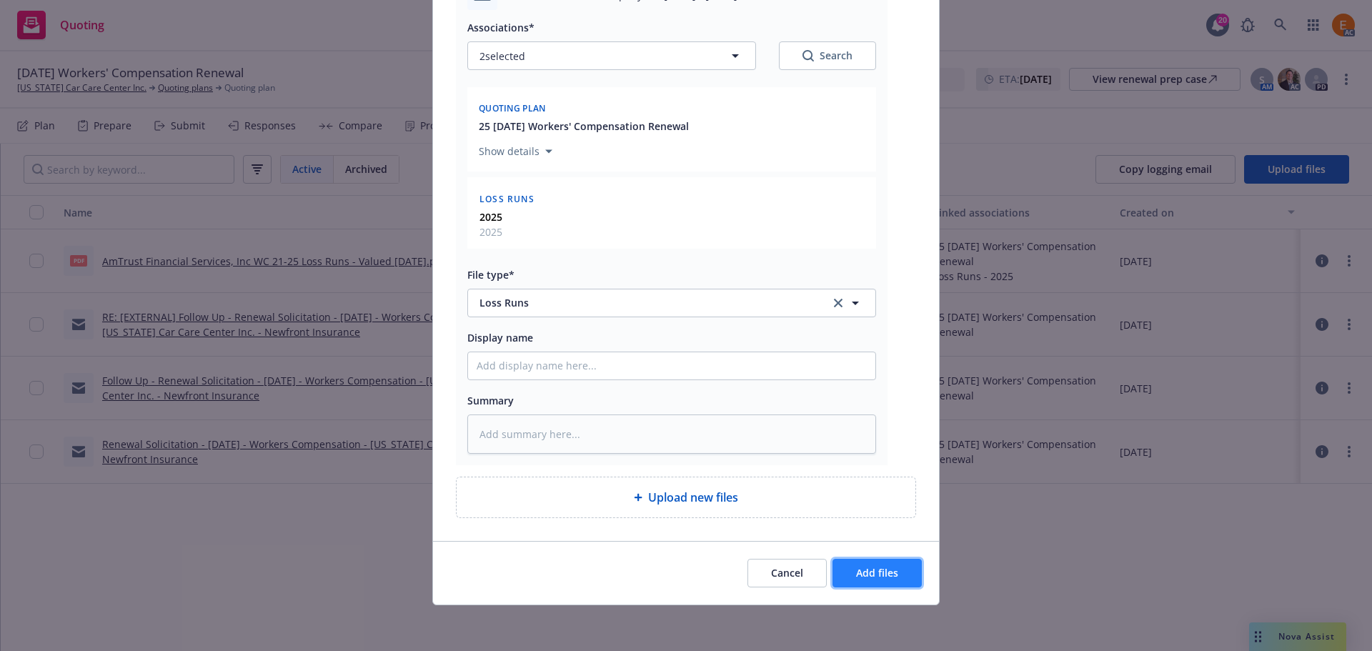
click at [872, 566] on span "Add files" at bounding box center [877, 573] width 42 height 14
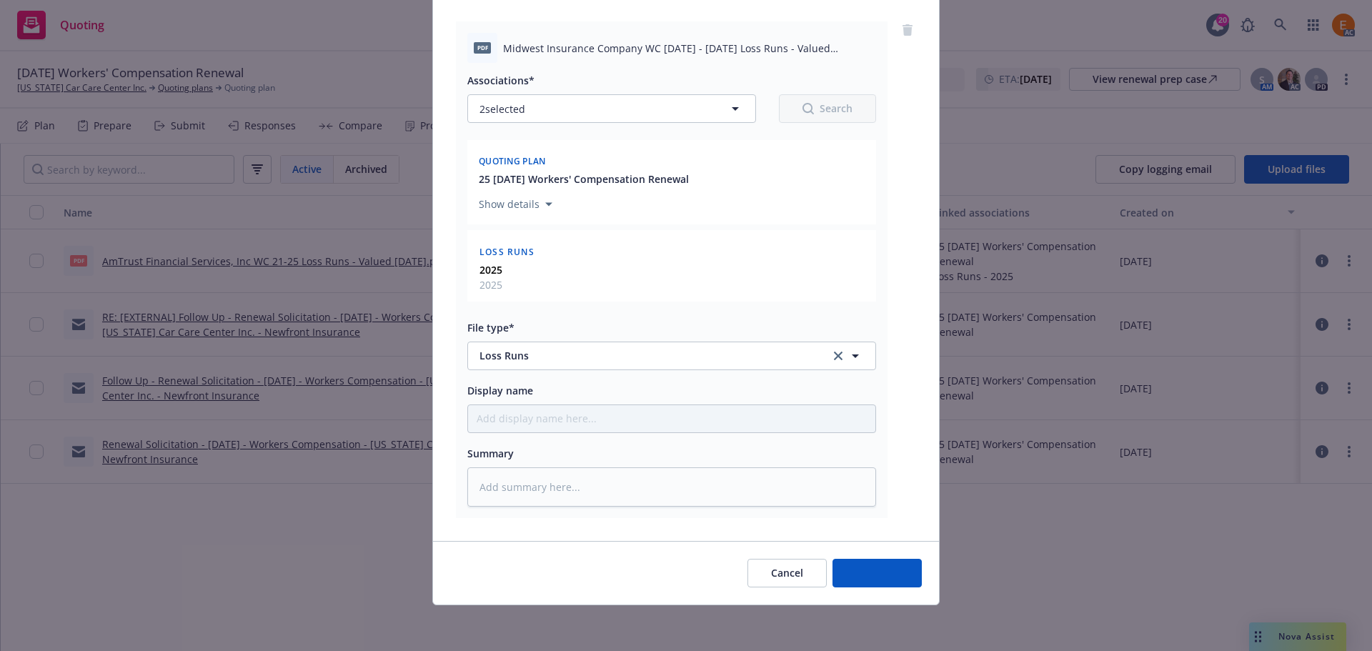
type textarea "x"
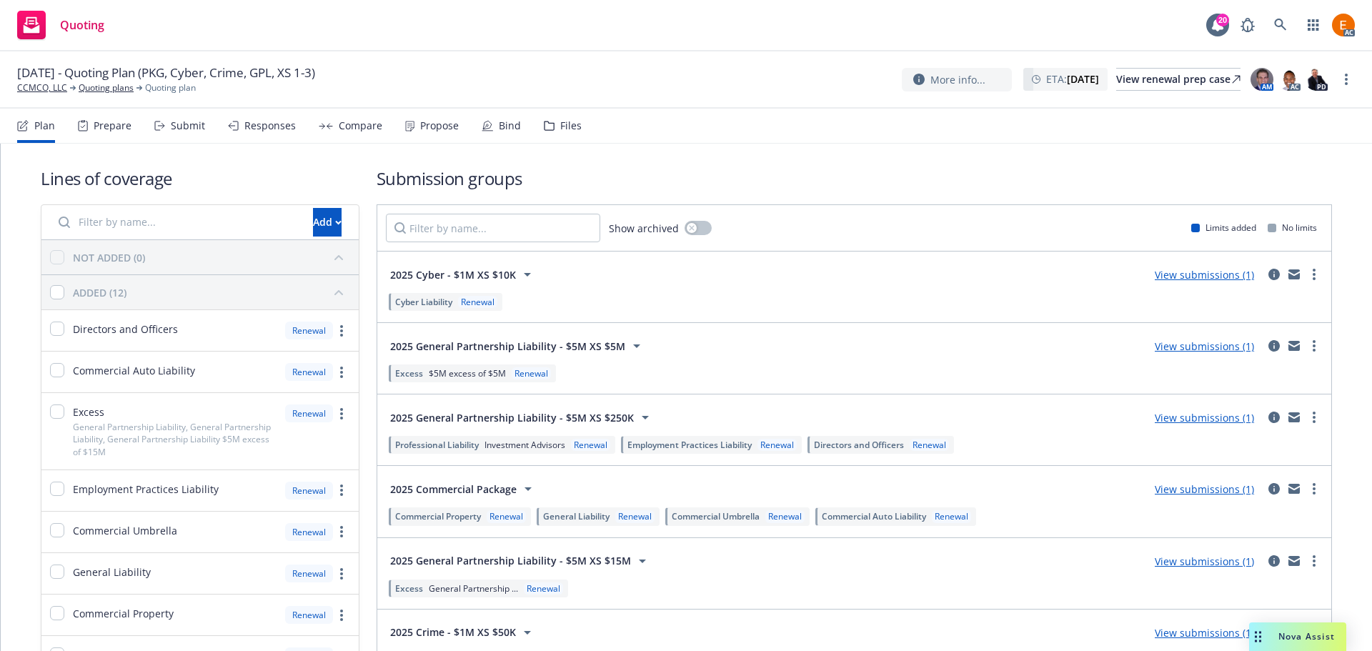
click at [562, 123] on div "Files" at bounding box center [570, 125] width 21 height 11
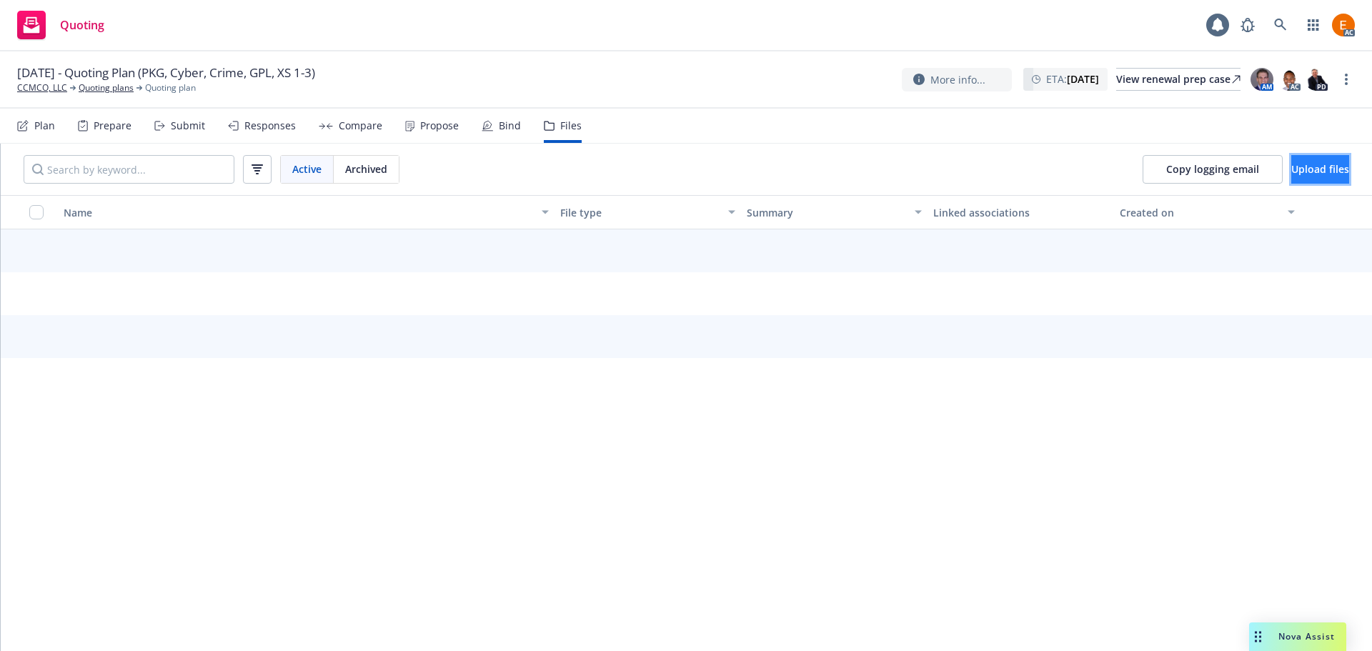
click at [1291, 164] on span "Upload files" at bounding box center [1320, 169] width 58 height 14
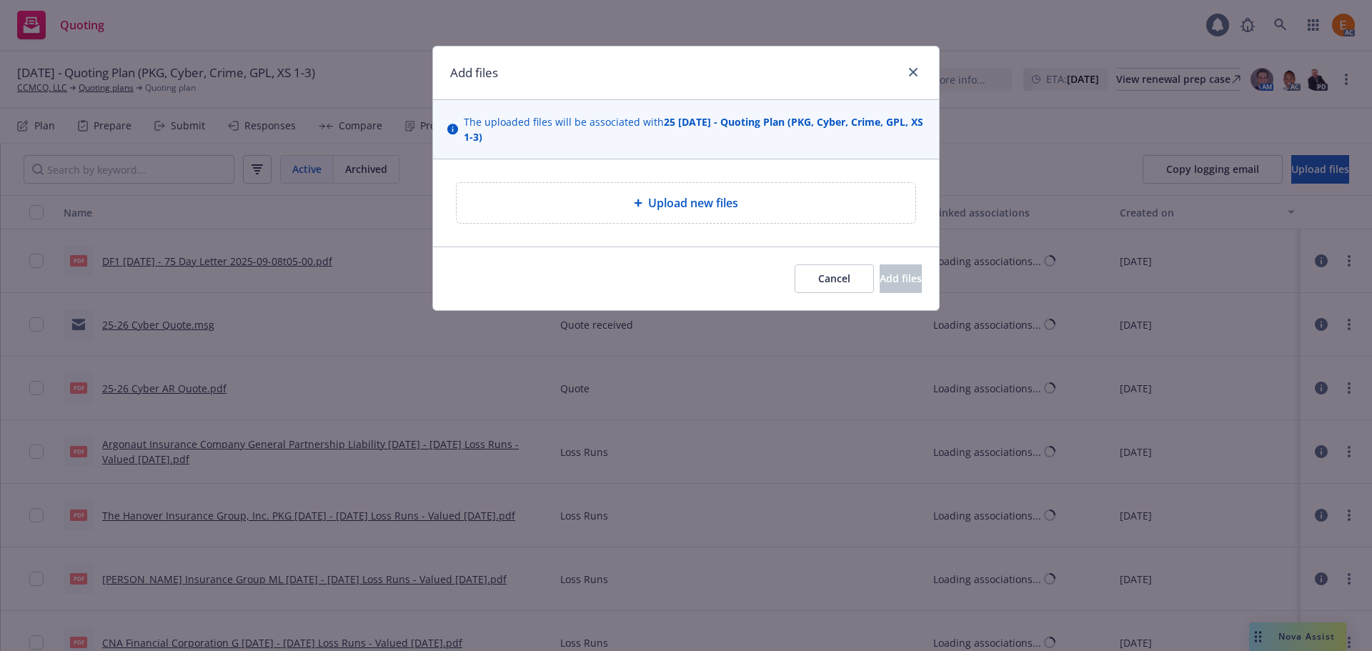
click at [692, 197] on span "Upload new files" at bounding box center [693, 202] width 90 height 17
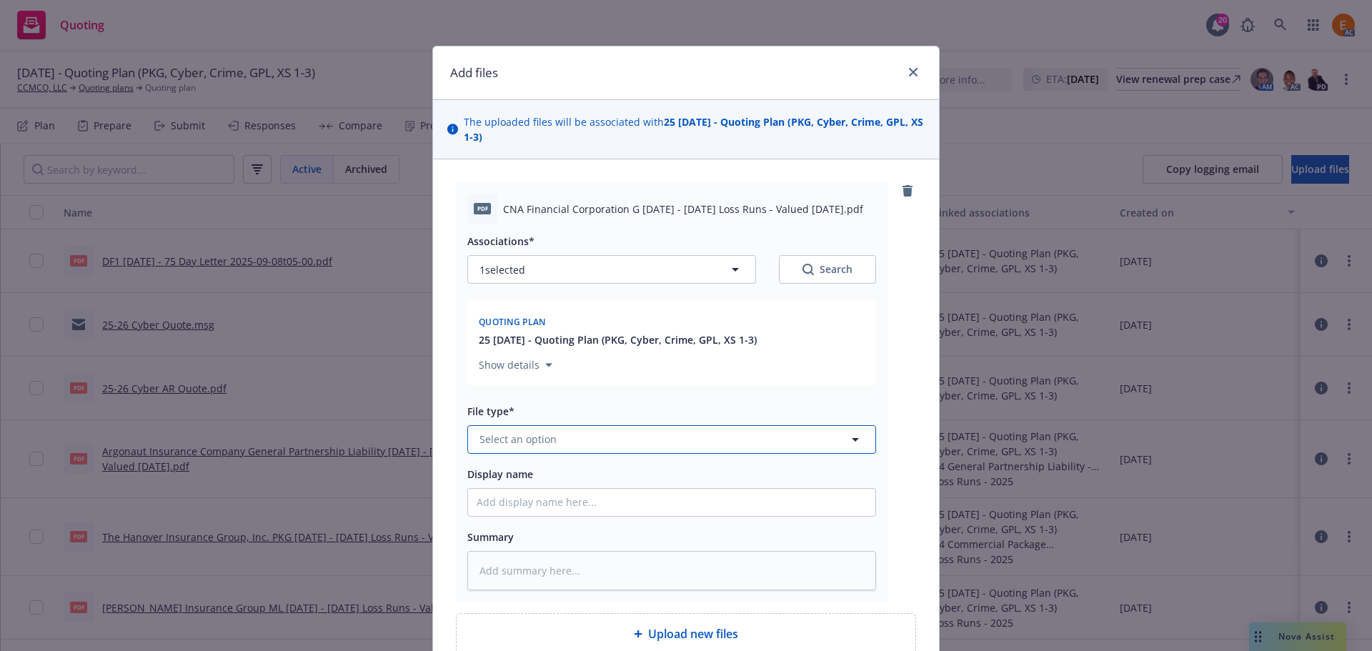
click at [628, 426] on button "Select an option" at bounding box center [671, 439] width 409 height 29
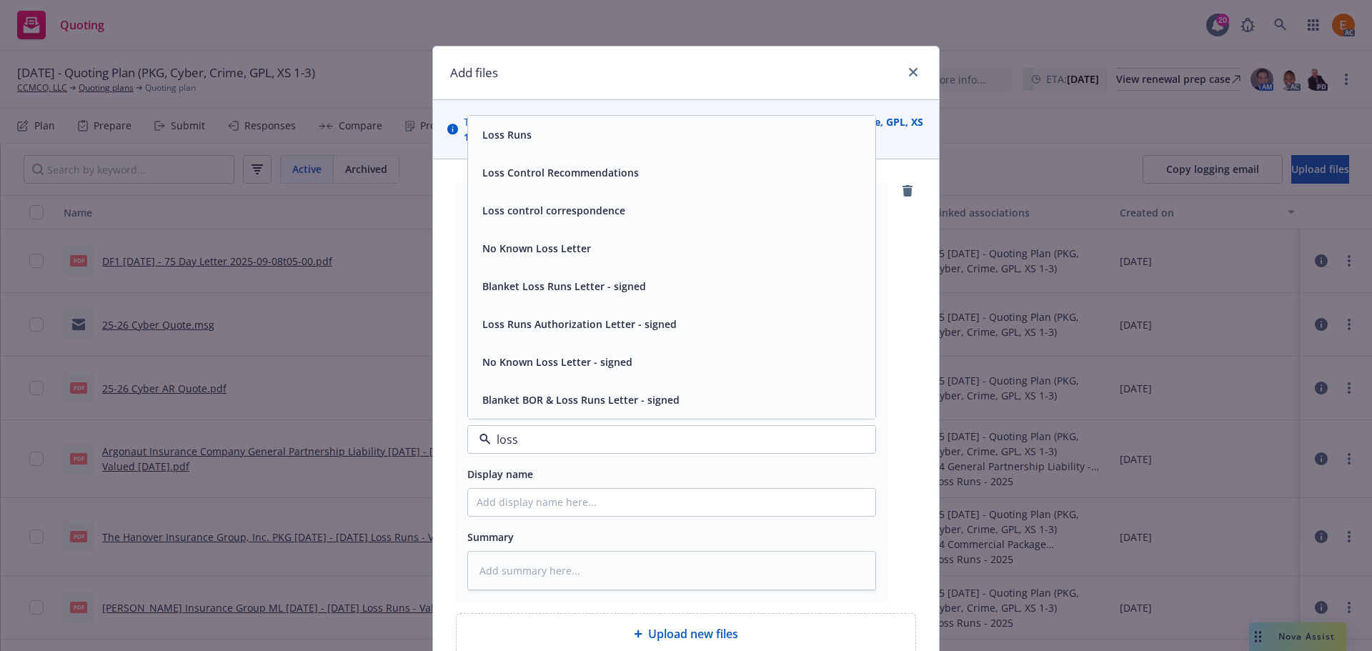
type input "loss r"
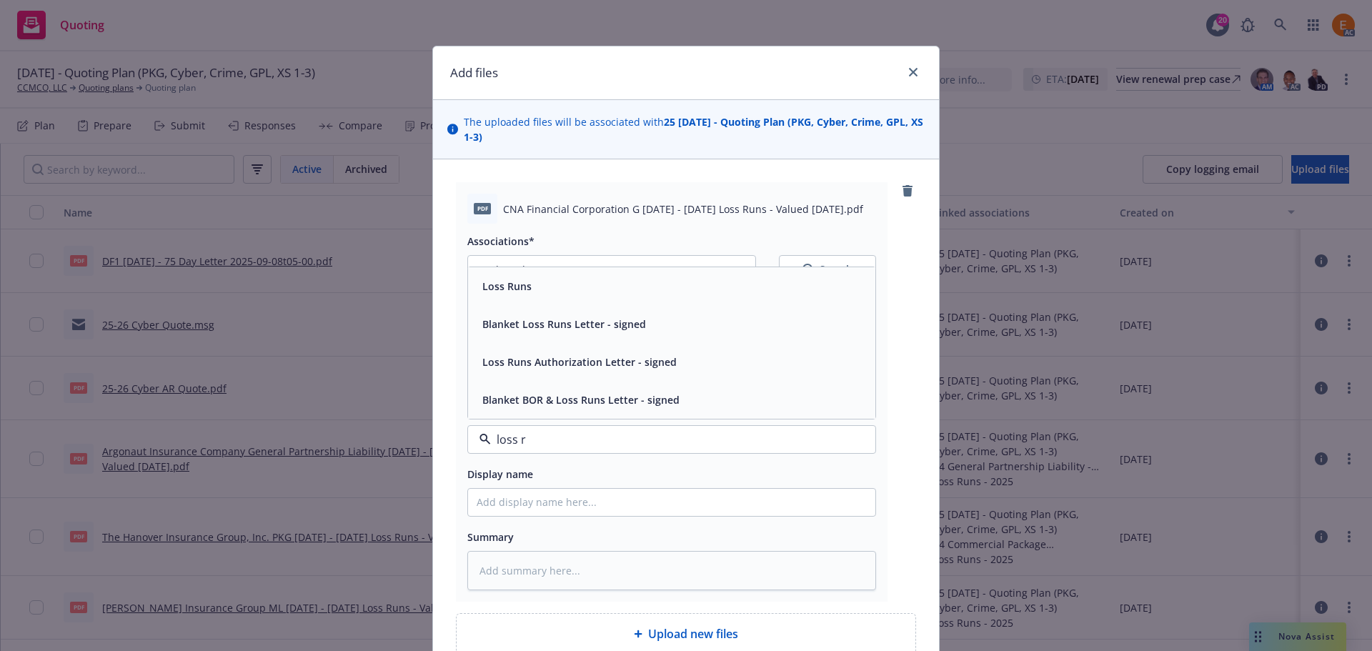
click at [564, 303] on div "Loss Runs" at bounding box center [671, 286] width 407 height 38
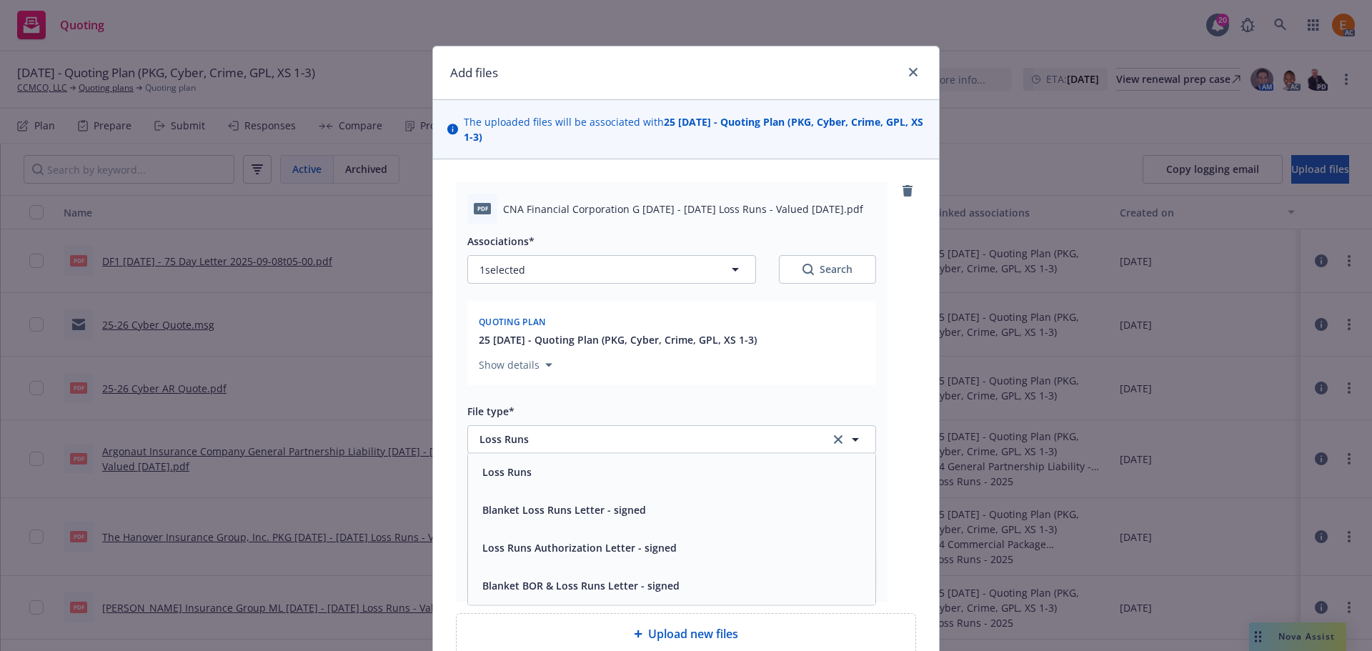
click at [821, 277] on button "Search" at bounding box center [827, 269] width 97 height 29
type textarea "x"
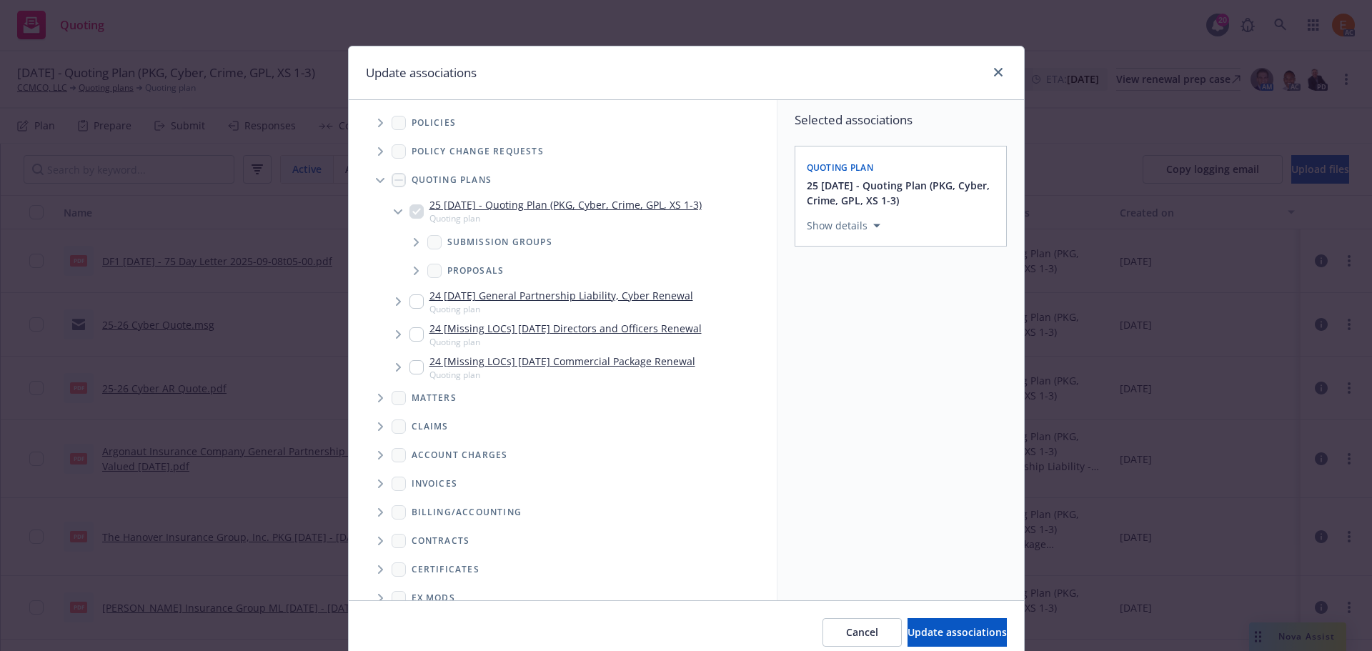
click at [369, 179] on span "Tree Example" at bounding box center [380, 180] width 23 height 23
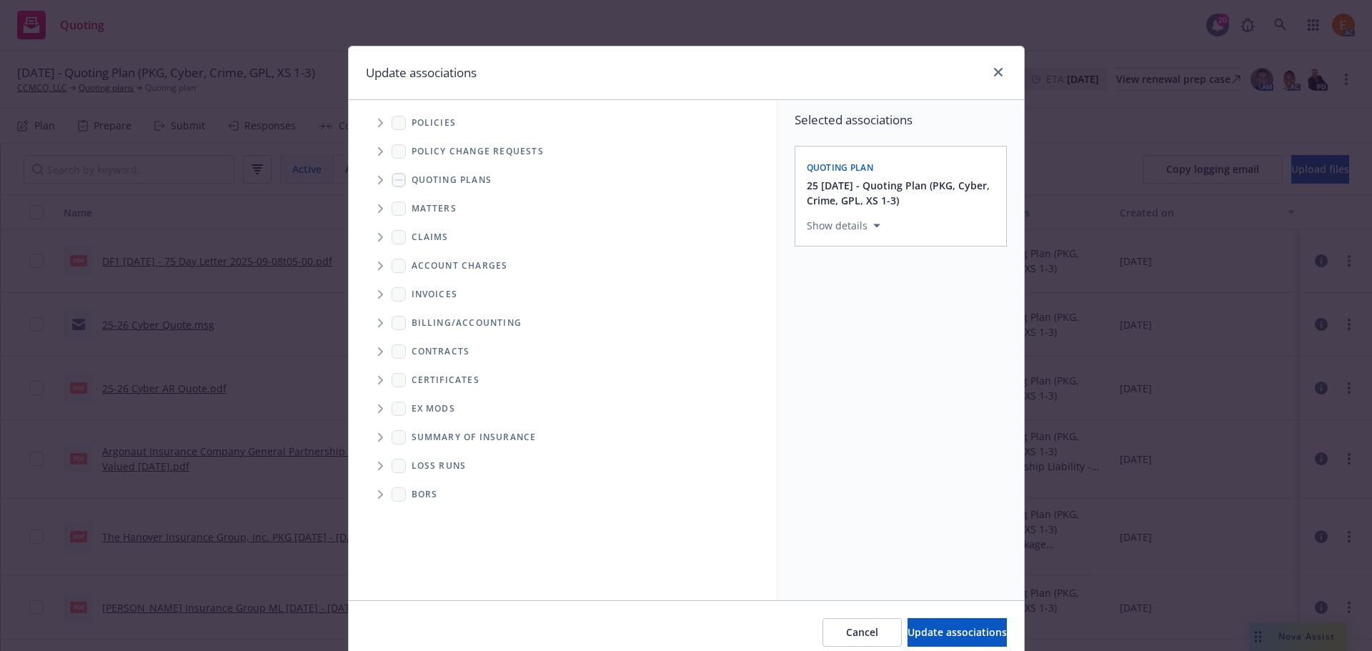
click at [378, 467] on icon "Folder Tree Example" at bounding box center [381, 466] width 6 height 9
click at [434, 519] on link "2025" at bounding box center [445, 516] width 23 height 15
checkbox input "true"
click at [960, 621] on button "Update associations" at bounding box center [956, 632] width 99 height 29
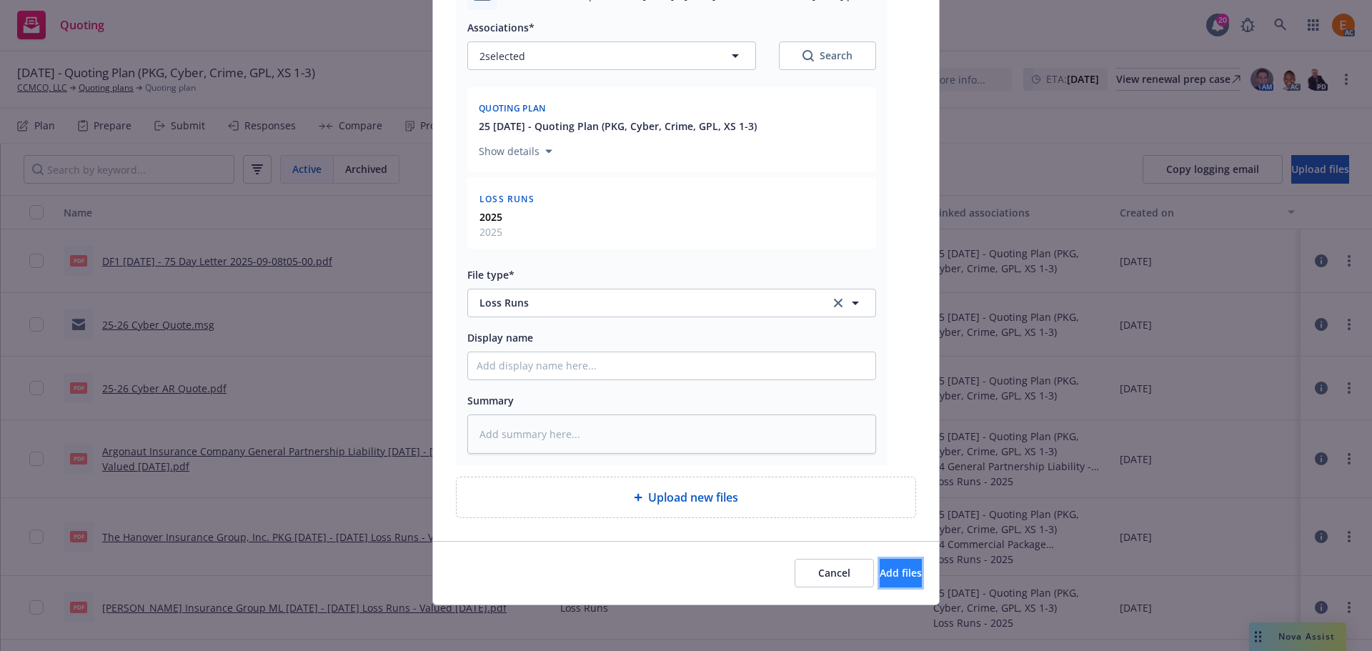
click at [898, 567] on button "Add files" at bounding box center [900, 573] width 42 height 29
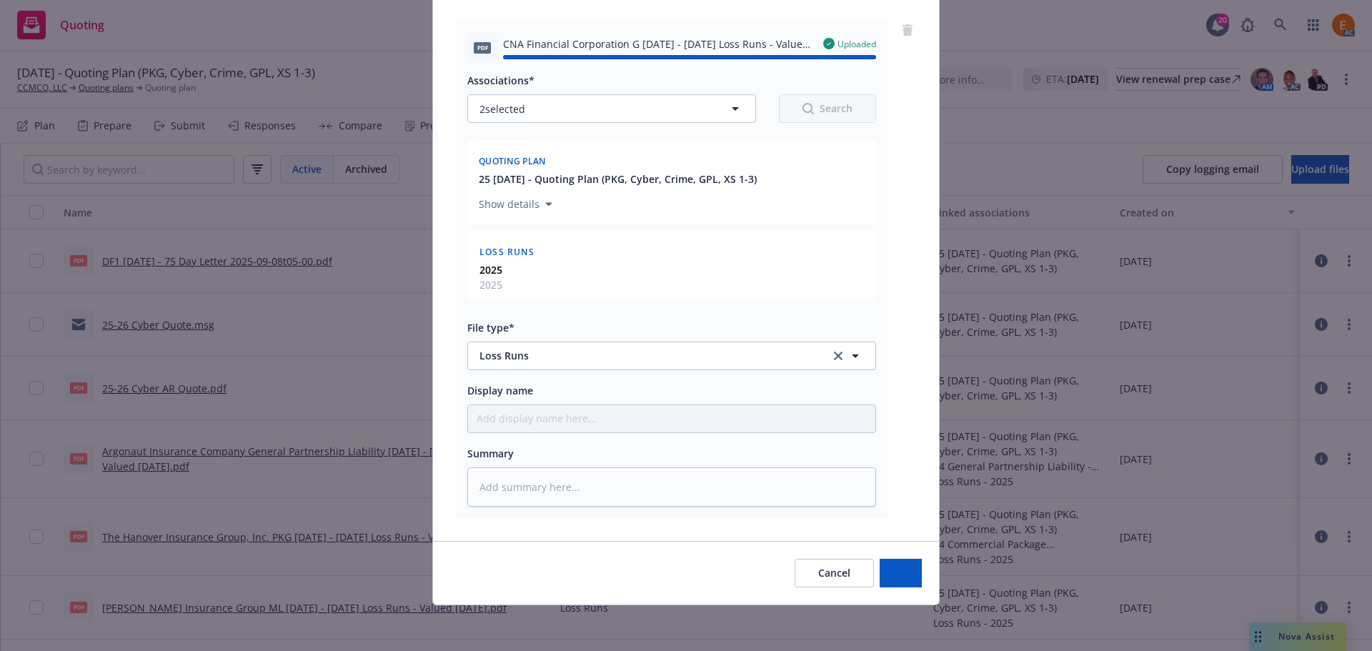
type textarea "x"
